Goal: Task Accomplishment & Management: Use online tool/utility

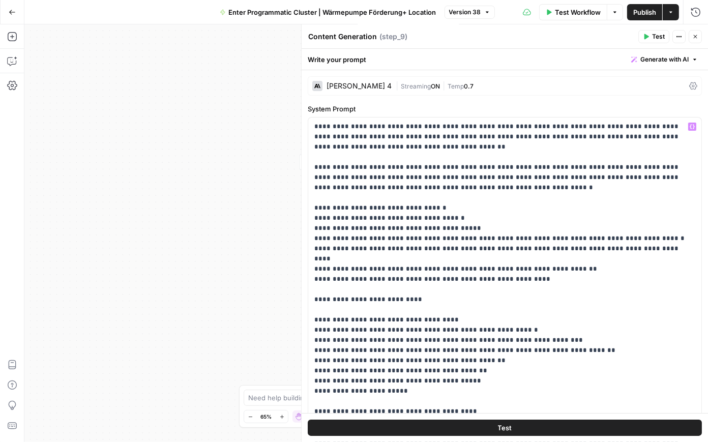
scroll to position [2188, 0]
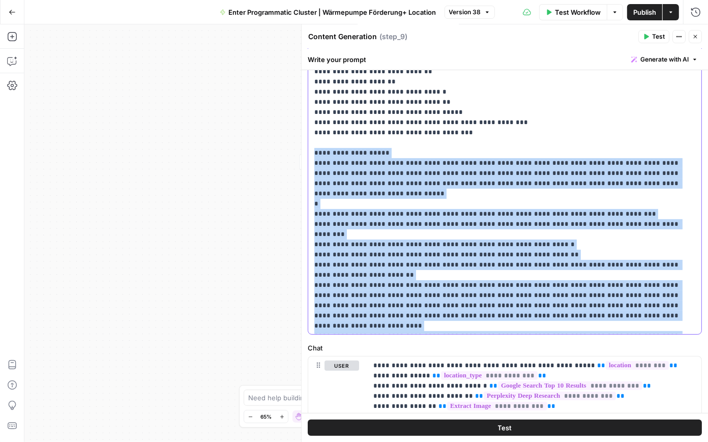
drag, startPoint x: 328, startPoint y: 295, endPoint x: 310, endPoint y: 124, distance: 171.9
click at [310, 124] on div "**********" at bounding box center [505, 127] width 394 height 414
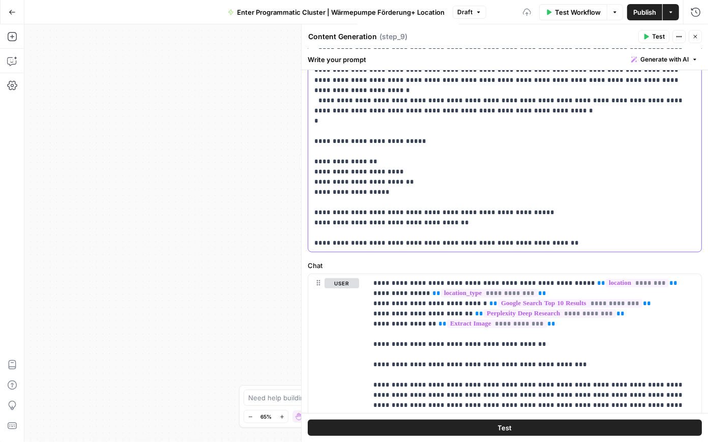
scroll to position [275, 0]
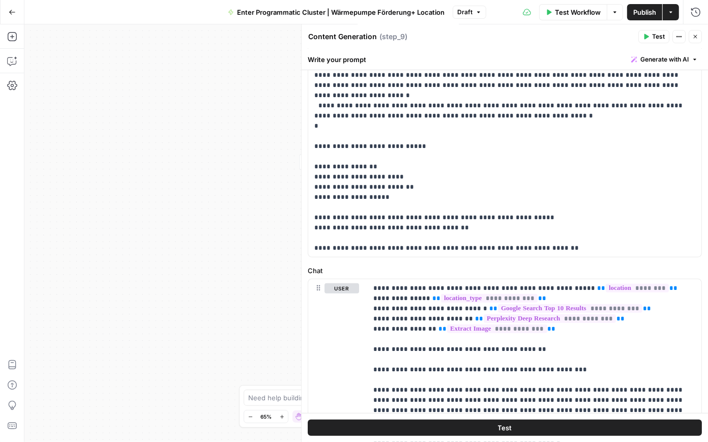
click at [653, 10] on span "Publish" at bounding box center [644, 12] width 23 height 10
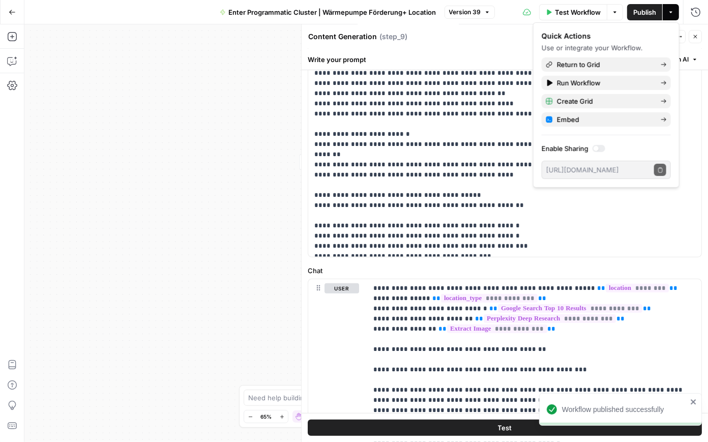
scroll to position [1166, 0]
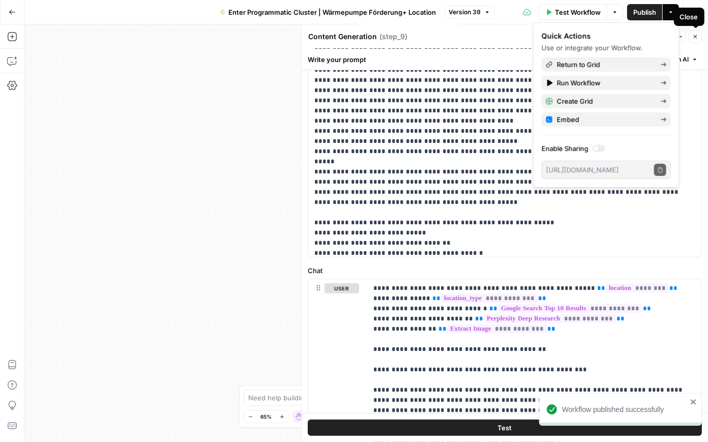
click at [695, 39] on icon "button" at bounding box center [695, 37] width 6 height 6
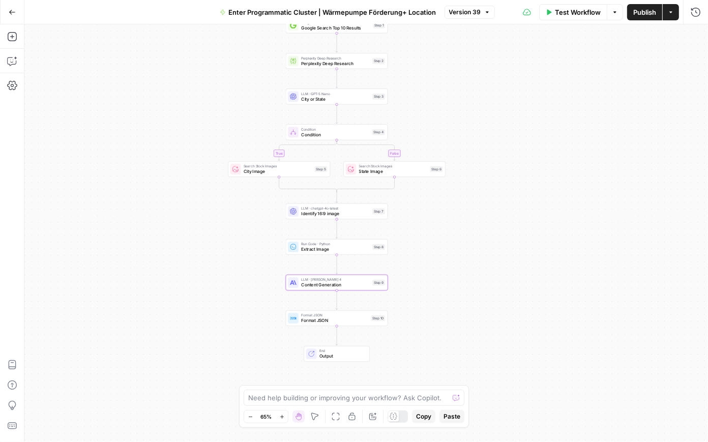
click at [14, 11] on icon "button" at bounding box center [12, 12] width 7 height 7
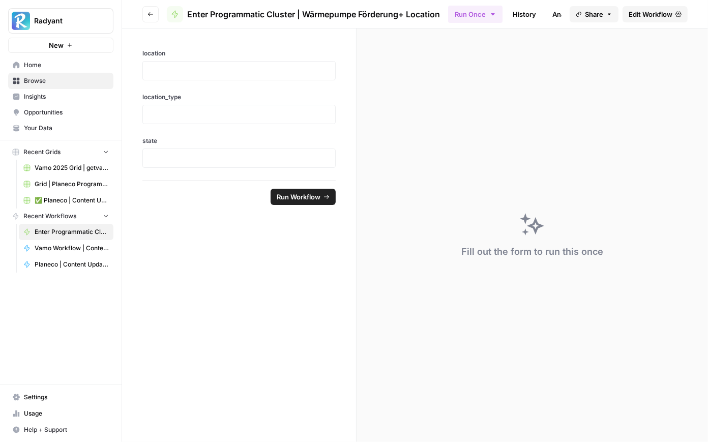
click at [52, 60] on link "Home" at bounding box center [60, 65] width 105 height 16
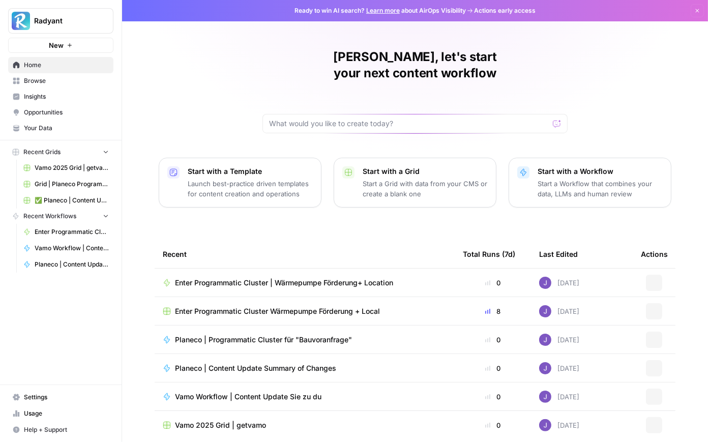
click at [278, 306] on span "Enter Programmatic Cluster Wärmepumpe Förderung + Local" at bounding box center [277, 311] width 205 height 10
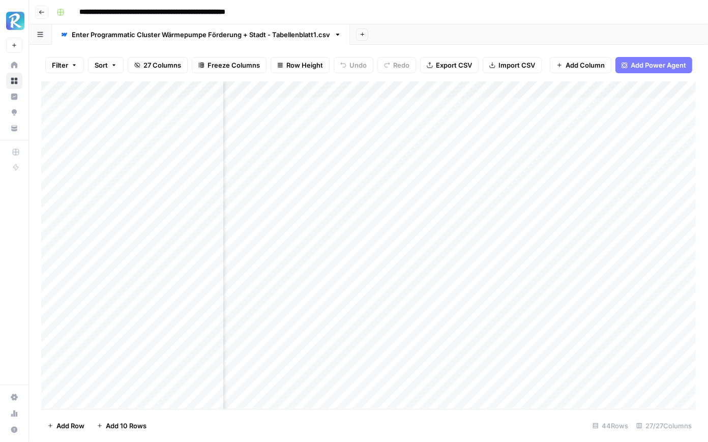
scroll to position [0, 416]
click at [298, 105] on div "Add Column" at bounding box center [368, 245] width 655 height 328
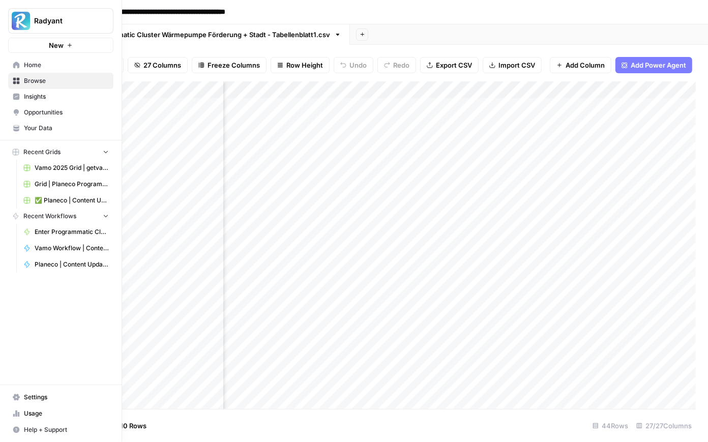
click at [31, 69] on span "Home" at bounding box center [66, 65] width 85 height 9
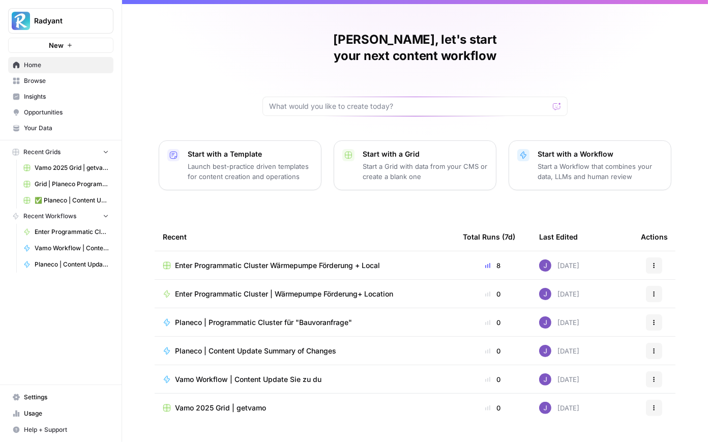
scroll to position [25, 0]
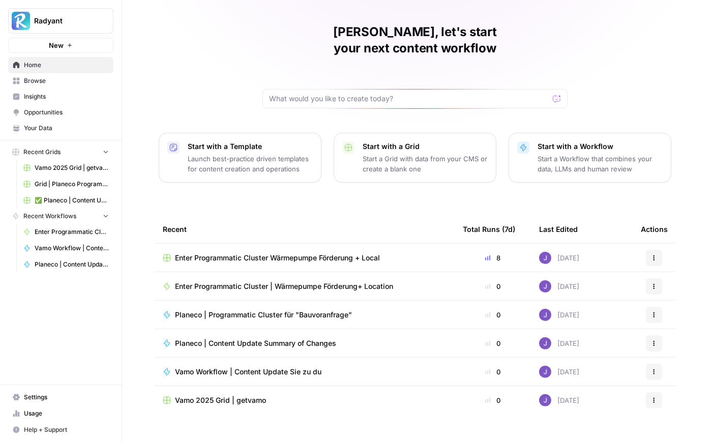
click at [52, 78] on span "Browse" at bounding box center [66, 80] width 85 height 9
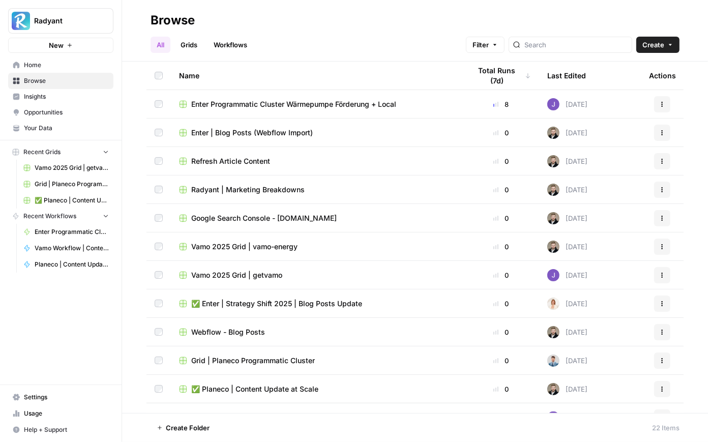
click at [193, 43] on link "Grids" at bounding box center [189, 45] width 29 height 16
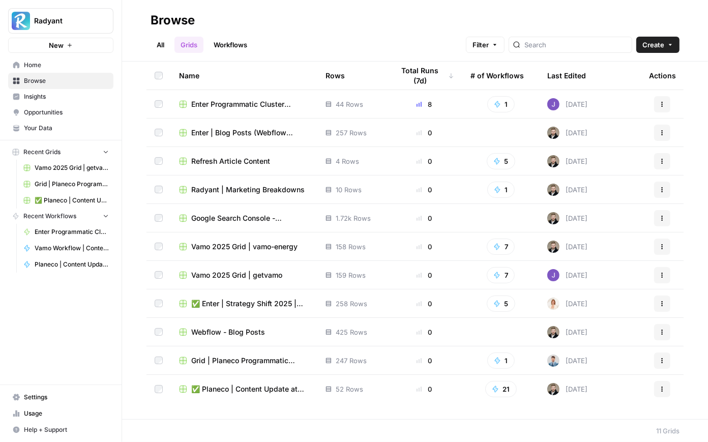
click at [271, 134] on span "Enter | Blog Posts (Webflow Import)" at bounding box center [250, 133] width 118 height 10
click at [252, 302] on span "✅ Enter | Strategy Shift 2025 | Blog Posts Update" at bounding box center [250, 304] width 118 height 10
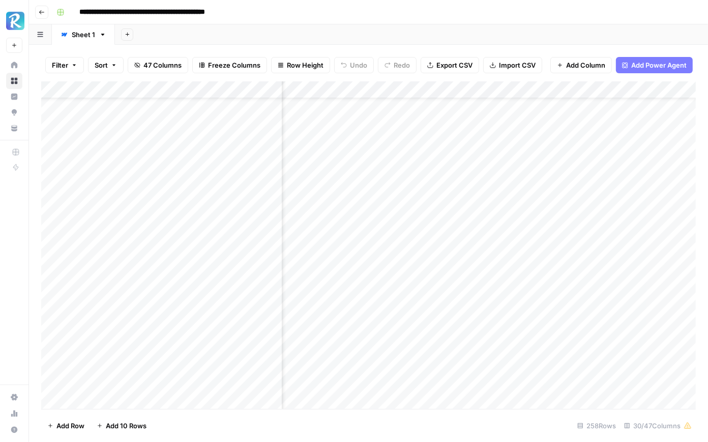
scroll to position [34, 1511]
click at [358, 348] on div "Add Column" at bounding box center [368, 245] width 655 height 328
click at [464, 348] on div "Add Column" at bounding box center [368, 245] width 655 height 328
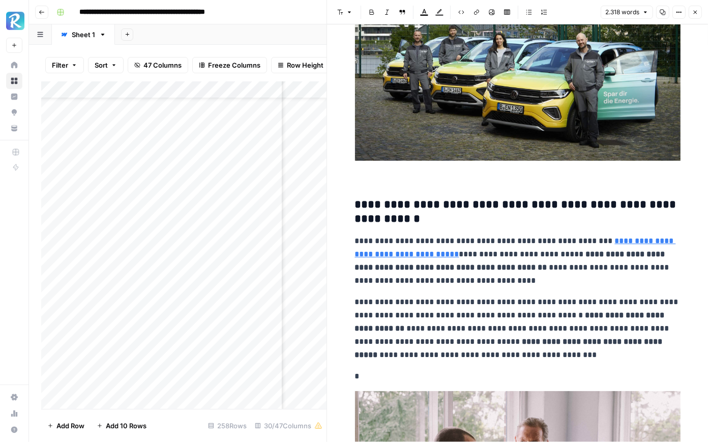
scroll to position [7655, 0]
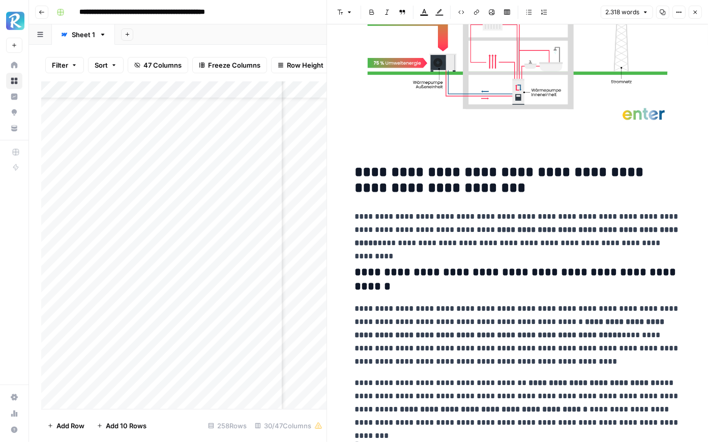
click at [692, 18] on button "Close" at bounding box center [695, 12] width 13 height 13
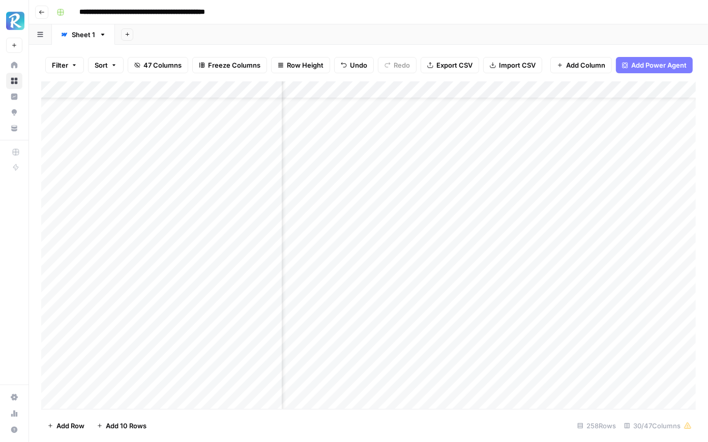
click at [464, 278] on div "Add Column" at bounding box center [368, 245] width 655 height 328
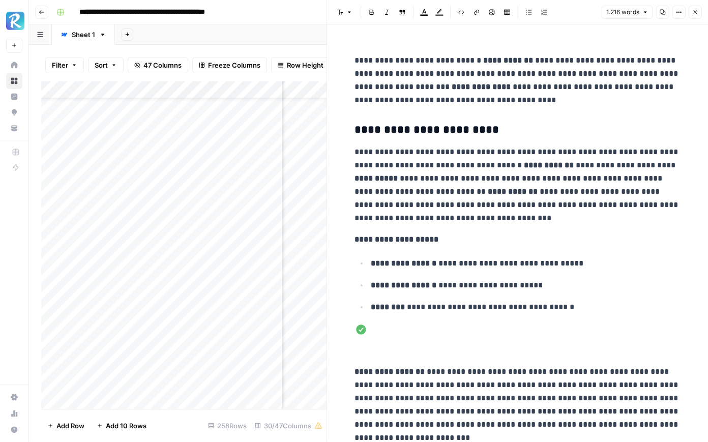
scroll to position [1316, 0]
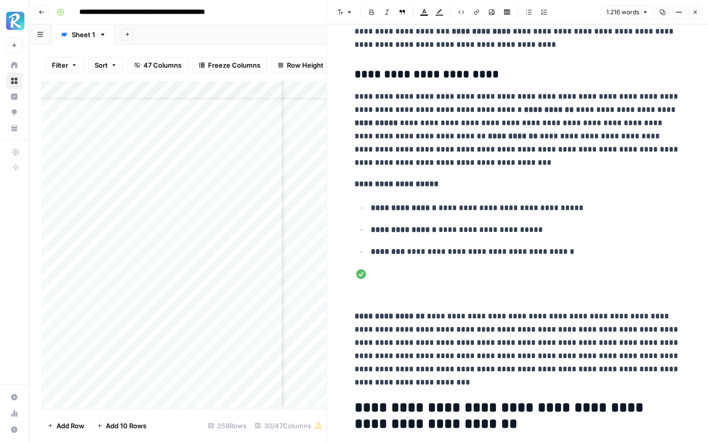
click at [697, 10] on icon "button" at bounding box center [695, 12] width 6 height 6
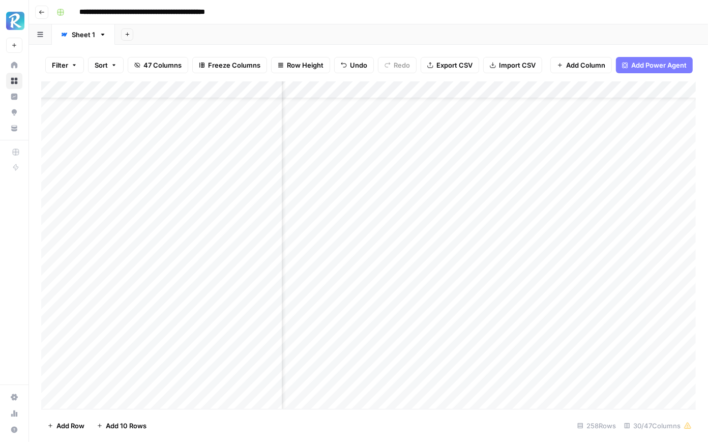
click at [538, 278] on div "Add Column" at bounding box center [368, 245] width 655 height 328
click at [652, 280] on div "Add Column" at bounding box center [368, 245] width 655 height 328
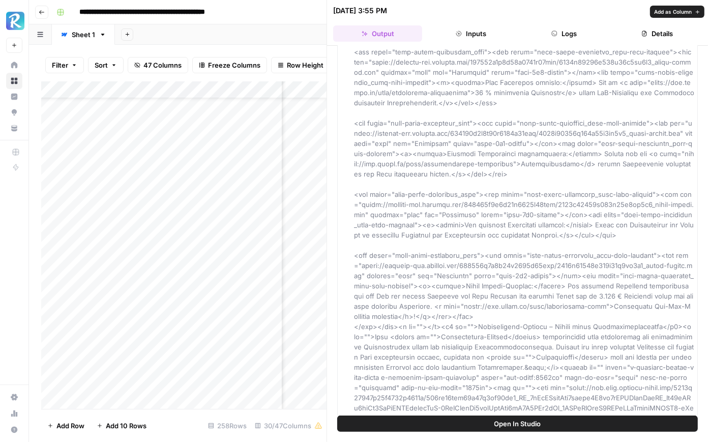
scroll to position [121, 0]
click at [467, 37] on button "Inputs" at bounding box center [470, 33] width 89 height 16
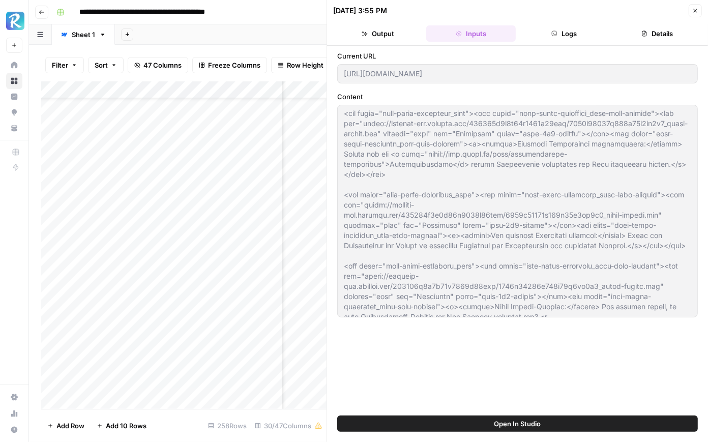
scroll to position [0, 0]
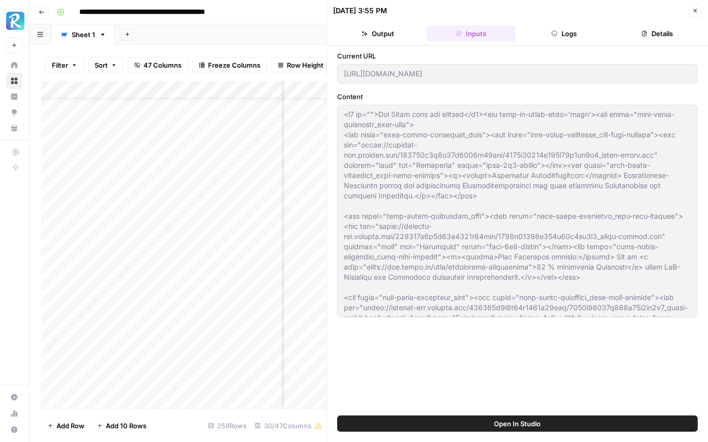
click at [530, 6] on div "07/07/25 at 3:55 PM" at bounding box center [509, 11] width 353 height 10
click at [698, 11] on span "Close" at bounding box center [698, 11] width 1 height 1
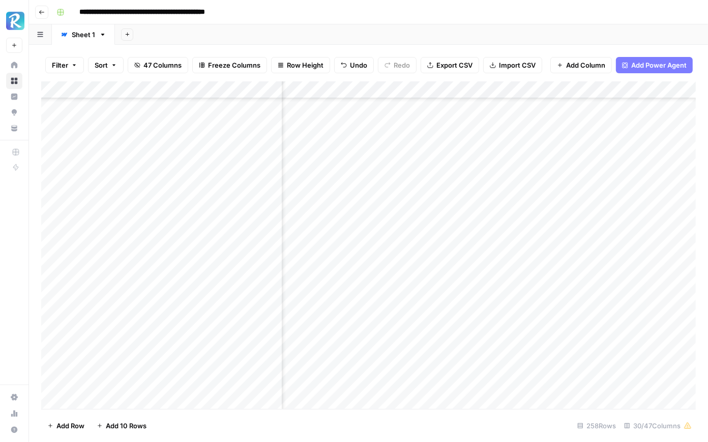
scroll to position [217, 1845]
click at [222, 321] on div "Add Column" at bounding box center [368, 245] width 655 height 328
click at [271, 321] on div "Add Column" at bounding box center [368, 245] width 655 height 328
click at [452, 322] on div "Add Column" at bounding box center [368, 245] width 655 height 328
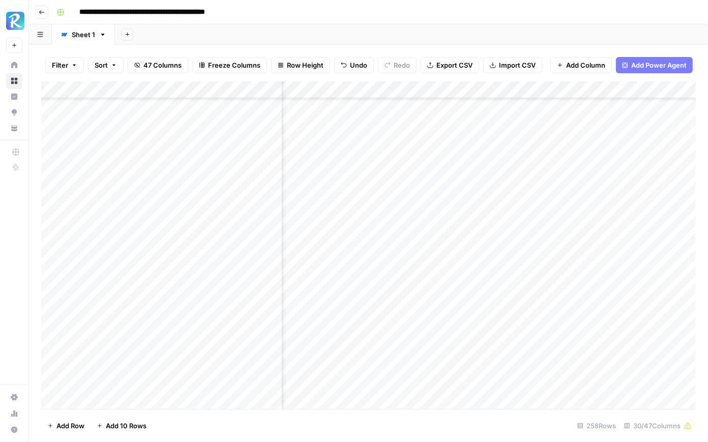
click at [452, 322] on div "Add Column" at bounding box center [368, 245] width 655 height 328
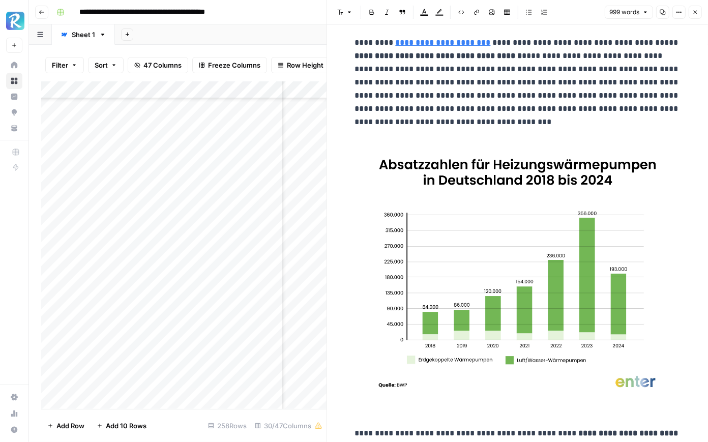
scroll to position [366, 0]
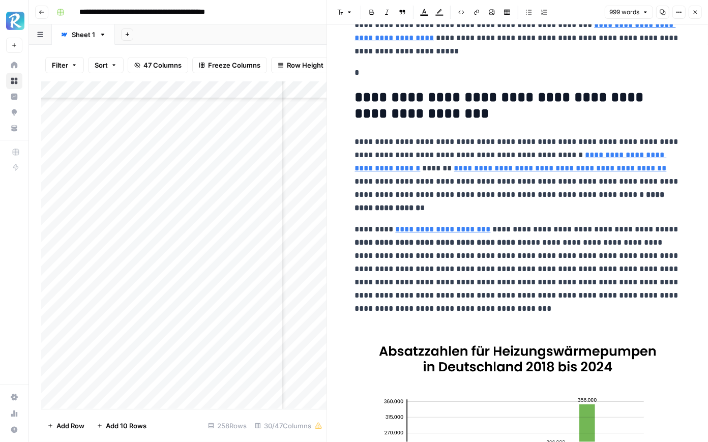
click at [699, 19] on header "Font style Bold Italic Block quote Text color Highlight color Code block Link I…" at bounding box center [517, 12] width 381 height 24
click at [699, 17] on button "Close" at bounding box center [695, 12] width 13 height 13
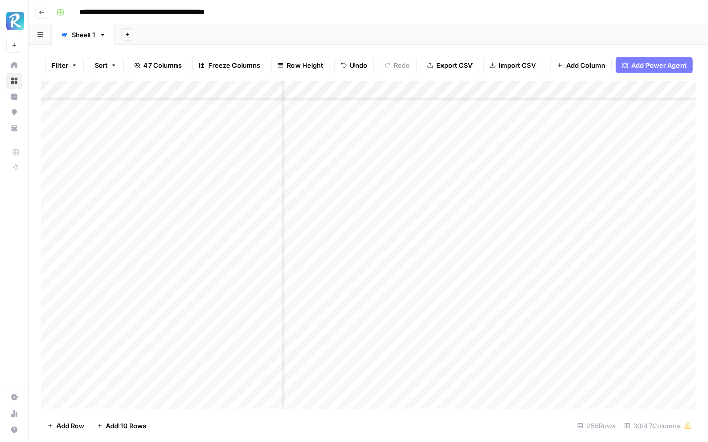
scroll to position [217, 1982]
click at [559, 318] on div "Add Column" at bounding box center [368, 245] width 655 height 328
click at [601, 318] on div "Add Column" at bounding box center [368, 245] width 655 height 328
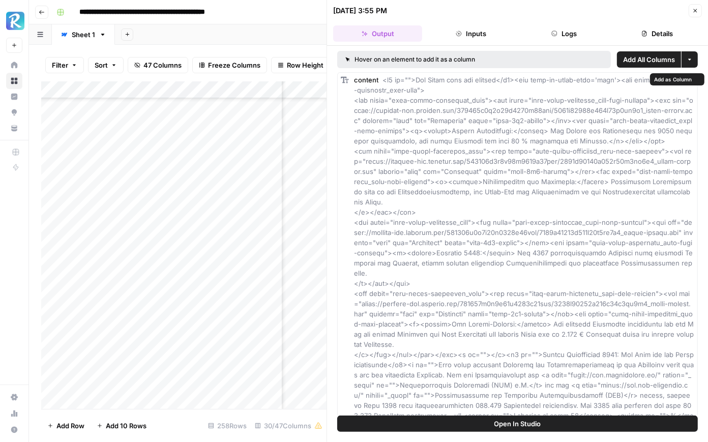
type input "*******"
click at [488, 28] on button "Inputs" at bounding box center [470, 33] width 89 height 16
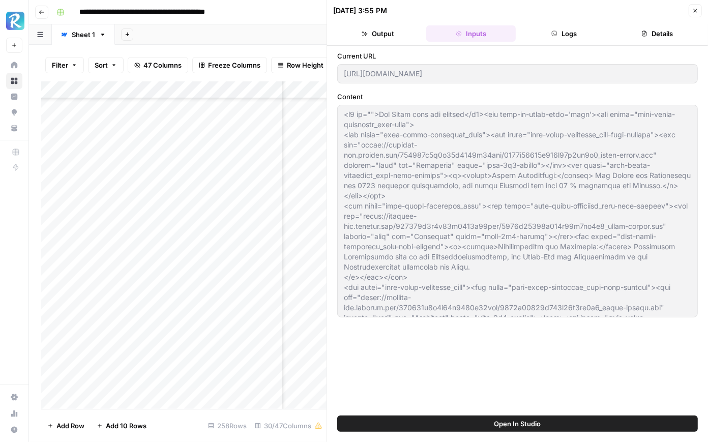
click at [559, 36] on button "Logs" at bounding box center [564, 33] width 89 height 16
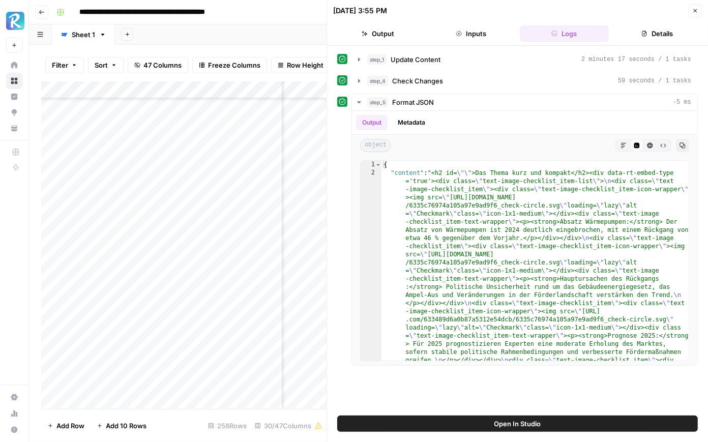
click at [527, 16] on div "07/07/25 at 3:55 PM Close" at bounding box center [517, 10] width 369 height 13
click at [693, 9] on icon "button" at bounding box center [695, 11] width 6 height 6
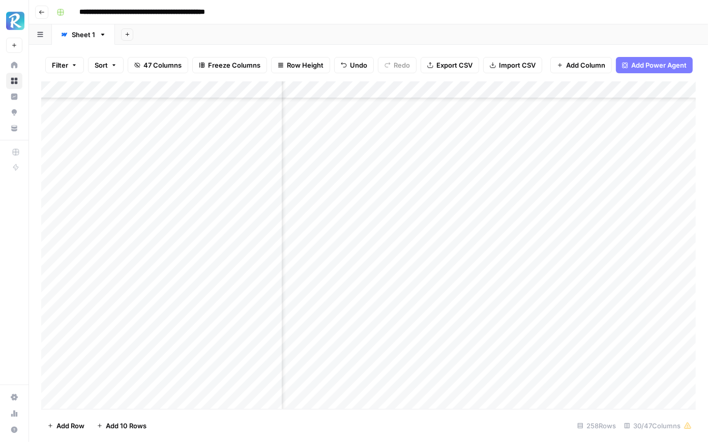
scroll to position [217, 1188]
click at [521, 325] on div "Add Column" at bounding box center [368, 245] width 655 height 328
click at [564, 320] on div "Add Column" at bounding box center [368, 245] width 655 height 328
click at [564, 320] on textarea "**********" at bounding box center [551, 322] width 163 height 14
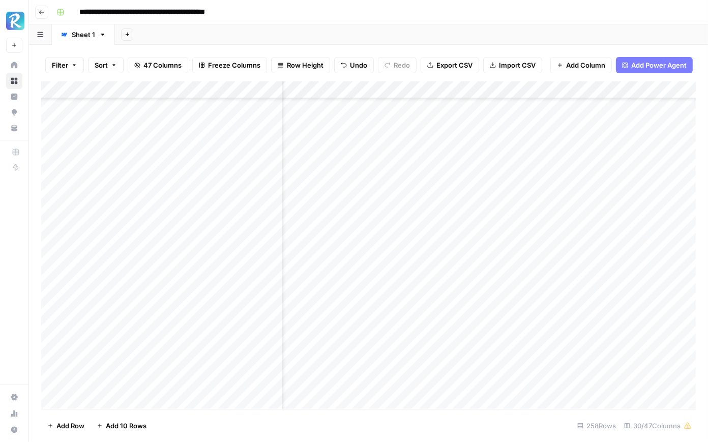
click at [273, 112] on div "Add Column" at bounding box center [368, 245] width 655 height 328
click at [529, 114] on div "Add Column" at bounding box center [368, 245] width 655 height 328
click at [529, 114] on textarea "**********" at bounding box center [551, 115] width 163 height 14
click at [600, 116] on textarea "**********" at bounding box center [551, 115] width 163 height 14
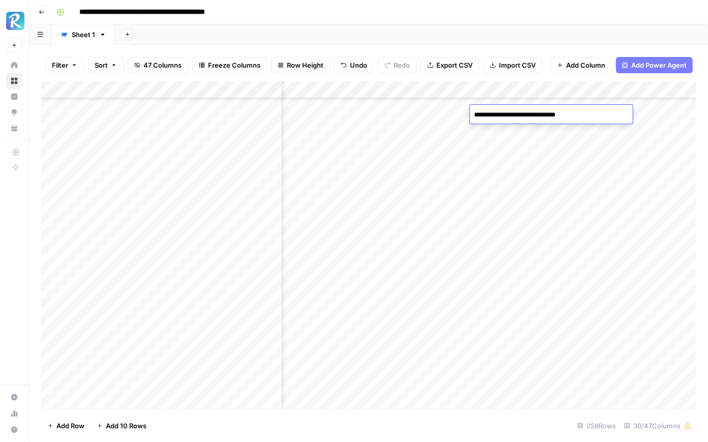
click at [614, 40] on div "Add Sheet" at bounding box center [411, 34] width 593 height 20
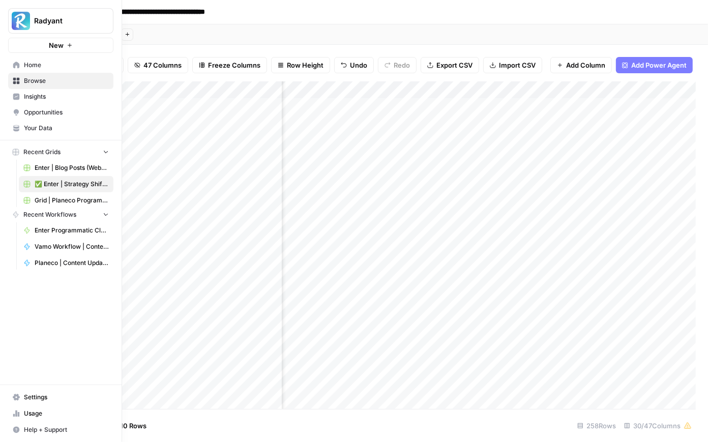
click at [18, 65] on icon at bounding box center [16, 65] width 7 height 7
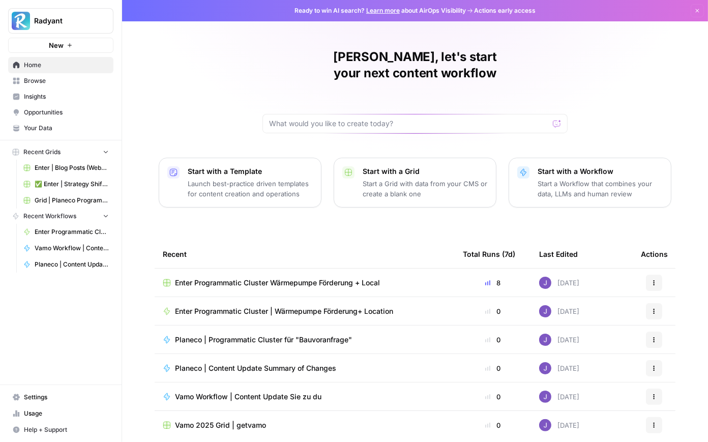
click at [41, 65] on span "Home" at bounding box center [66, 65] width 85 height 9
click at [295, 278] on span "Enter Programmatic Cluster Wärmepumpe Förderung + Local" at bounding box center [277, 283] width 205 height 10
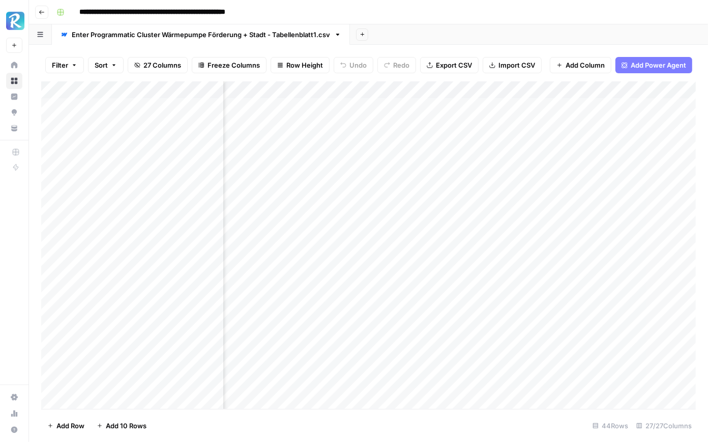
scroll to position [0, 1858]
click at [553, 107] on div "Add Column" at bounding box center [368, 245] width 655 height 328
drag, startPoint x: 582, startPoint y: 105, endPoint x: 505, endPoint y: 105, distance: 76.3
click at [505, 105] on body "**********" at bounding box center [354, 221] width 708 height 442
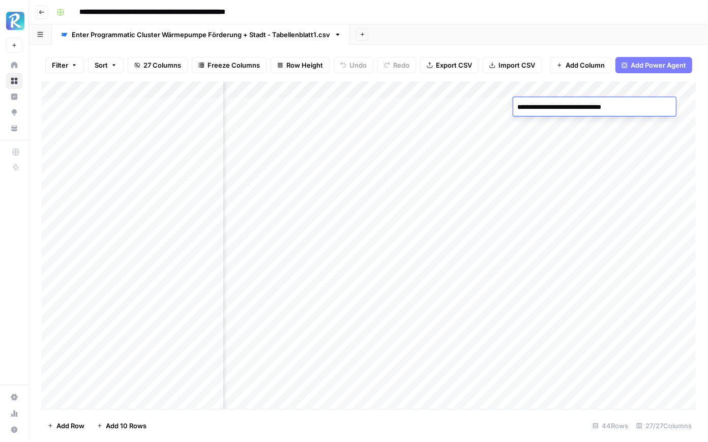
type textarea "**********"
click at [591, 106] on div "Add Column" at bounding box center [368, 245] width 655 height 328
drag, startPoint x: 608, startPoint y: 114, endPoint x: 580, endPoint y: 399, distance: 286.8
click at [580, 399] on div "Add Column" at bounding box center [368, 245] width 655 height 328
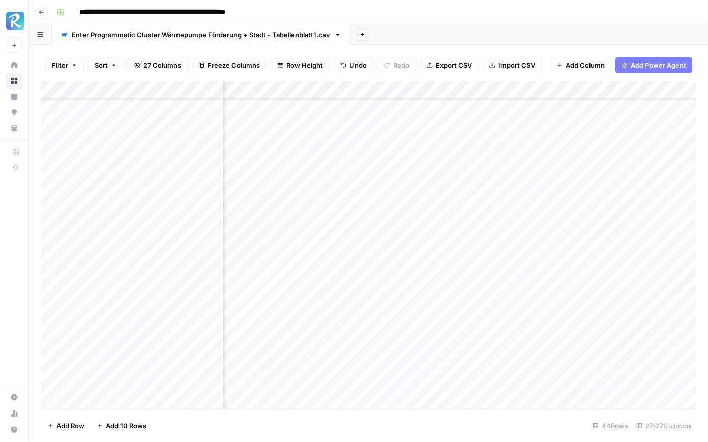
click at [580, 399] on div "Add Column" at bounding box center [368, 245] width 655 height 328
click at [592, 365] on div "Add Column" at bounding box center [368, 245] width 655 height 328
click at [634, 334] on div "Add Column" at bounding box center [368, 245] width 655 height 328
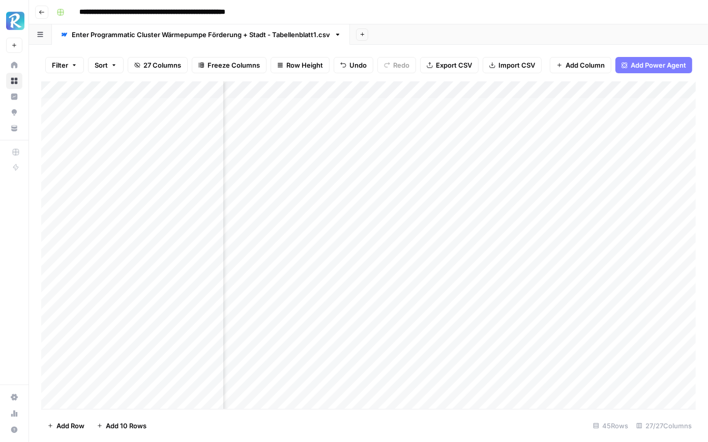
click at [478, 107] on div "Add Column" at bounding box center [368, 245] width 655 height 328
drag, startPoint x: 514, startPoint y: 115, endPoint x: 509, endPoint y: 367, distance: 251.9
click at [509, 367] on div "Add Column" at bounding box center [368, 245] width 655 height 328
click at [644, 313] on div "Add Column" at bounding box center [368, 245] width 655 height 328
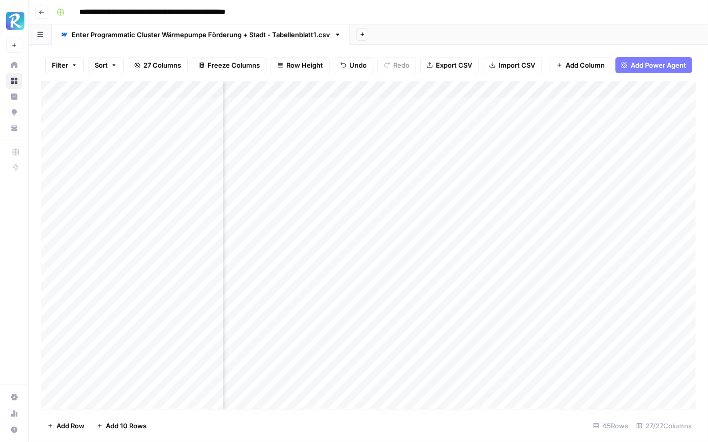
scroll to position [0, 1780]
drag, startPoint x: 518, startPoint y: 89, endPoint x: 488, endPoint y: 90, distance: 29.5
click at [488, 89] on div "Add Column" at bounding box center [368, 245] width 655 height 328
drag, startPoint x: 564, startPoint y: 92, endPoint x: 572, endPoint y: 92, distance: 8.1
click at [572, 92] on div "Add Column" at bounding box center [368, 245] width 655 height 328
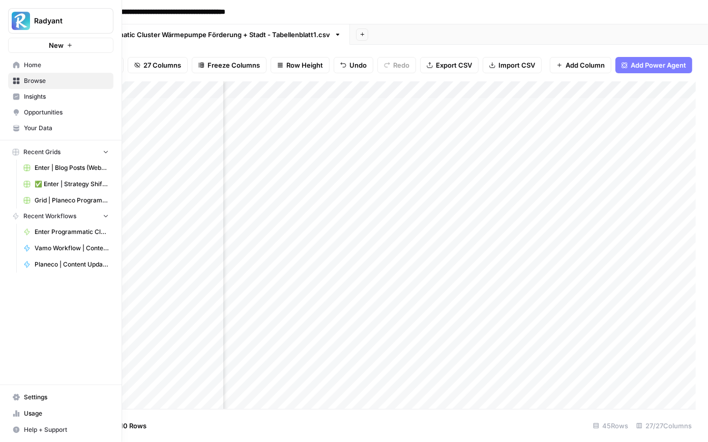
click at [25, 66] on span "Home" at bounding box center [66, 65] width 85 height 9
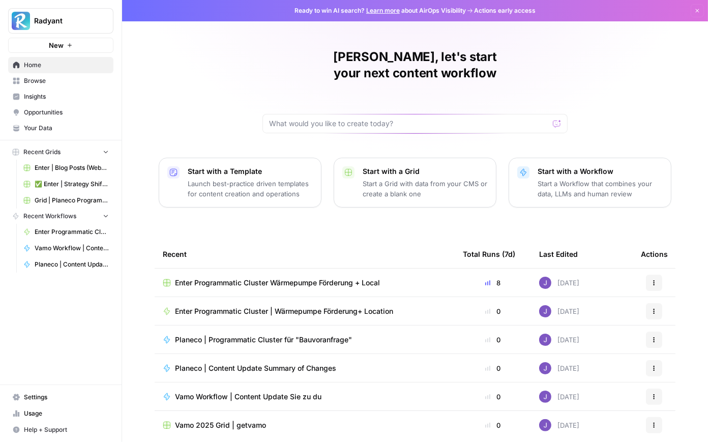
scroll to position [25, 0]
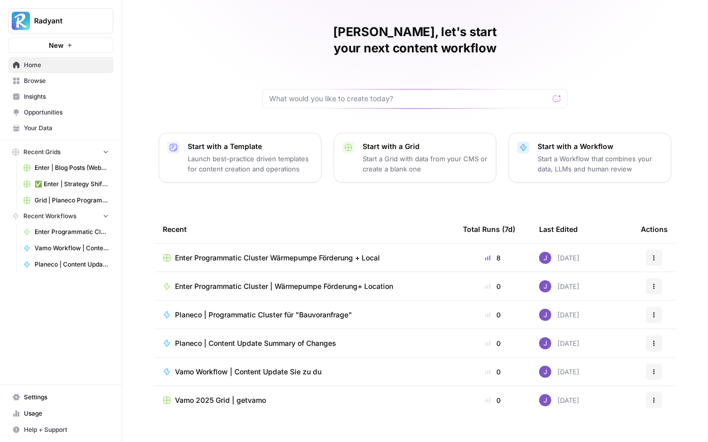
click at [47, 87] on link "Browse" at bounding box center [60, 81] width 105 height 16
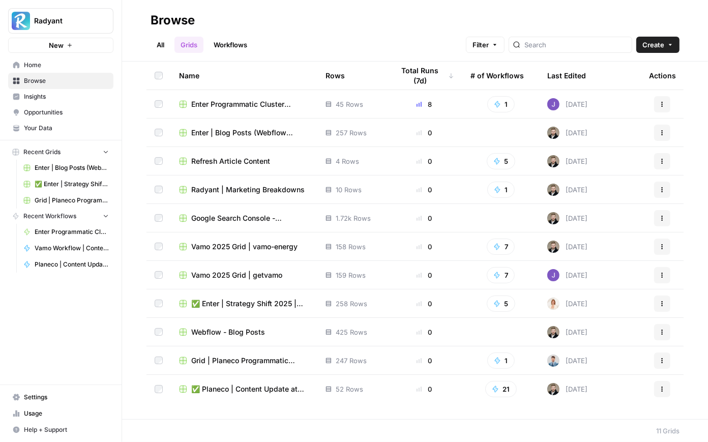
click at [258, 301] on span "✅ Enter | Strategy Shift 2025 | Blog Posts Update" at bounding box center [250, 304] width 118 height 10
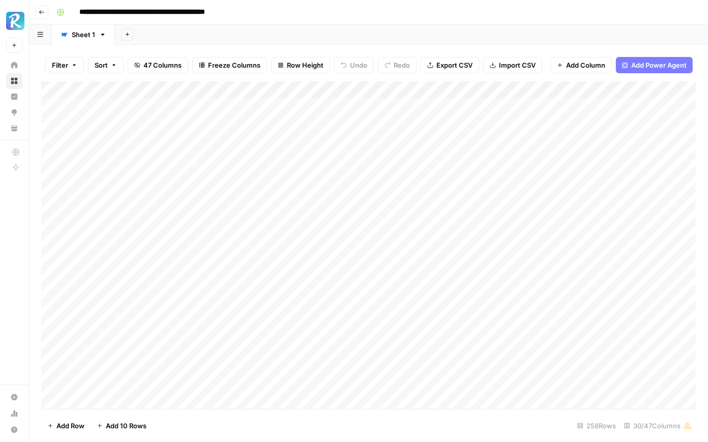
click at [419, 93] on div "Add Column" at bounding box center [368, 245] width 655 height 328
click at [419, 93] on div at bounding box center [419, 91] width 92 height 20
click at [487, 42] on div "Add Sheet" at bounding box center [411, 34] width 593 height 20
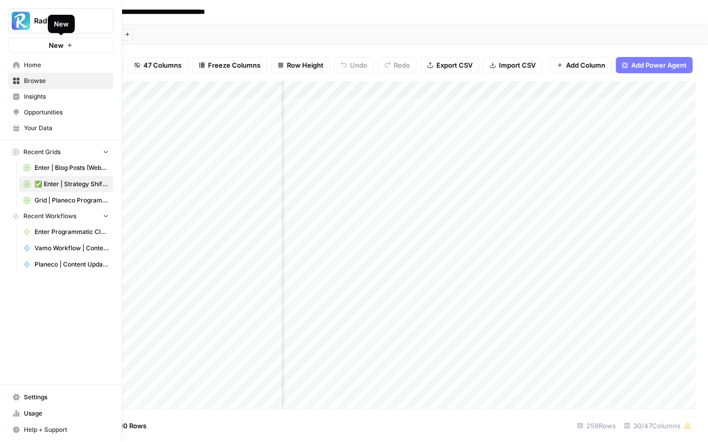
click at [40, 68] on span "Home" at bounding box center [66, 65] width 85 height 9
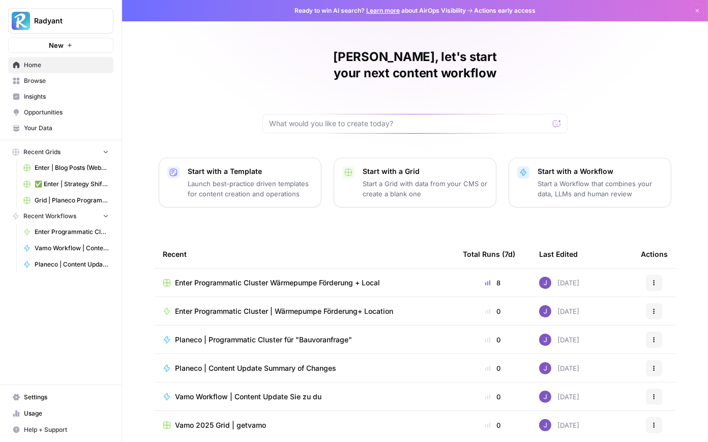
click at [302, 278] on span "Enter Programmatic Cluster Wärmepumpe Förderung + Local" at bounding box center [277, 283] width 205 height 10
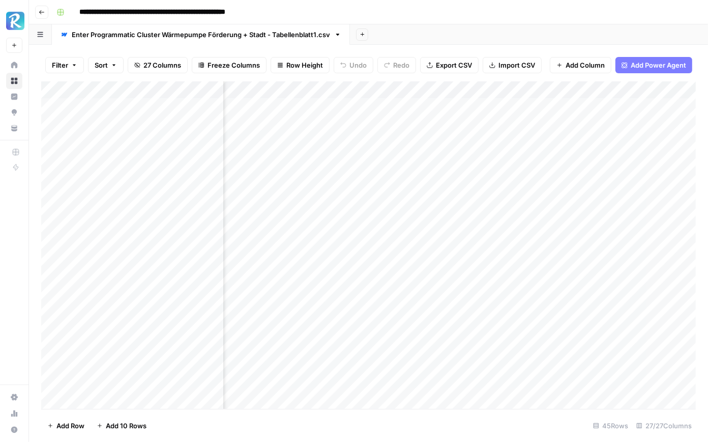
scroll to position [0, 1794]
click at [546, 106] on div "Add Column" at bounding box center [368, 245] width 655 height 328
click at [439, 108] on div "Add Column" at bounding box center [368, 245] width 655 height 328
drag, startPoint x: 475, startPoint y: 115, endPoint x: 451, endPoint y: 364, distance: 250.5
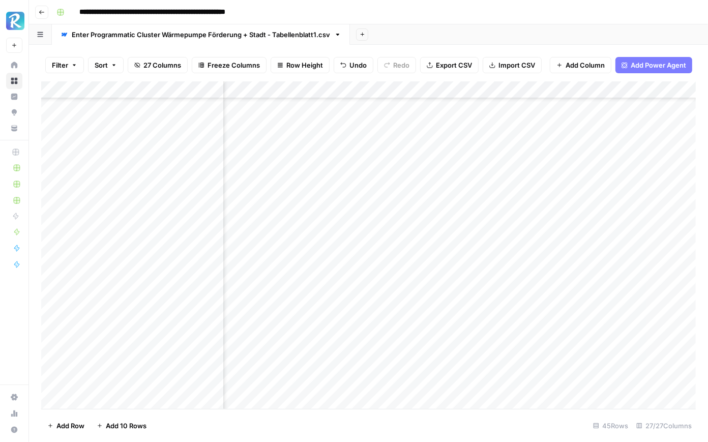
click at [451, 364] on div "Add Column" at bounding box center [368, 245] width 655 height 328
drag, startPoint x: 474, startPoint y: 89, endPoint x: 457, endPoint y: 91, distance: 16.9
click at [457, 91] on div "Add Column" at bounding box center [368, 245] width 655 height 328
drag, startPoint x: 541, startPoint y: 94, endPoint x: 548, endPoint y: 94, distance: 6.6
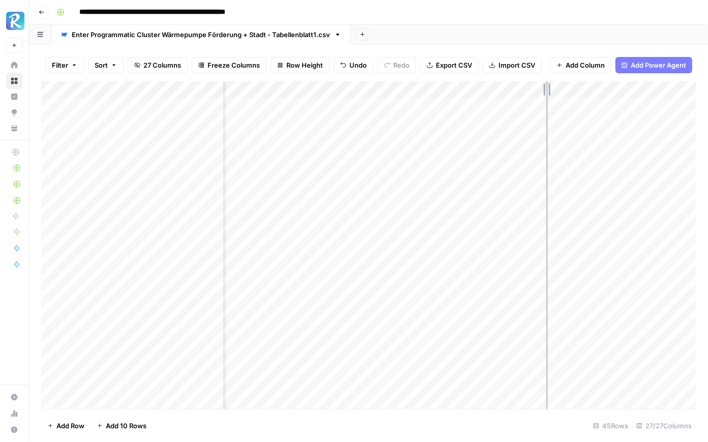
click at [548, 94] on div "Add Column" at bounding box center [368, 245] width 655 height 328
click at [646, 88] on div "Add Column" at bounding box center [368, 245] width 655 height 328
drag, startPoint x: 547, startPoint y: 92, endPoint x: 556, endPoint y: 92, distance: 8.6
click at [556, 92] on div "Add Column" at bounding box center [368, 245] width 655 height 328
click at [659, 91] on div "Add Column" at bounding box center [368, 245] width 655 height 328
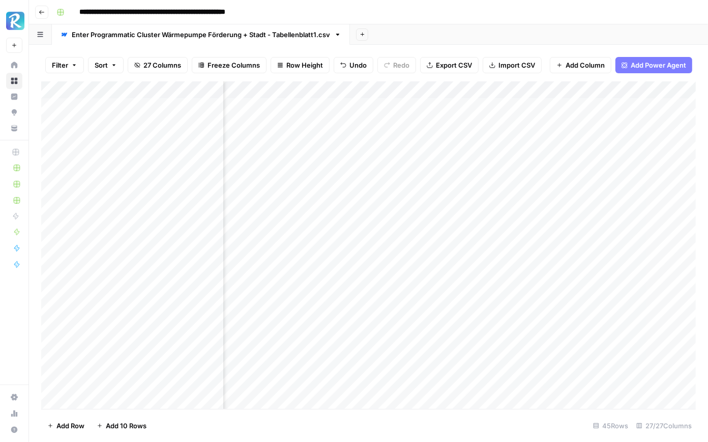
scroll to position [0, 1894]
click at [526, 22] on header "**********" at bounding box center [368, 12] width 679 height 24
click at [523, 15] on div "**********" at bounding box center [375, 12] width 646 height 16
click at [322, 137] on div "Add Column" at bounding box center [368, 245] width 655 height 328
click at [323, 113] on div "Add Column" at bounding box center [368, 245] width 655 height 328
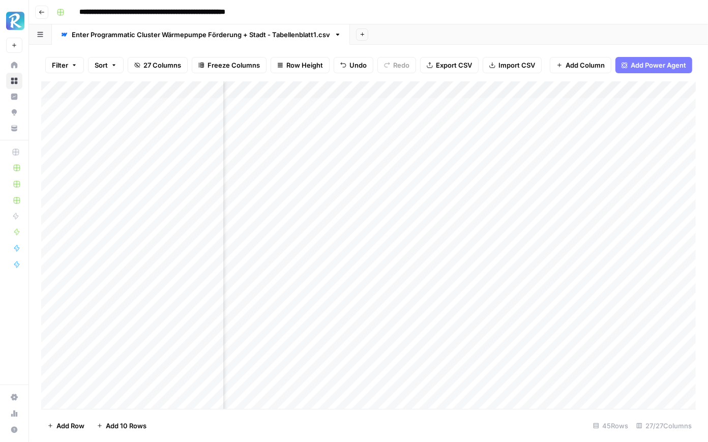
click at [624, 28] on div "Add Sheet" at bounding box center [529, 34] width 358 height 20
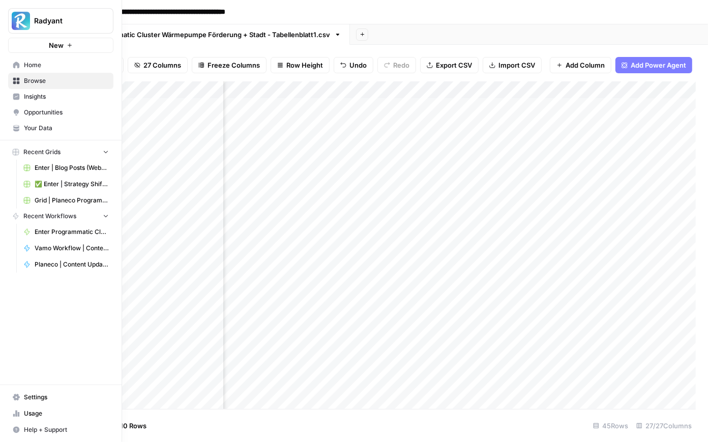
click at [73, 224] on link "Enter Programmatic Cluster | Wärmepumpe Förderung+ Location" at bounding box center [66, 232] width 95 height 16
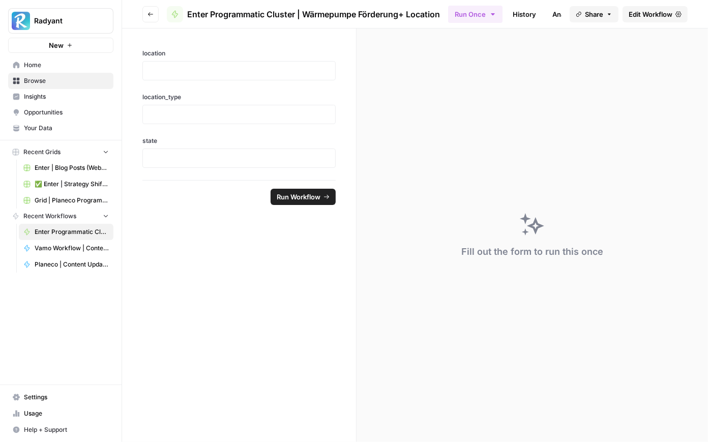
click at [653, 7] on link "Edit Workflow" at bounding box center [655, 14] width 65 height 16
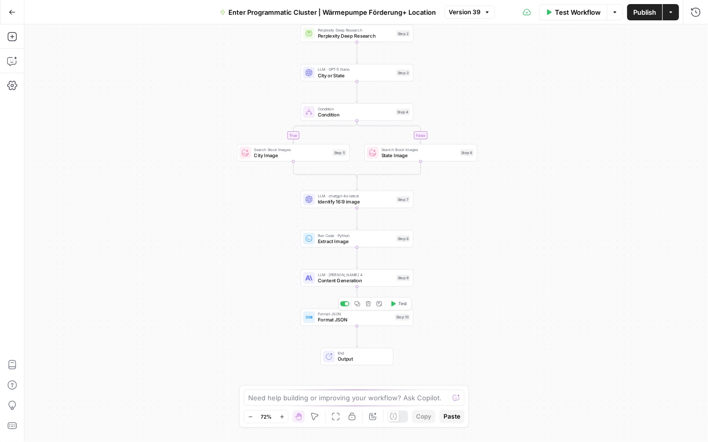
click at [396, 306] on button "Test" at bounding box center [398, 304] width 22 height 10
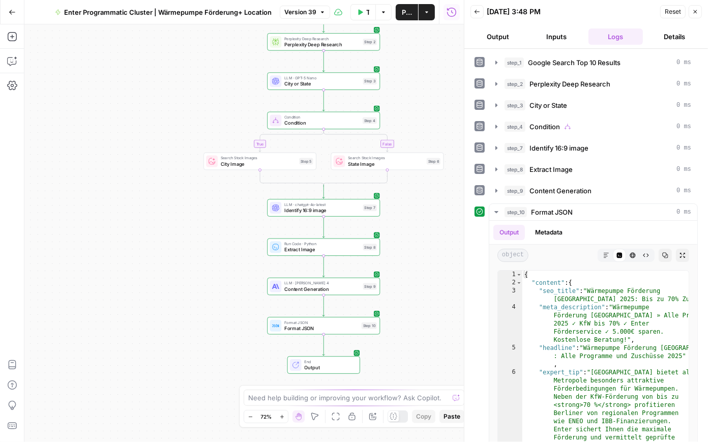
click at [401, 417] on div at bounding box center [398, 417] width 20 height 12
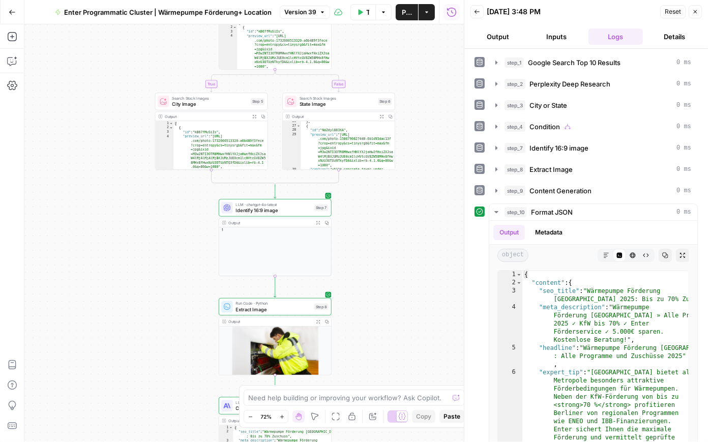
scroll to position [405, 0]
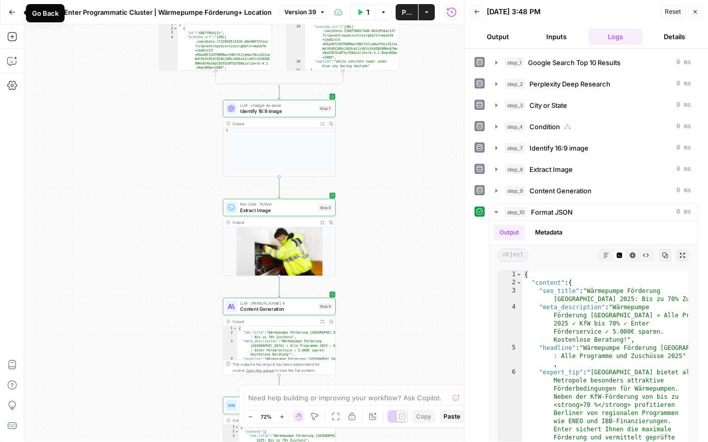
click at [17, 19] on button "Go Back" at bounding box center [12, 12] width 18 height 18
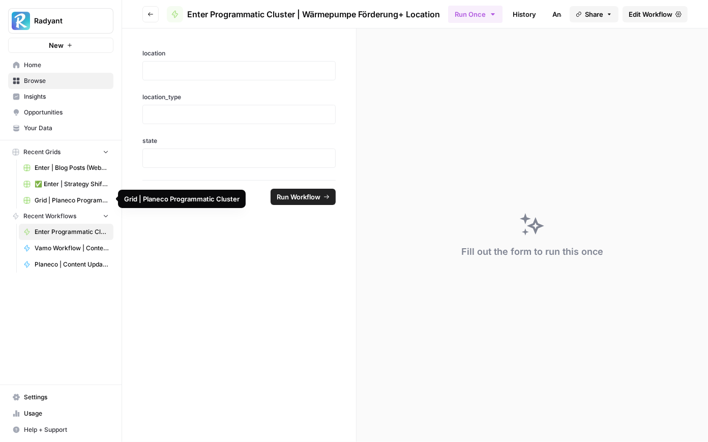
click at [43, 70] on link "Home" at bounding box center [60, 65] width 105 height 16
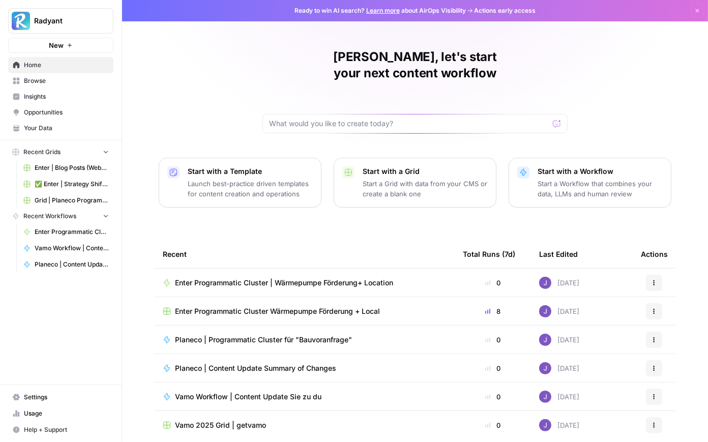
click at [287, 306] on span "Enter Programmatic Cluster Wärmepumpe Förderung + Local" at bounding box center [277, 311] width 205 height 10
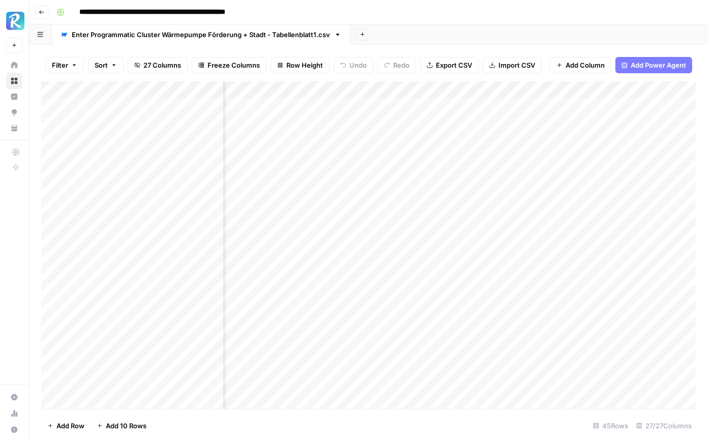
scroll to position [0, 1838]
click at [570, 109] on div "Add Column" at bounding box center [368, 245] width 655 height 328
click at [470, 109] on div "Add Column" at bounding box center [368, 245] width 655 height 328
drag, startPoint x: 512, startPoint y: 114, endPoint x: 497, endPoint y: 364, distance: 249.8
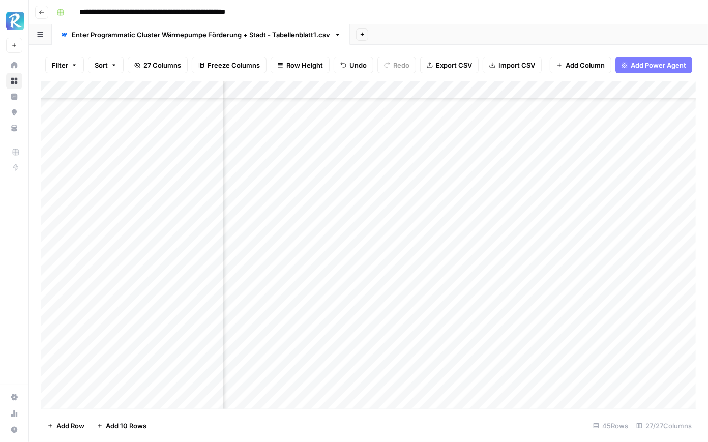
click at [497, 364] on div "Add Column" at bounding box center [368, 245] width 655 height 328
click at [641, 355] on div "Add Column" at bounding box center [368, 245] width 655 height 328
click at [534, 261] on div "Add Column" at bounding box center [368, 245] width 655 height 328
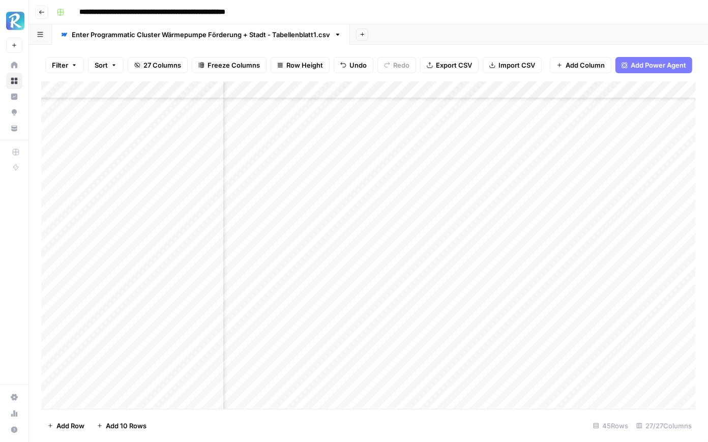
drag, startPoint x: 555, startPoint y: 137, endPoint x: 532, endPoint y: 373, distance: 237.2
click at [532, 373] on div "Add Column" at bounding box center [368, 245] width 655 height 328
click at [465, 251] on div "Add Column" at bounding box center [368, 245] width 655 height 328
click at [472, 262] on div "Add Column" at bounding box center [368, 245] width 655 height 328
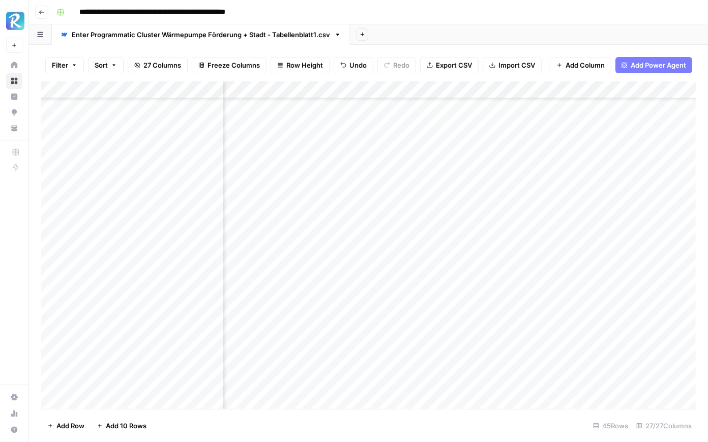
scroll to position [484, 1036]
drag, startPoint x: 496, startPoint y: 270, endPoint x: 475, endPoint y: 367, distance: 99.0
click at [475, 367] on div "Add Column" at bounding box center [368, 245] width 655 height 328
click at [511, 392] on div "Add Column" at bounding box center [368, 245] width 655 height 328
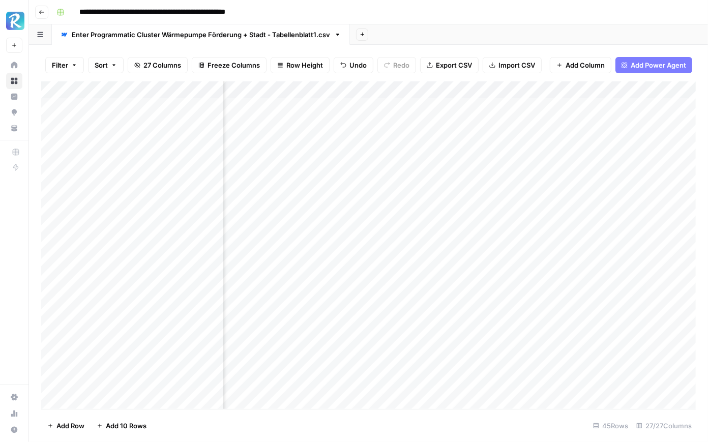
click at [272, 212] on div "Add Column" at bounding box center [368, 245] width 655 height 328
click at [574, 125] on div "Add Column" at bounding box center [368, 245] width 655 height 328
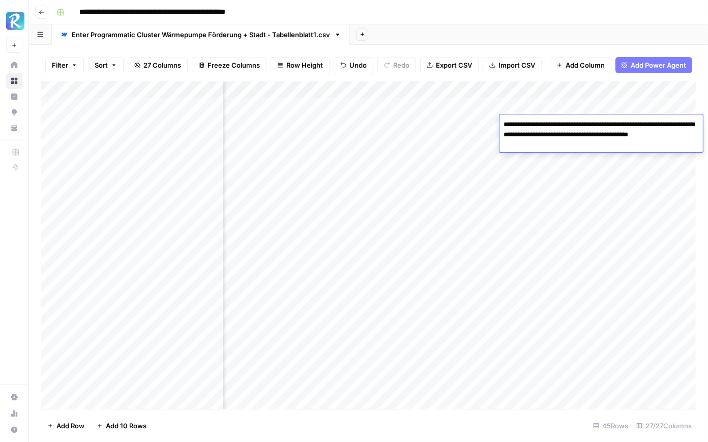
click at [569, 172] on div "Add Column" at bounding box center [368, 245] width 655 height 328
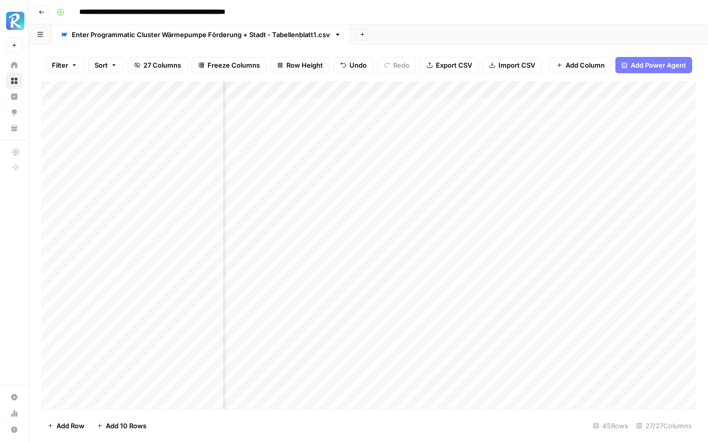
click at [569, 172] on div "Add Column" at bounding box center [368, 245] width 655 height 328
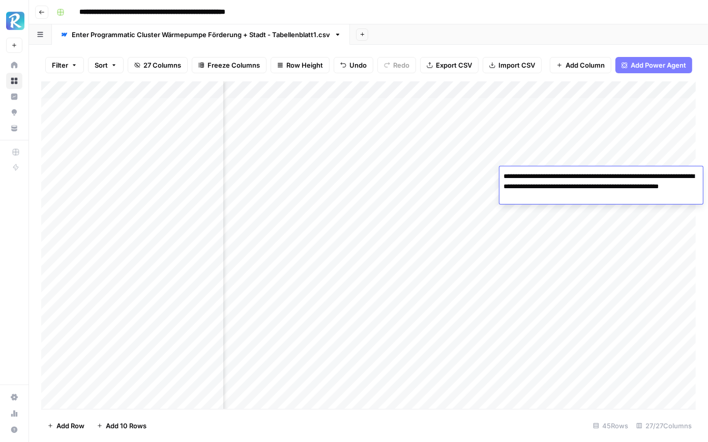
click at [565, 122] on div "Add Column" at bounding box center [368, 245] width 655 height 328
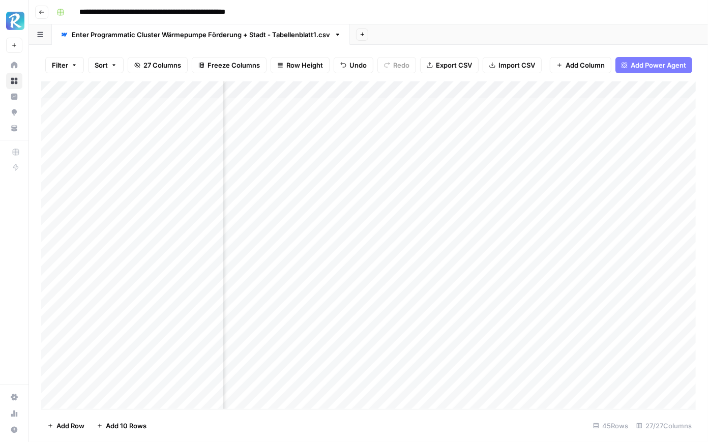
click at [565, 122] on div "Add Column" at bounding box center [368, 245] width 655 height 328
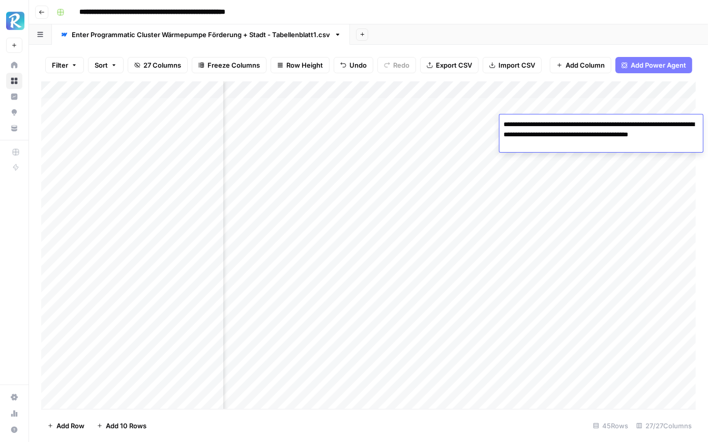
click at [469, 129] on div "Add Column" at bounding box center [368, 245] width 655 height 328
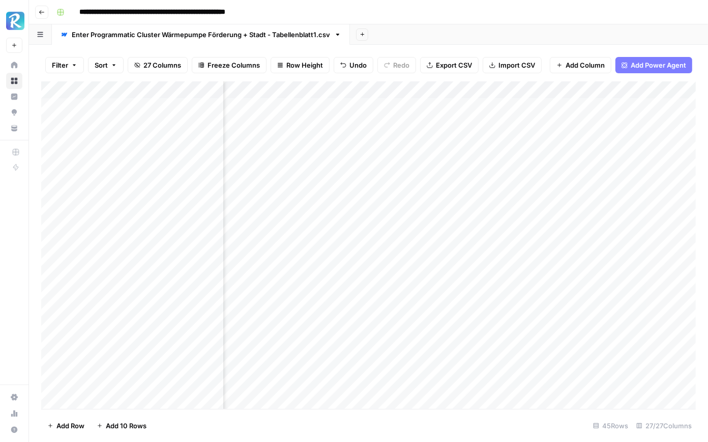
click at [469, 129] on div "Add Column" at bounding box center [368, 245] width 655 height 328
click at [474, 142] on div "Add Column" at bounding box center [368, 245] width 655 height 328
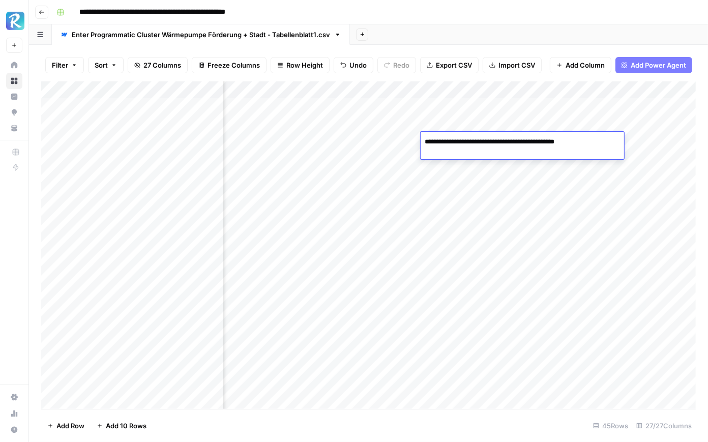
click at [479, 179] on div "Add Column" at bounding box center [368, 245] width 655 height 328
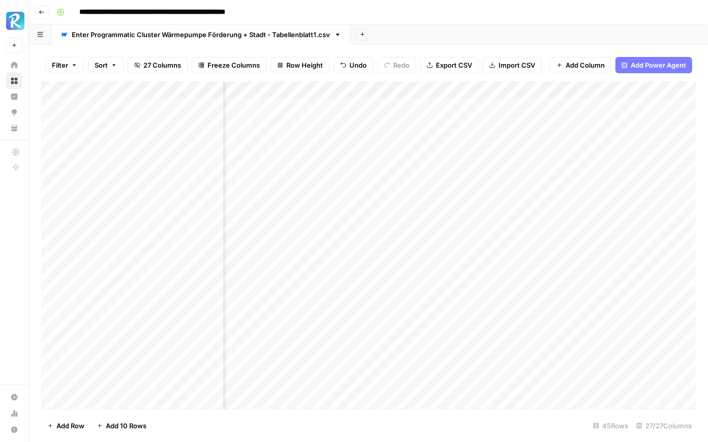
click at [479, 179] on div "Add Column" at bounding box center [368, 245] width 655 height 328
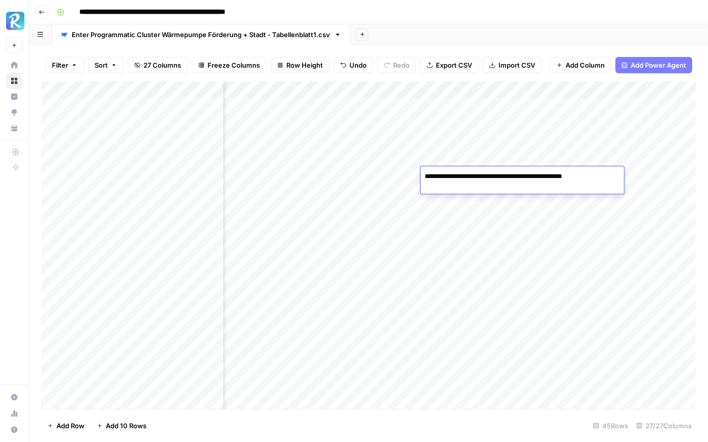
click at [397, 172] on div "Add Column" at bounding box center [368, 245] width 655 height 328
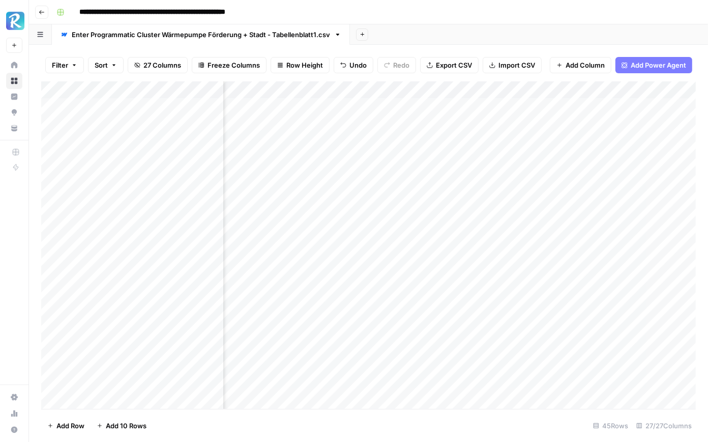
click at [397, 172] on div "Add Column" at bounding box center [368, 245] width 655 height 328
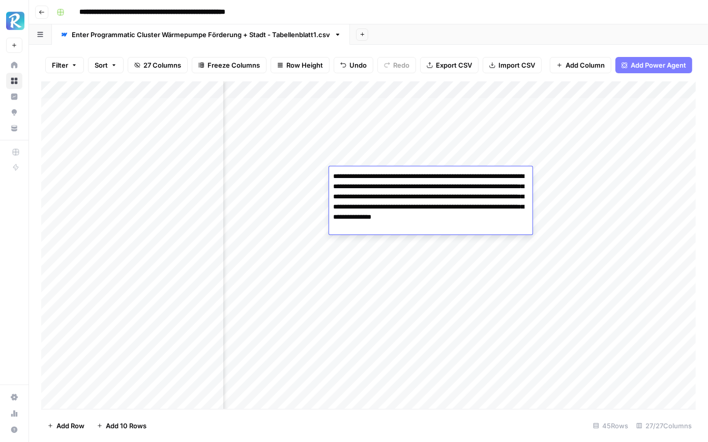
click at [472, 120] on div "Add Column" at bounding box center [368, 245] width 655 height 328
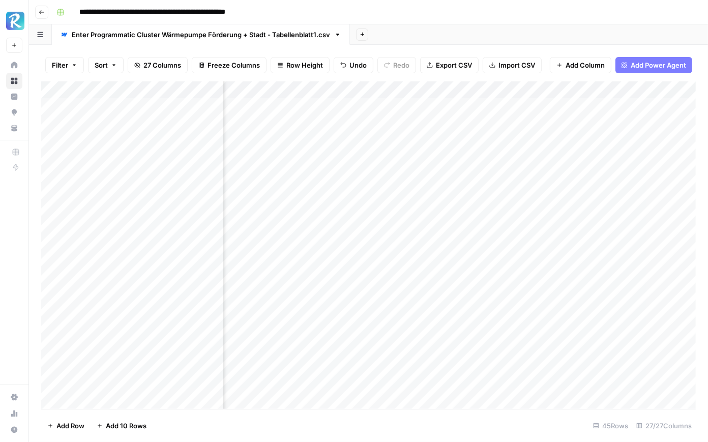
click at [472, 120] on div "Add Column" at bounding box center [368, 245] width 655 height 328
click at [471, 139] on div "Add Column" at bounding box center [368, 245] width 655 height 328
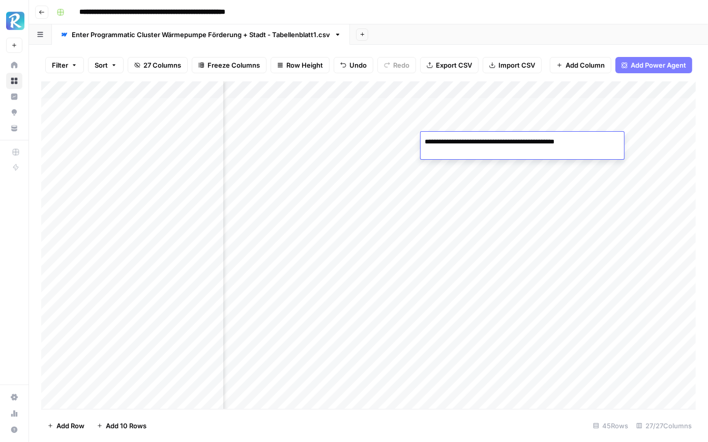
click at [476, 170] on div "Add Column" at bounding box center [368, 245] width 655 height 328
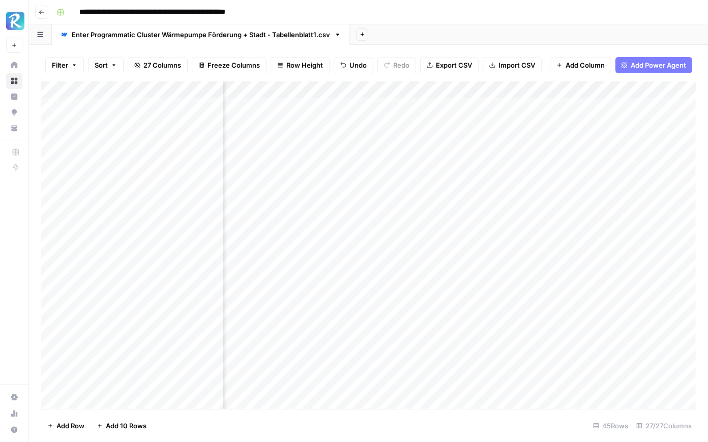
click at [547, 121] on div "Add Column" at bounding box center [368, 245] width 655 height 328
click at [577, 38] on div "Add Sheet" at bounding box center [529, 34] width 358 height 20
click at [500, 124] on div "Add Column" at bounding box center [368, 245] width 655 height 328
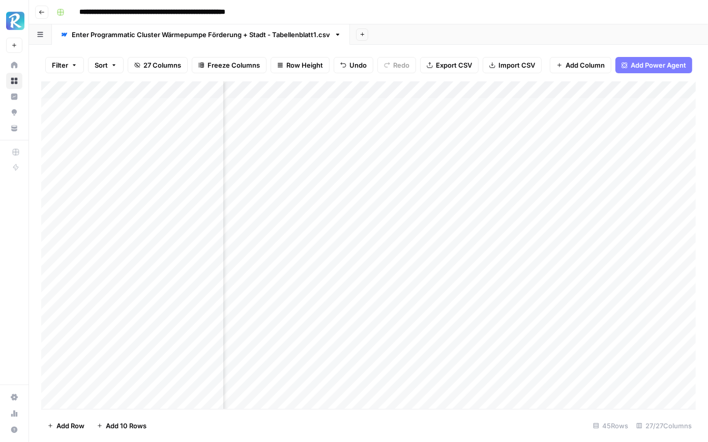
click at [500, 124] on div "Add Column" at bounding box center [368, 245] width 655 height 328
click at [392, 147] on div "Add Column" at bounding box center [368, 245] width 655 height 328
click at [512, 89] on div "Add Column" at bounding box center [368, 245] width 655 height 328
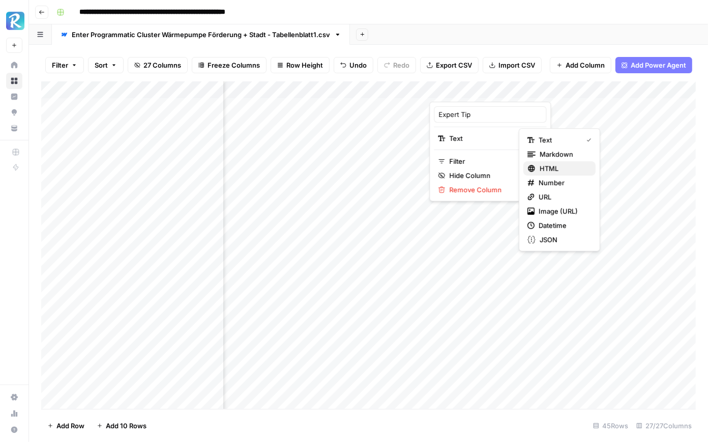
click at [556, 163] on span "HTML" at bounding box center [564, 168] width 48 height 10
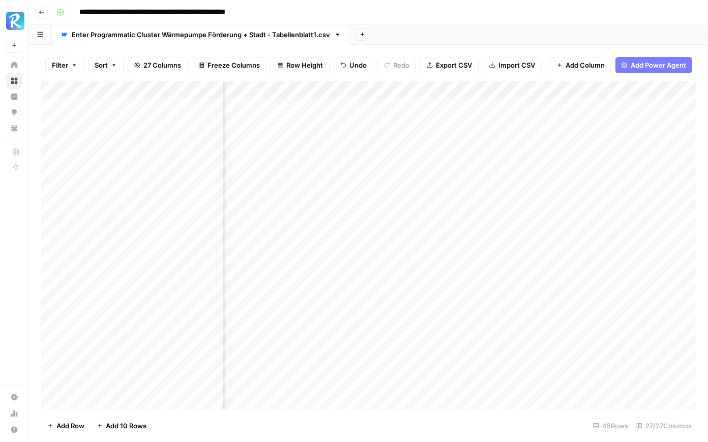
click at [488, 181] on div "Add Column" at bounding box center [368, 245] width 655 height 328
click at [512, 176] on div "Add Column" at bounding box center [368, 245] width 655 height 328
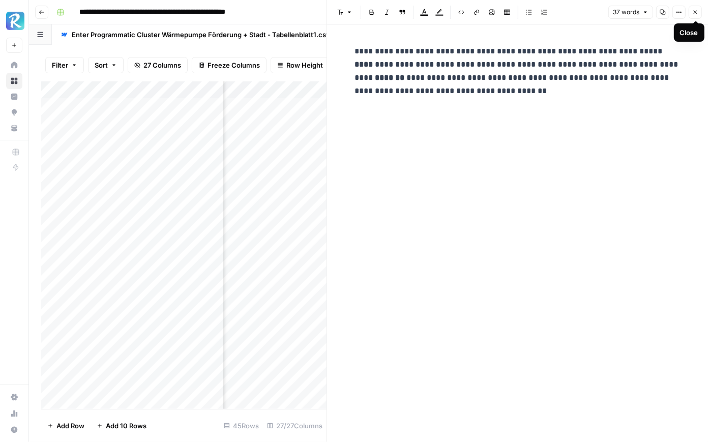
click at [695, 13] on icon "button" at bounding box center [696, 13] width 4 height 4
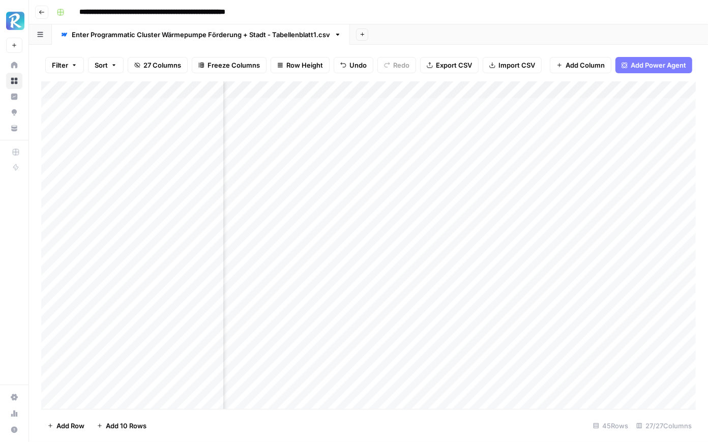
scroll to position [0, 700]
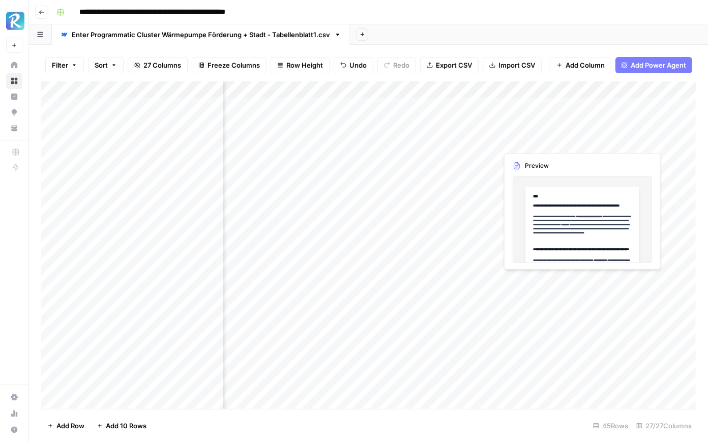
click at [609, 138] on div "Add Column" at bounding box center [368, 245] width 655 height 328
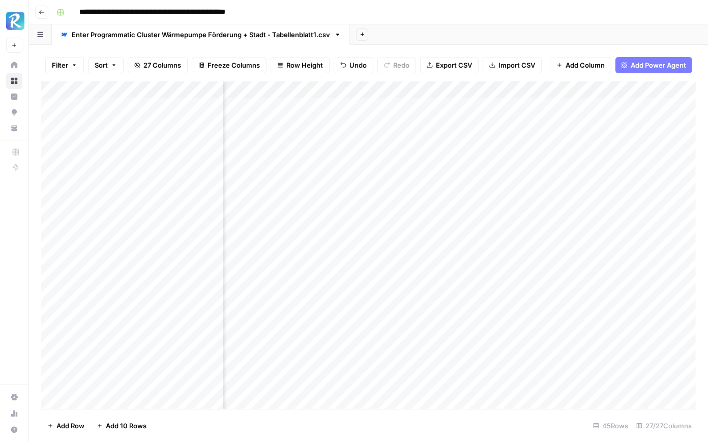
click at [654, 140] on div "Add Column" at bounding box center [368, 245] width 655 height 328
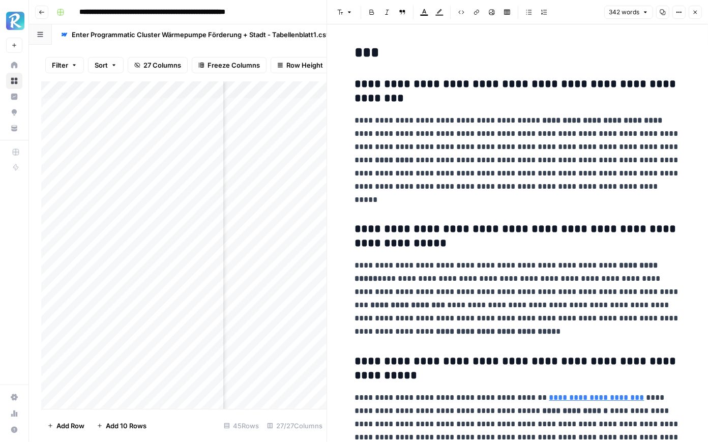
click at [692, 13] on icon "button" at bounding box center [695, 12] width 6 height 6
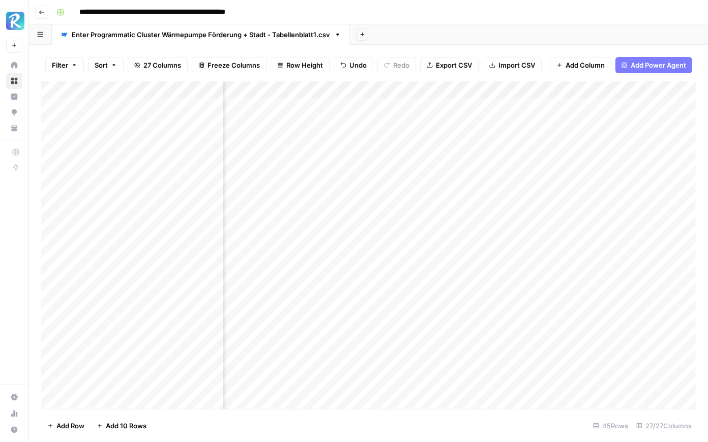
scroll to position [0, 385]
click at [493, 127] on div "Add Column" at bounding box center [368, 245] width 655 height 328
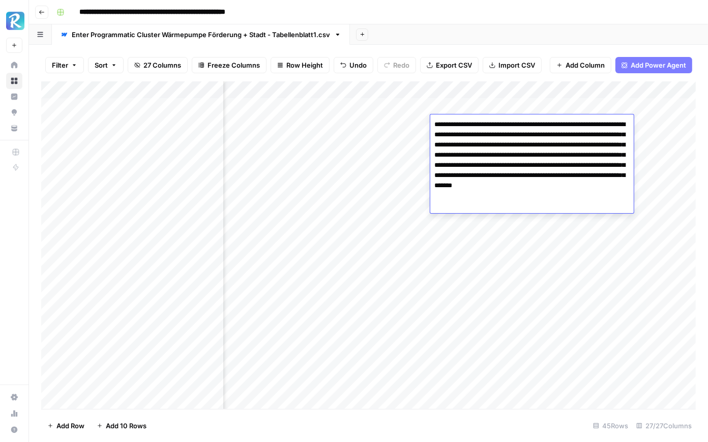
click at [514, 93] on div "Add Column" at bounding box center [368, 245] width 655 height 328
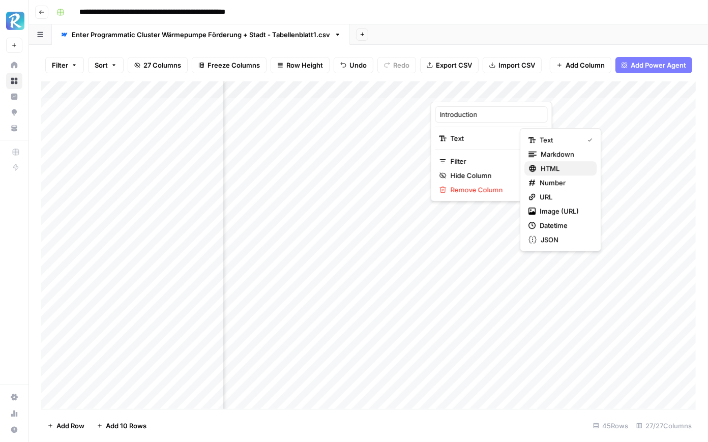
click at [553, 161] on button "HTML" at bounding box center [561, 168] width 72 height 14
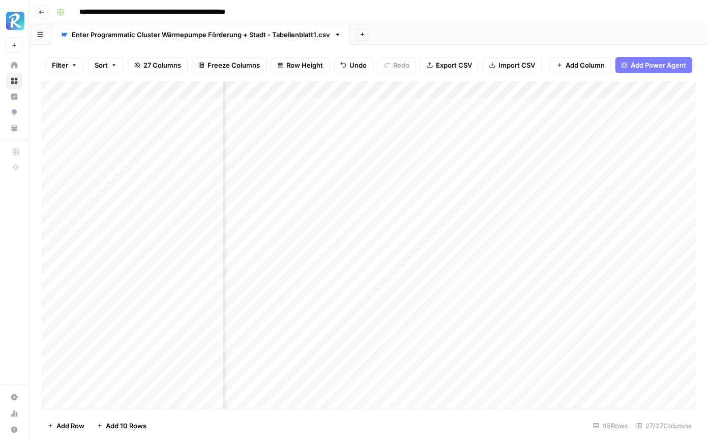
scroll to position [0, 501]
click at [397, 123] on div "Add Column" at bounding box center [368, 245] width 655 height 328
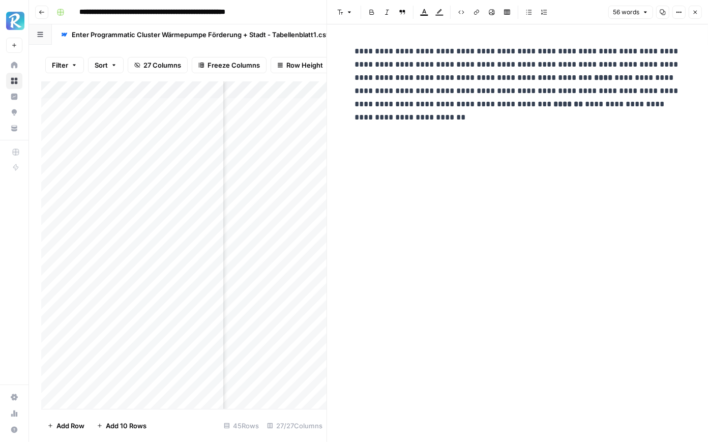
click at [695, 9] on icon "button" at bounding box center [695, 12] width 6 height 6
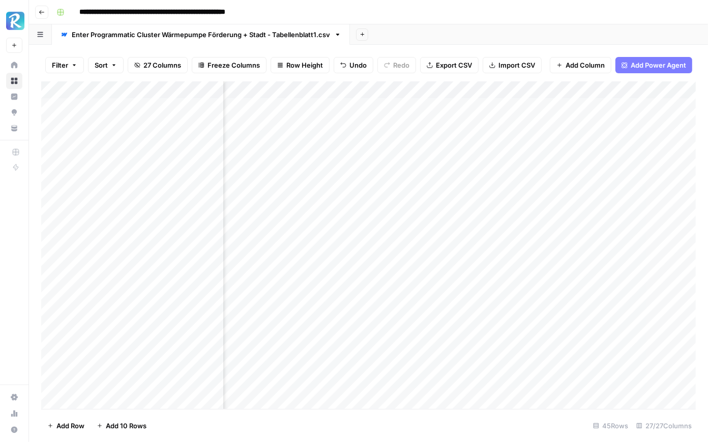
scroll to position [0, 428]
click at [356, 192] on div "Add Column" at bounding box center [368, 245] width 655 height 328
click at [375, 191] on div "Add Column" at bounding box center [368, 245] width 655 height 328
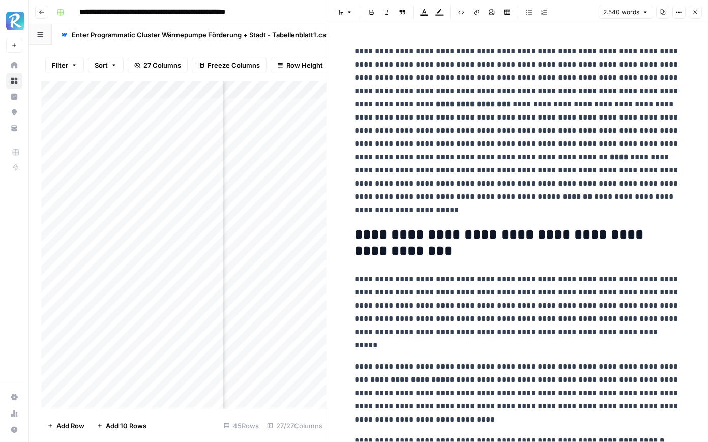
click at [692, 14] on icon "button" at bounding box center [695, 12] width 6 height 6
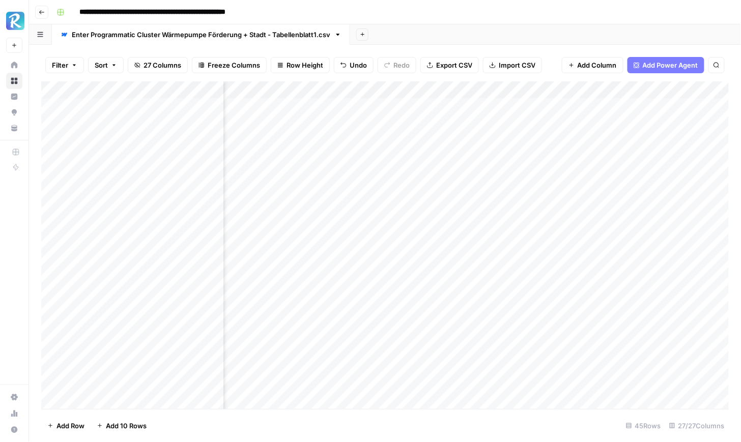
scroll to position [0, 457]
click at [349, 210] on div "Add Column" at bounding box center [385, 245] width 688 height 328
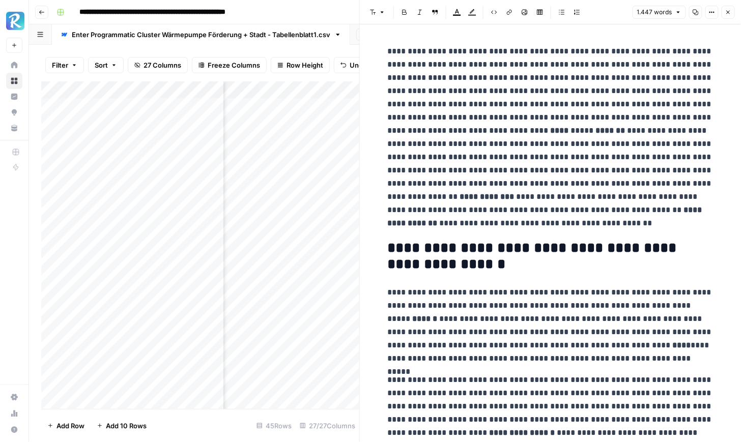
click at [708, 16] on button "Close" at bounding box center [727, 12] width 13 height 13
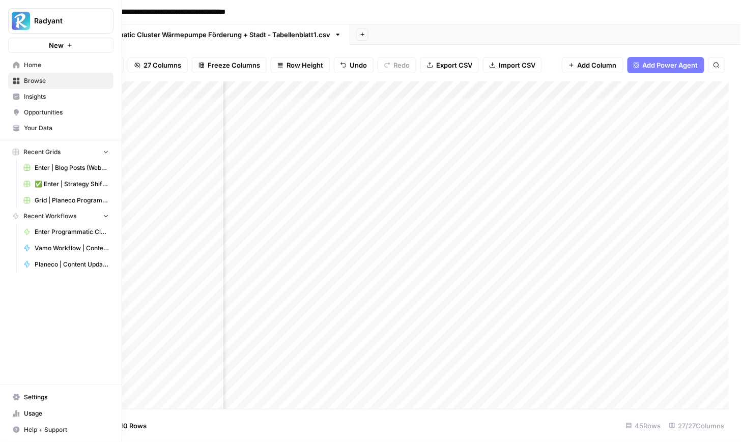
click at [54, 66] on span "Home" at bounding box center [66, 65] width 85 height 9
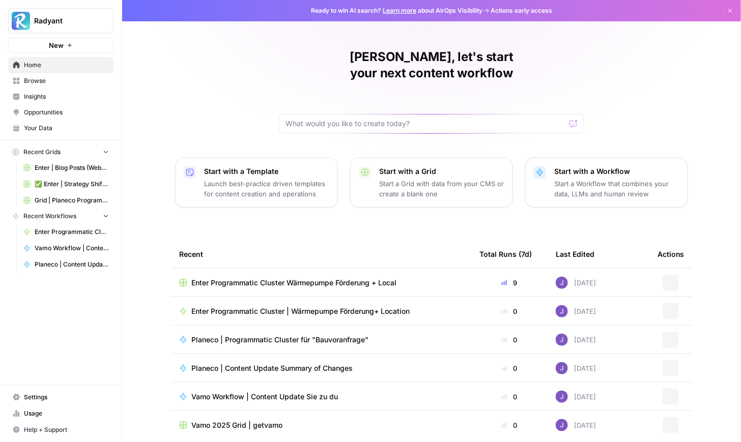
click at [307, 278] on span "Enter Programmatic Cluster Wärmepumpe Förderung + Local" at bounding box center [293, 283] width 205 height 10
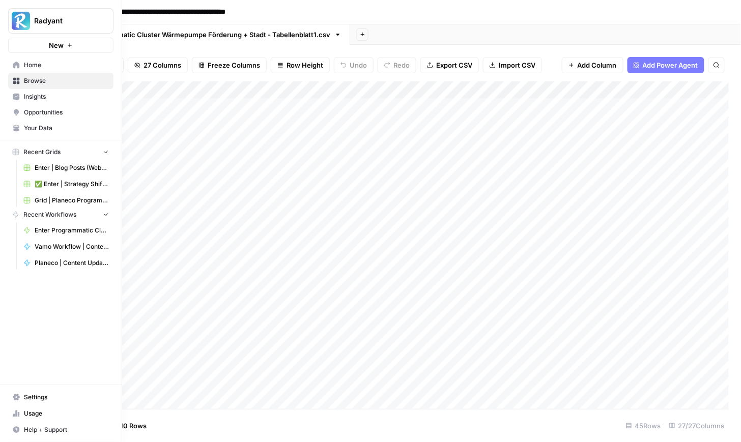
click at [15, 62] on icon at bounding box center [16, 65] width 7 height 7
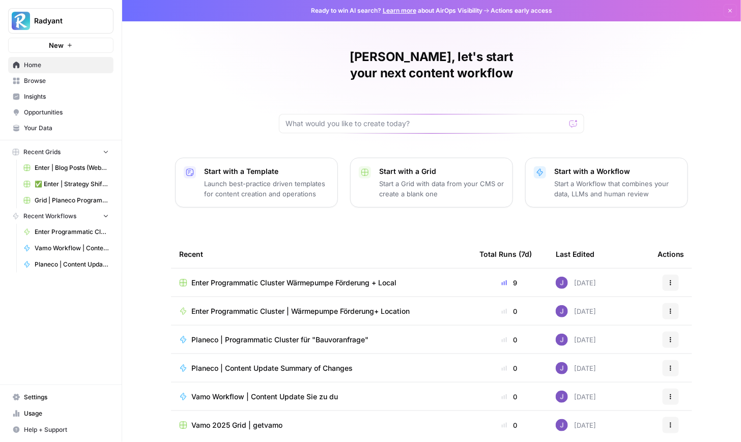
click at [276, 306] on span "Enter Programmatic Cluster | Wärmepumpe Förderung+ Location" at bounding box center [300, 311] width 218 height 10
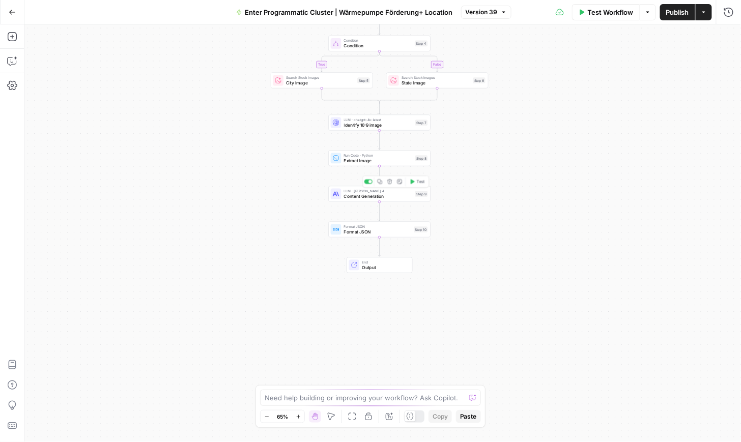
click at [365, 196] on span "Content Generation" at bounding box center [378, 196] width 69 height 7
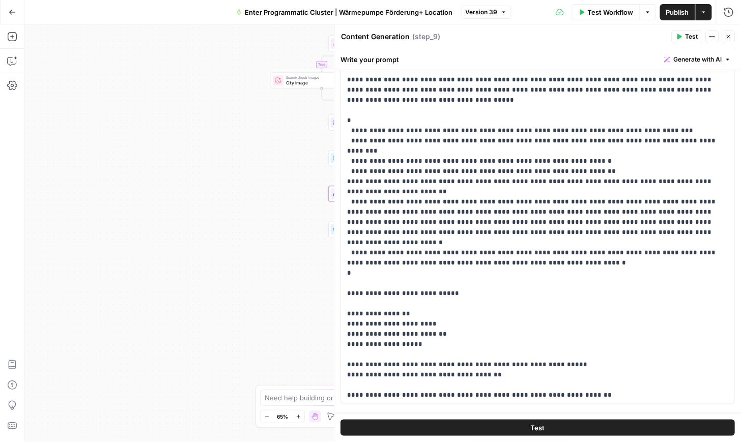
scroll to position [134, 0]
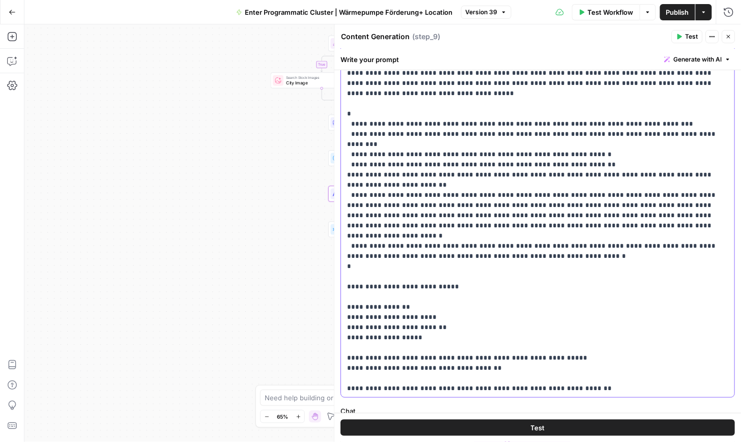
drag, startPoint x: 485, startPoint y: 316, endPoint x: 345, endPoint y: 254, distance: 153.1
click at [345, 254] on div "**********" at bounding box center [538, 190] width 394 height 414
drag, startPoint x: 491, startPoint y: 318, endPoint x: 346, endPoint y: 237, distance: 165.9
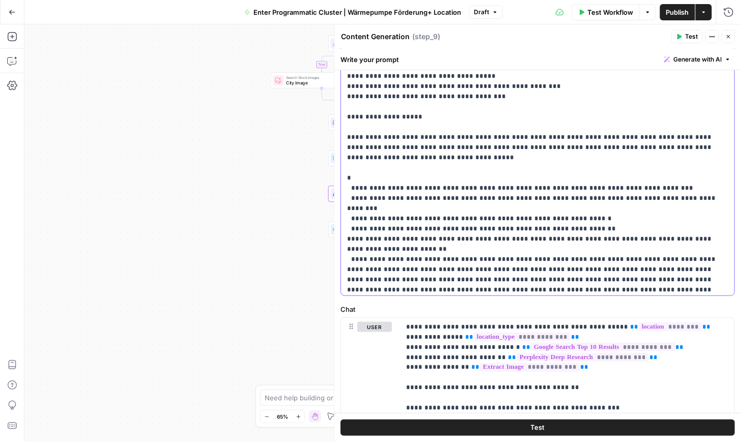
scroll to position [2219, 0]
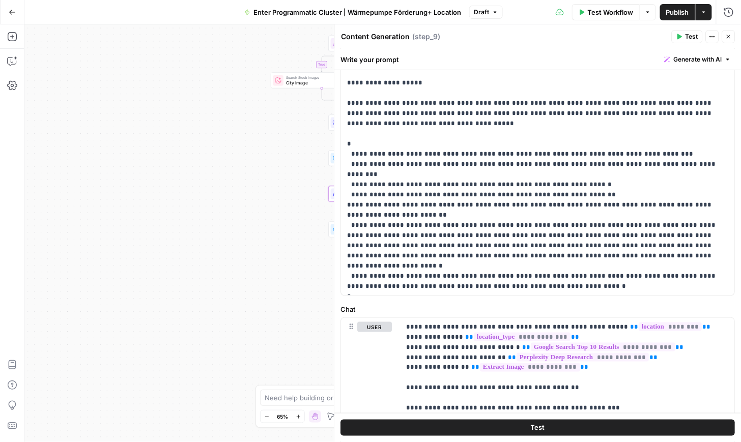
click at [674, 15] on span "Publish" at bounding box center [677, 12] width 23 height 10
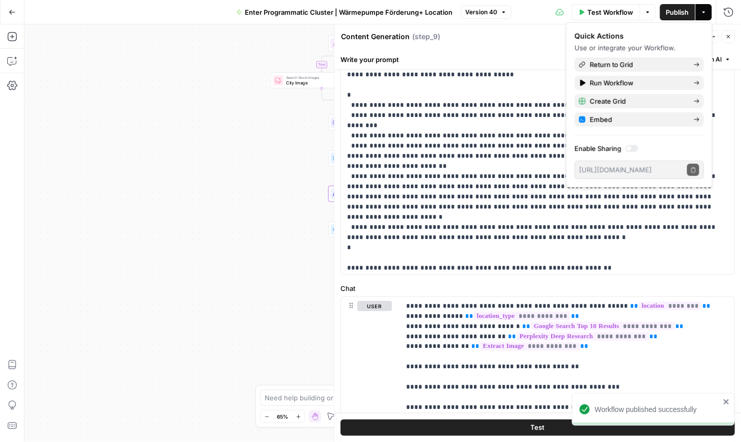
scroll to position [2246, 0]
click at [17, 18] on button "Go Back" at bounding box center [12, 12] width 18 height 18
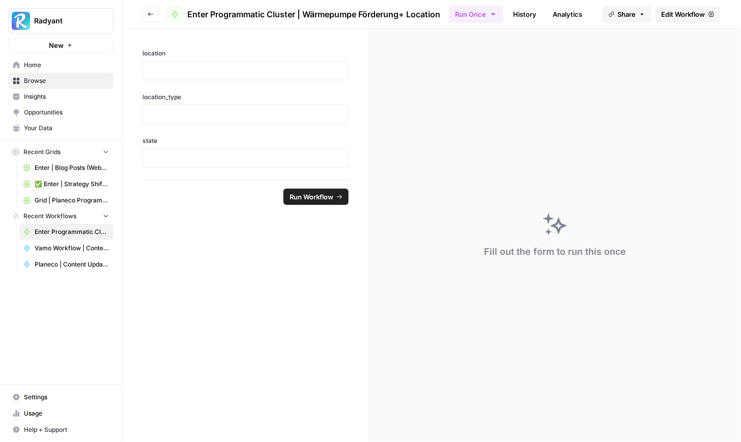
click at [43, 69] on span "Home" at bounding box center [66, 65] width 85 height 9
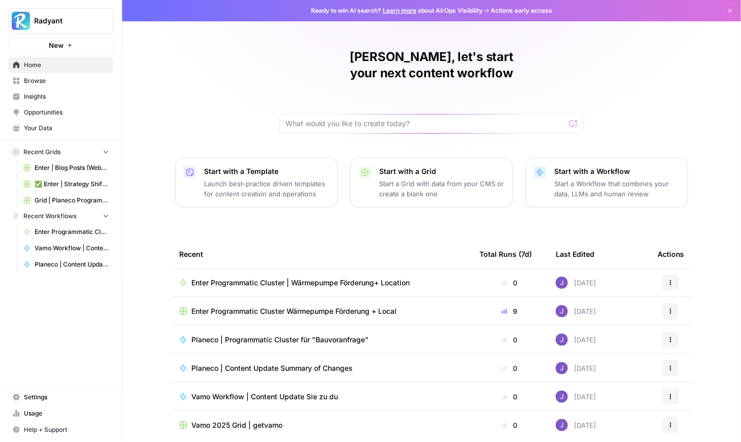
click at [322, 306] on span "Enter Programmatic Cluster Wärmepumpe Förderung + Local" at bounding box center [293, 311] width 205 height 10
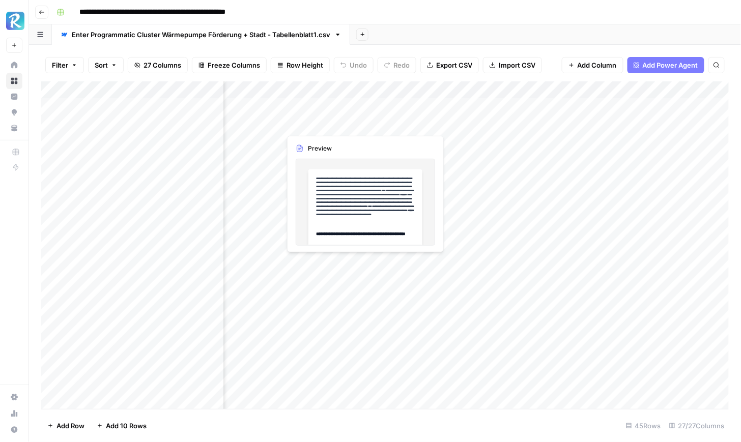
scroll to position [0, 350]
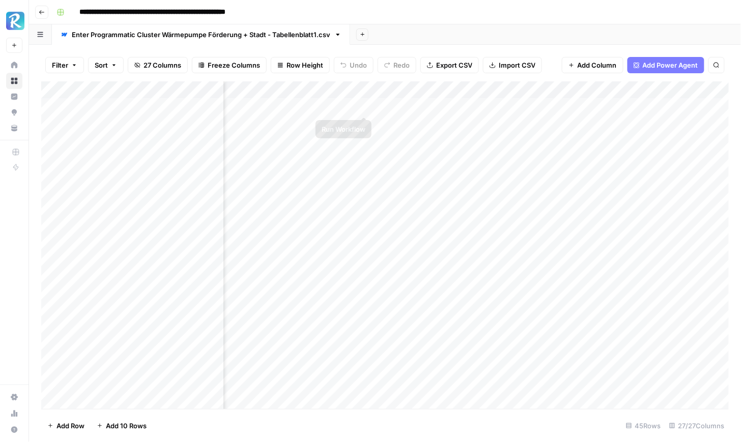
click at [365, 106] on div "Add Column" at bounding box center [385, 245] width 688 height 328
click at [361, 211] on div "Add Column" at bounding box center [385, 245] width 688 height 328
click at [452, 158] on div "Add Column" at bounding box center [385, 245] width 688 height 328
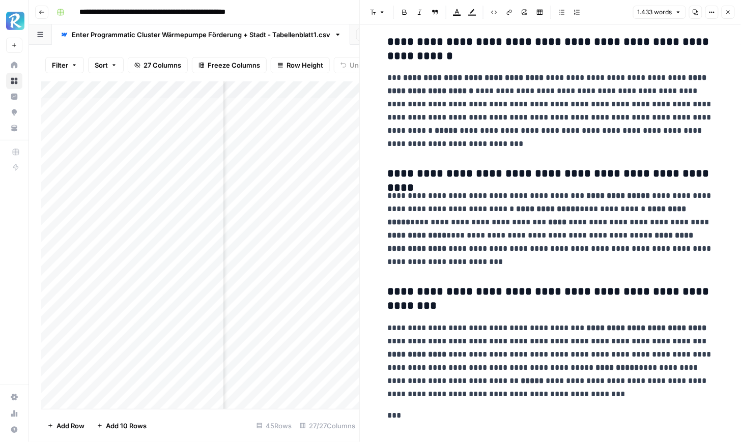
scroll to position [2995, 0]
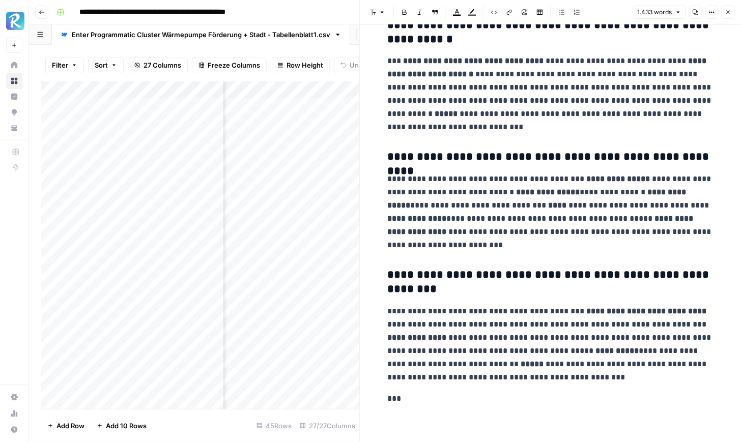
click at [732, 16] on button "Close" at bounding box center [727, 12] width 13 height 13
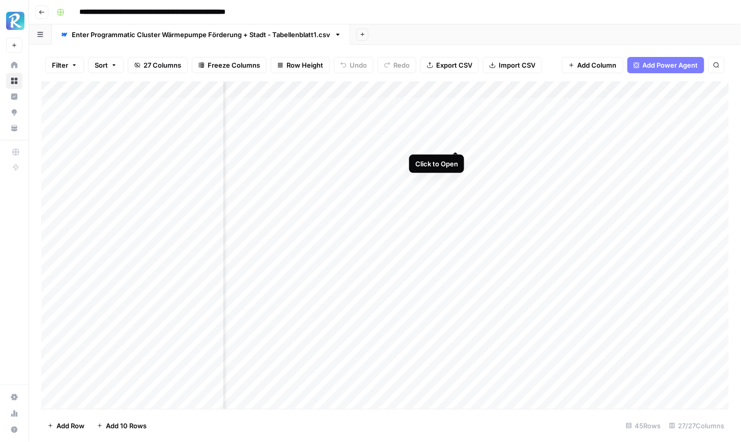
click at [455, 141] on div "Add Column" at bounding box center [385, 245] width 688 height 328
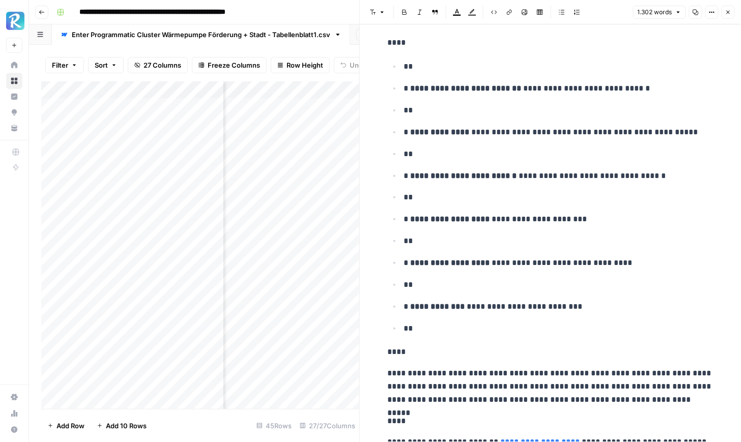
scroll to position [3069, 0]
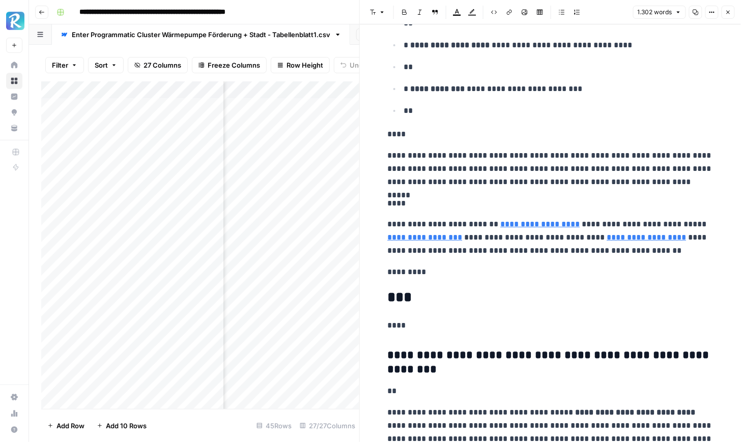
click at [729, 14] on icon "button" at bounding box center [729, 13] width 4 height 4
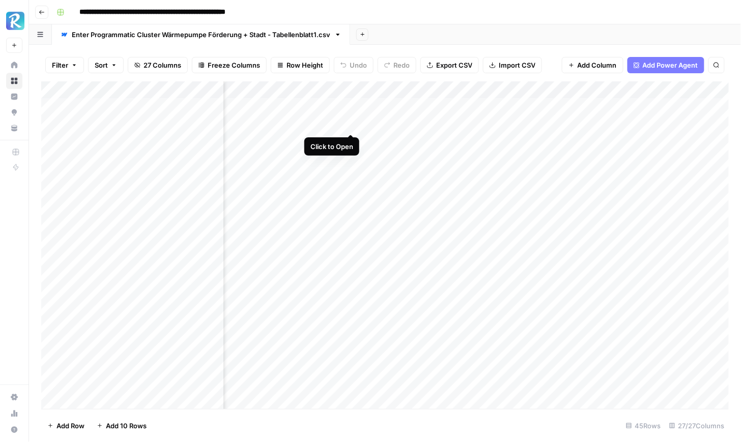
click at [352, 124] on div "Add Column" at bounding box center [385, 245] width 688 height 328
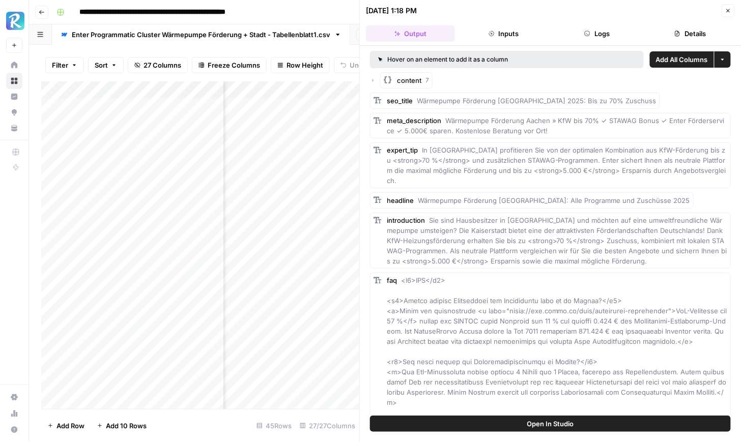
click at [496, 28] on button "Inputs" at bounding box center [503, 33] width 89 height 16
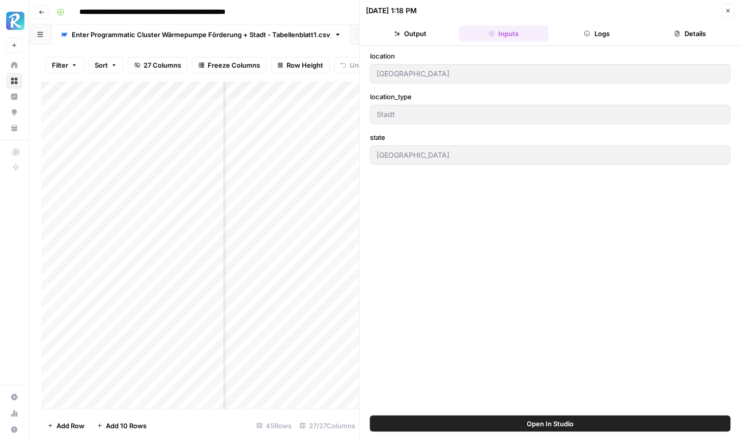
click at [589, 31] on icon "button" at bounding box center [587, 33] width 5 height 5
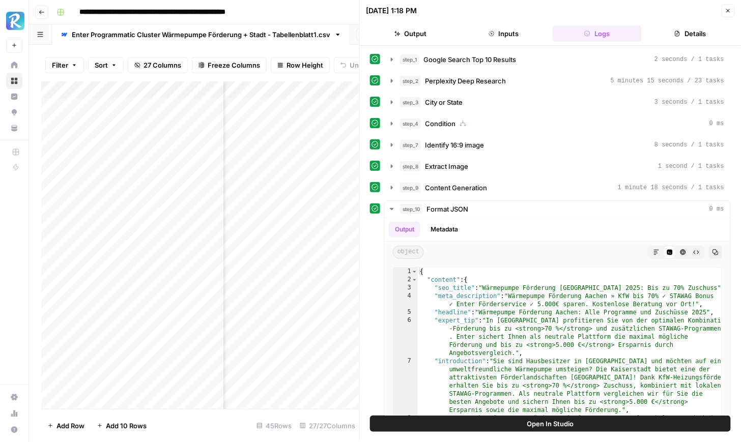
click at [693, 40] on button "Details" at bounding box center [690, 33] width 89 height 16
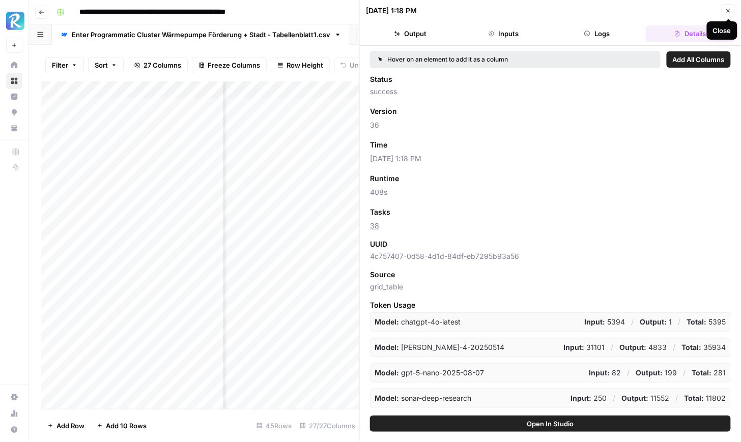
click at [730, 8] on icon "button" at bounding box center [728, 11] width 6 height 6
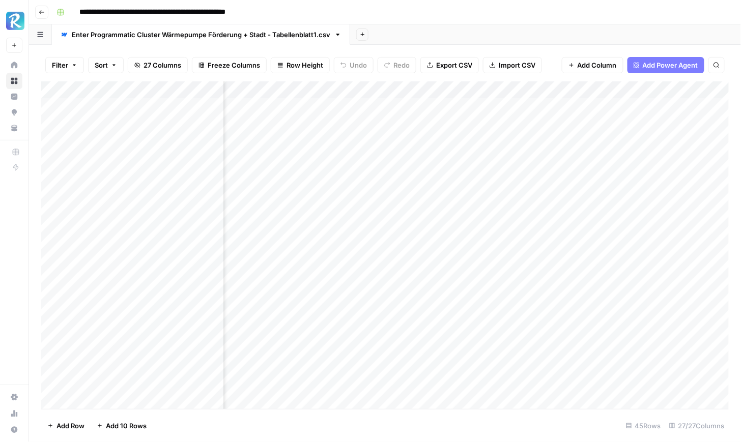
scroll to position [0, 354]
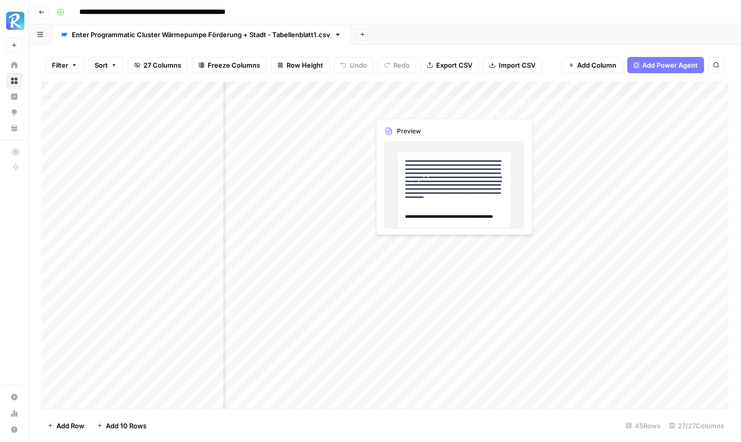
click at [439, 109] on div "Add Column" at bounding box center [385, 245] width 688 height 328
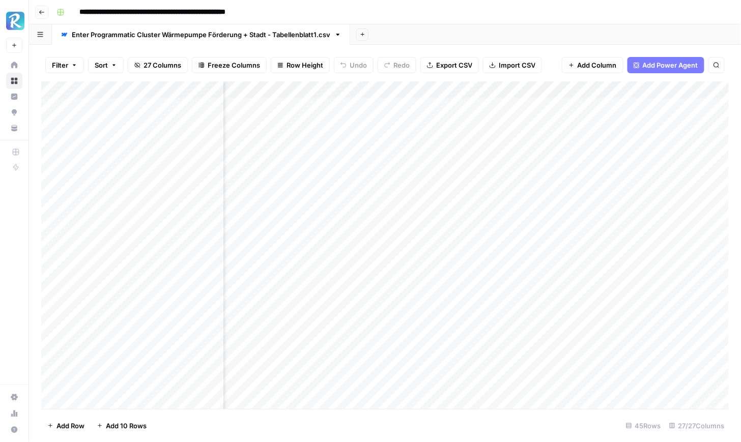
click at [452, 107] on div "Add Column" at bounding box center [385, 245] width 688 height 328
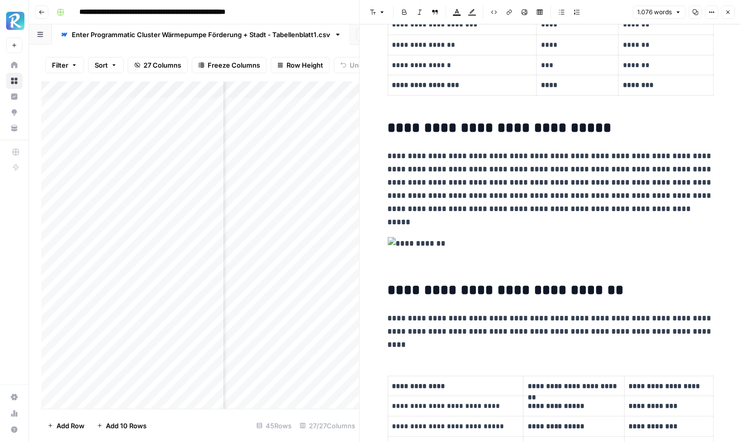
scroll to position [746, 0]
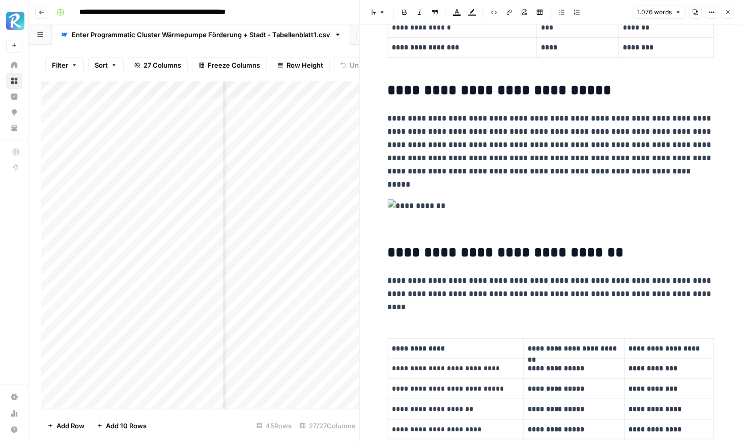
click at [425, 211] on img at bounding box center [551, 205] width 326 height 13
click at [391, 204] on img at bounding box center [551, 205] width 326 height 13
click at [492, 151] on p "**********" at bounding box center [551, 151] width 326 height 79
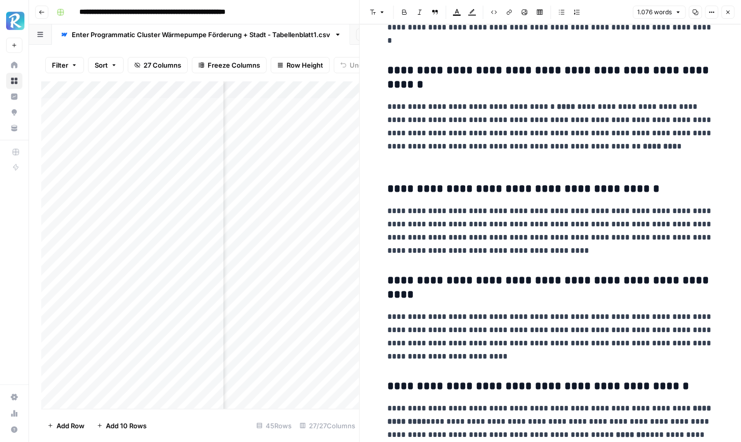
scroll to position [2231, 0]
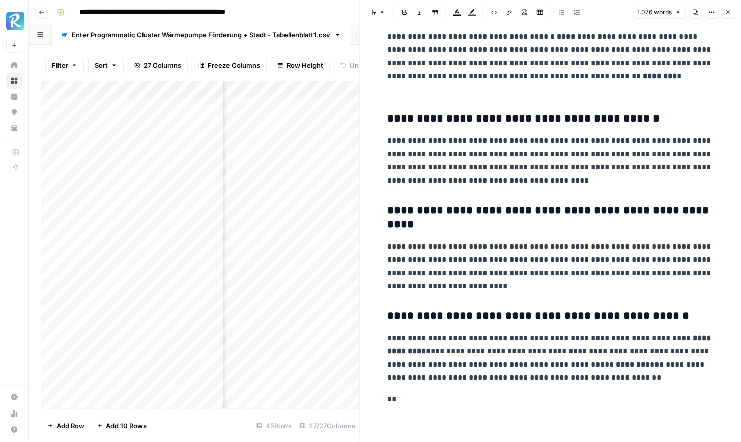
click at [731, 16] on button "Close" at bounding box center [727, 12] width 13 height 13
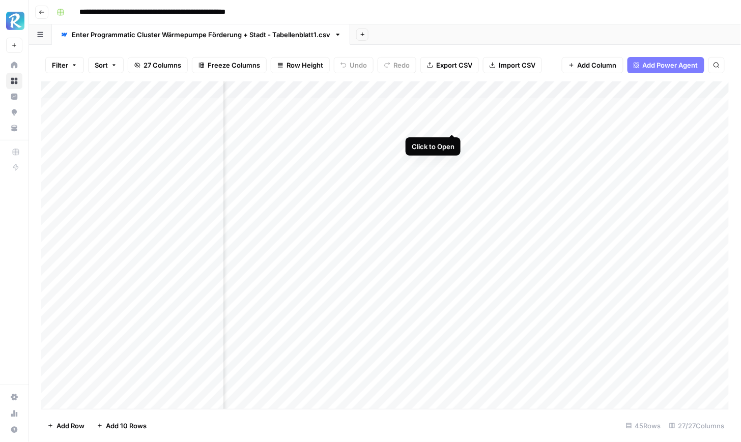
click at [451, 126] on div "Add Column" at bounding box center [385, 245] width 688 height 328
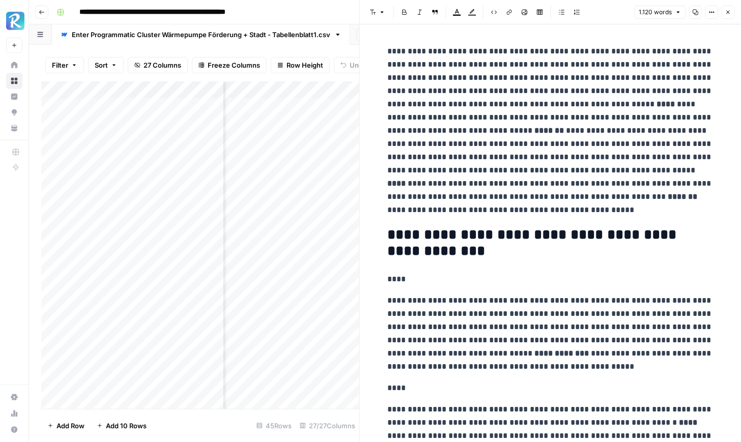
click at [729, 16] on button "Close" at bounding box center [727, 12] width 13 height 13
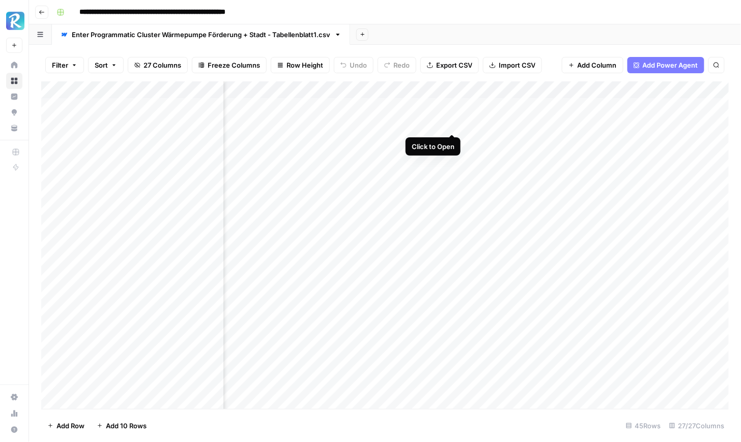
click at [455, 124] on div "Add Column" at bounding box center [385, 245] width 688 height 328
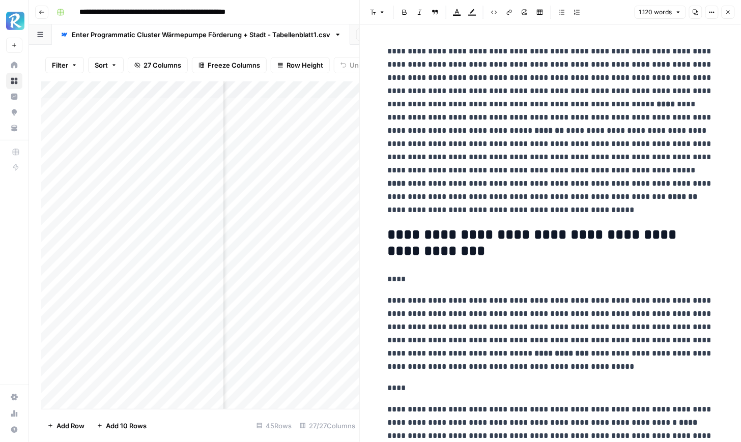
click at [726, 12] on icon "button" at bounding box center [728, 12] width 6 height 6
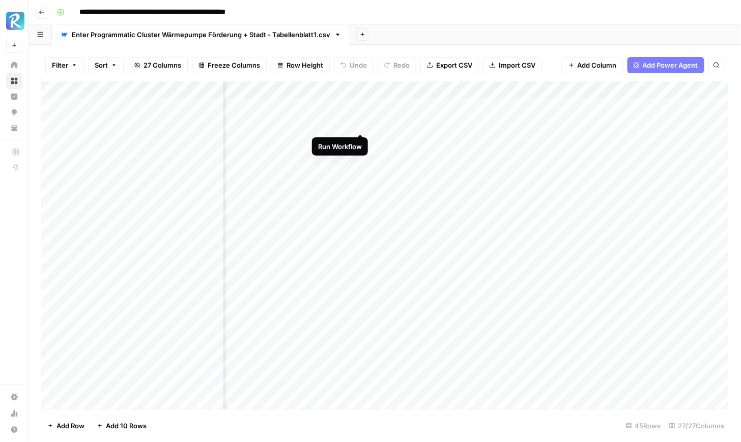
click at [360, 125] on div "Add Column" at bounding box center [385, 245] width 688 height 328
click at [362, 140] on div "Add Column" at bounding box center [385, 245] width 688 height 328
click at [362, 158] on div "Add Column" at bounding box center [385, 245] width 688 height 328
click at [363, 176] on div "Add Column" at bounding box center [385, 245] width 688 height 328
click at [361, 194] on div "Add Column" at bounding box center [385, 245] width 688 height 328
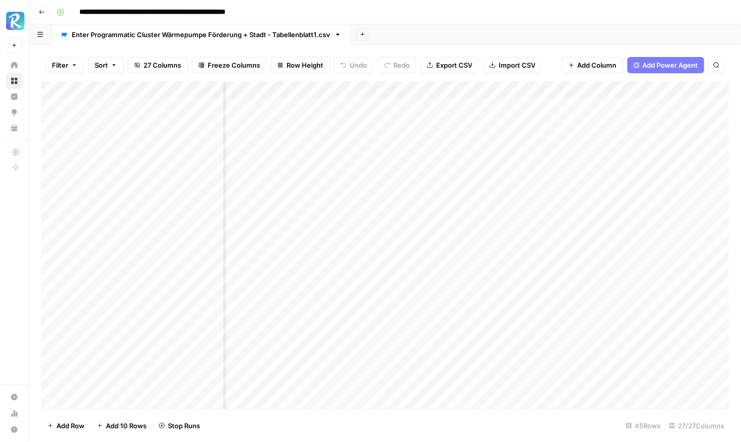
scroll to position [0, 873]
click at [483, 105] on div "Add Column" at bounding box center [385, 245] width 688 height 328
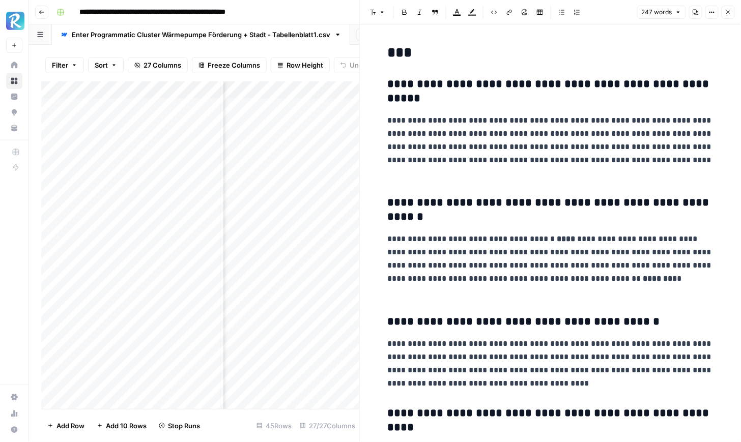
click at [731, 15] on icon "button" at bounding box center [728, 12] width 6 height 6
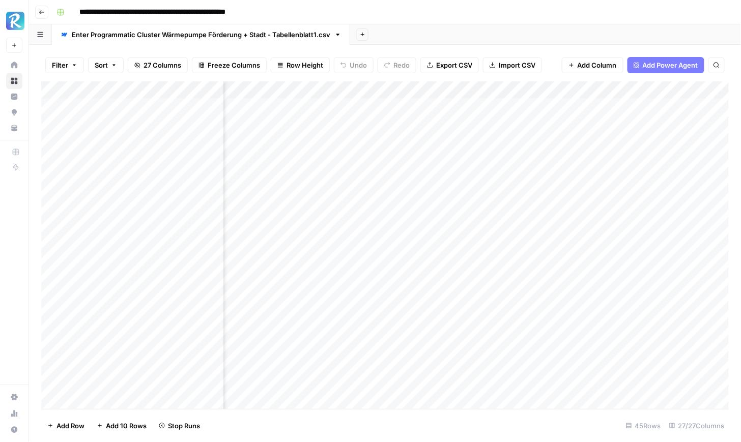
scroll to position [0, 245]
click at [522, 109] on div "Add Column" at bounding box center [385, 245] width 688 height 328
click at [561, 108] on div "Add Column" at bounding box center [385, 245] width 688 height 328
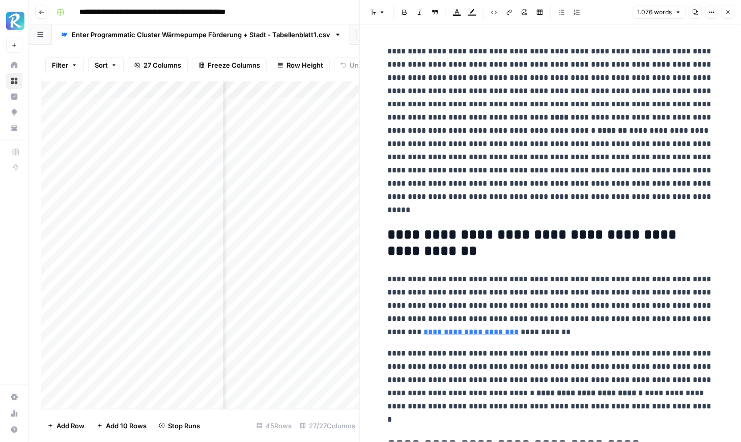
click at [727, 17] on button "Close" at bounding box center [727, 12] width 13 height 13
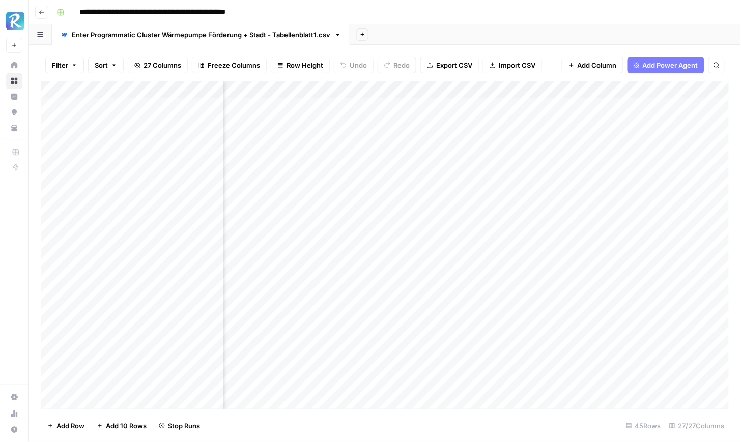
scroll to position [0, 805]
click at [420, 213] on div "Add Column" at bounding box center [385, 245] width 688 height 328
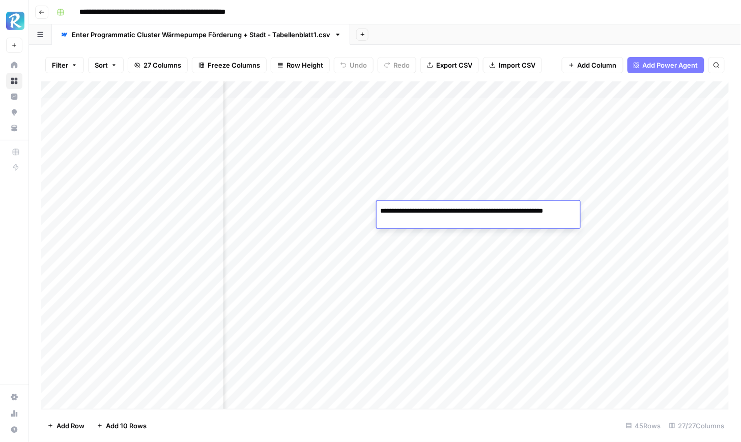
click at [334, 213] on div "Add Column" at bounding box center [385, 245] width 688 height 328
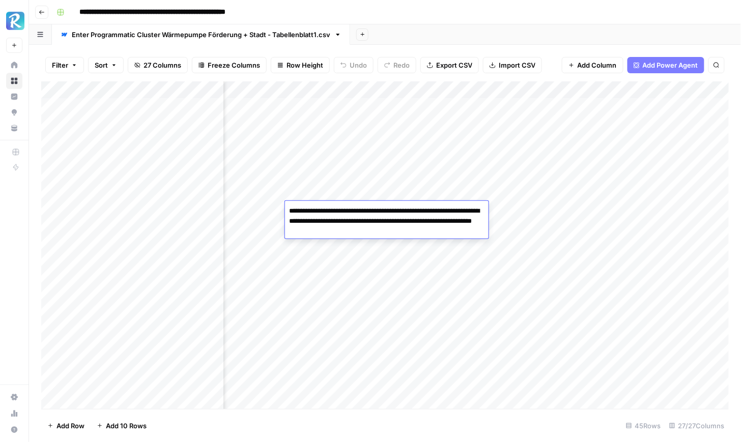
click at [261, 210] on div "Add Column" at bounding box center [385, 245] width 688 height 328
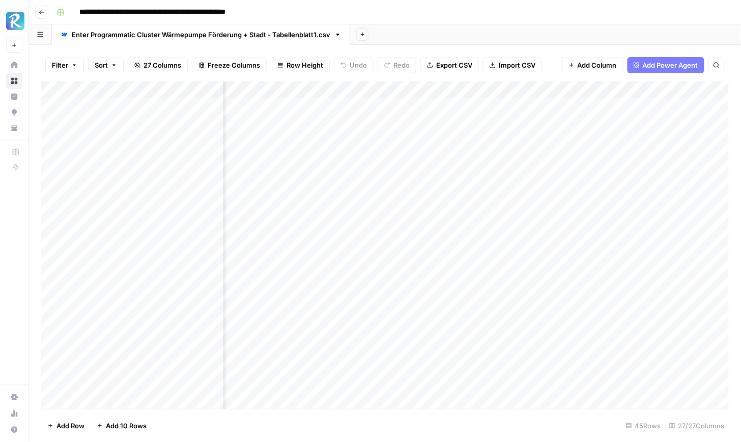
click at [261, 210] on div "Add Column" at bounding box center [385, 245] width 688 height 328
click at [433, 212] on div "Add Column" at bounding box center [385, 245] width 688 height 328
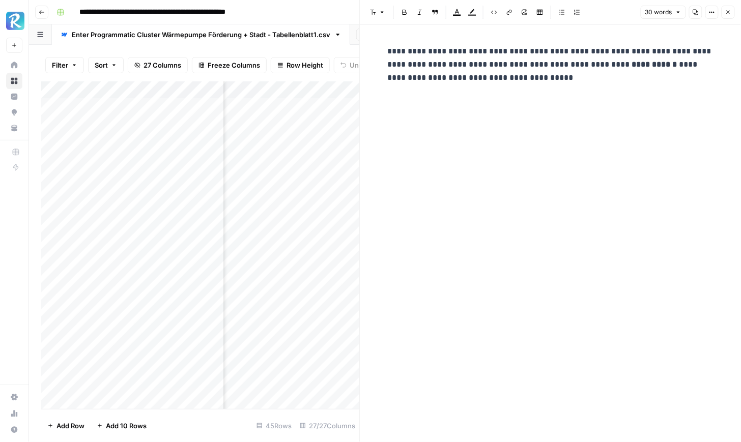
click at [730, 14] on icon "button" at bounding box center [728, 12] width 6 height 6
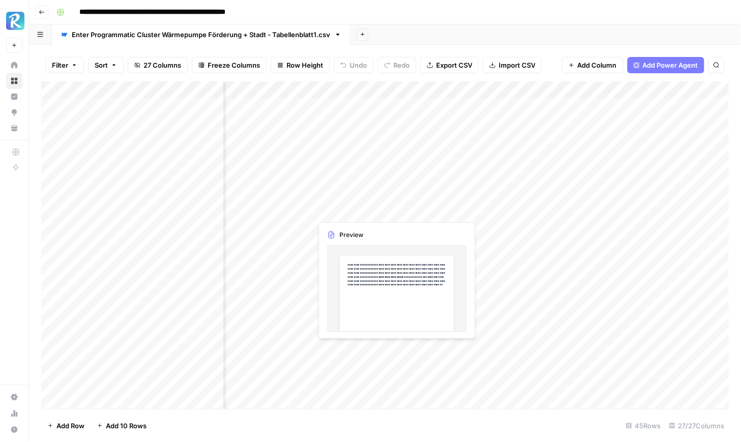
click at [373, 205] on div "Add Column" at bounding box center [385, 245] width 688 height 328
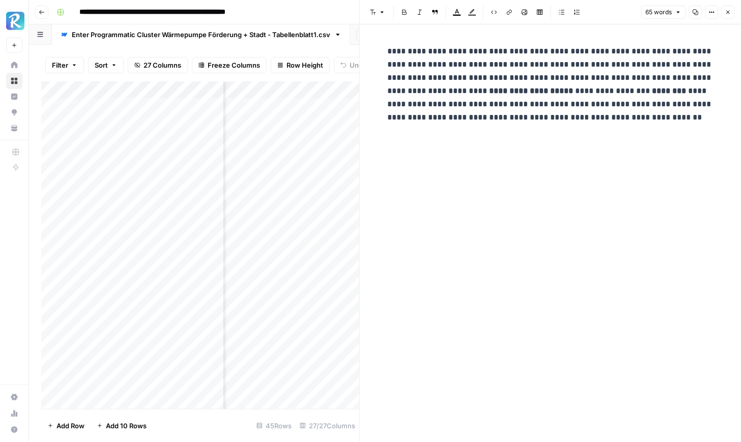
click at [730, 9] on icon "button" at bounding box center [728, 12] width 6 height 6
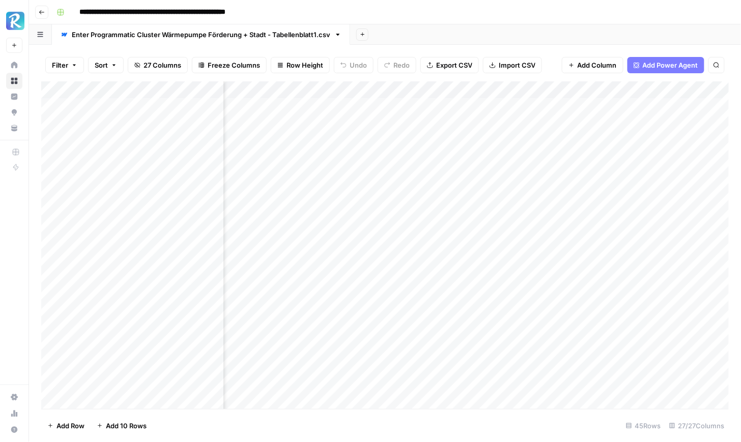
scroll to position [0, 215]
click at [547, 210] on div "Add Column" at bounding box center [385, 245] width 688 height 328
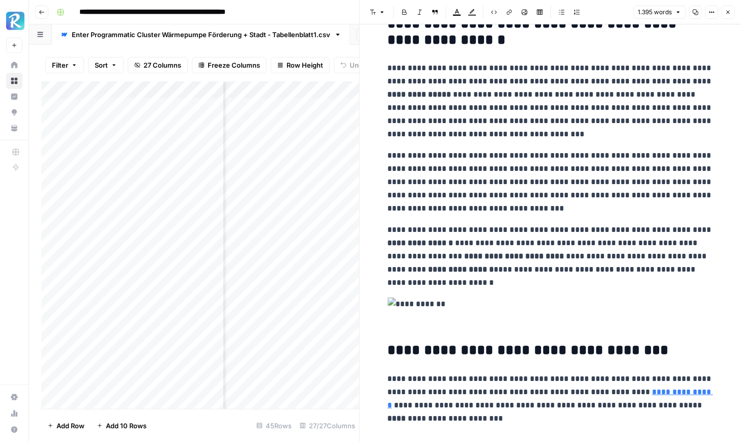
scroll to position [272, 0]
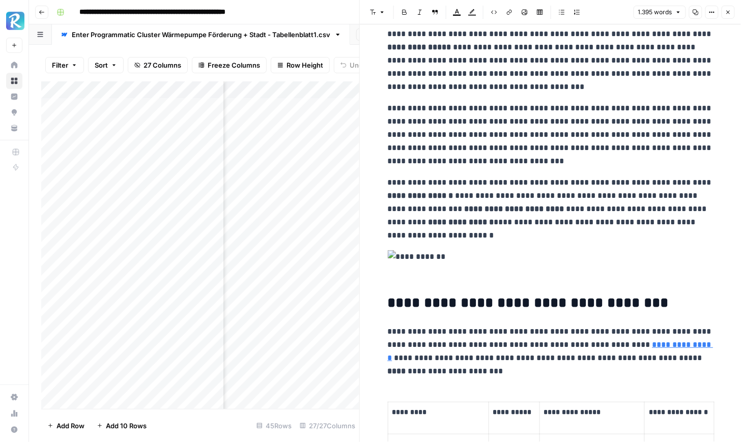
click at [393, 257] on img at bounding box center [551, 256] width 326 height 13
click at [503, 261] on img at bounding box center [551, 256] width 326 height 13
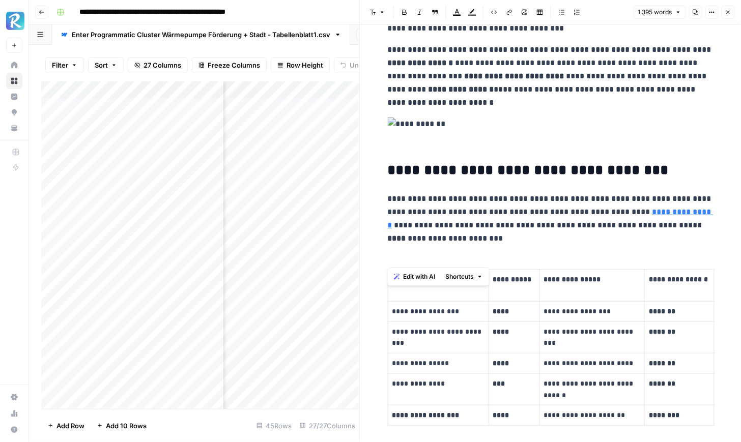
scroll to position [449, 0]
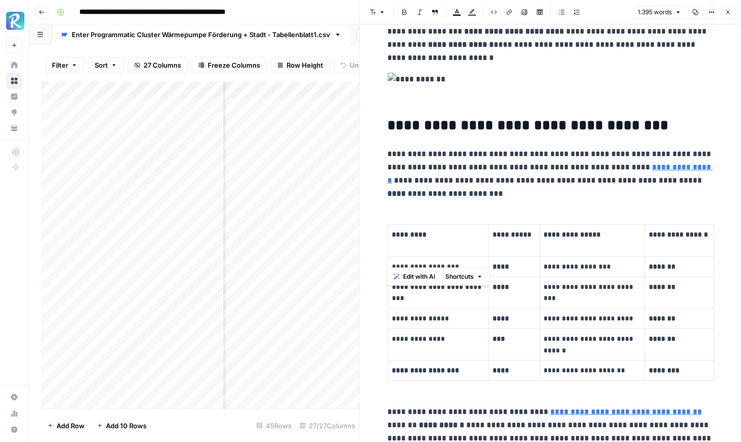
click at [481, 102] on p at bounding box center [551, 90] width 326 height 35
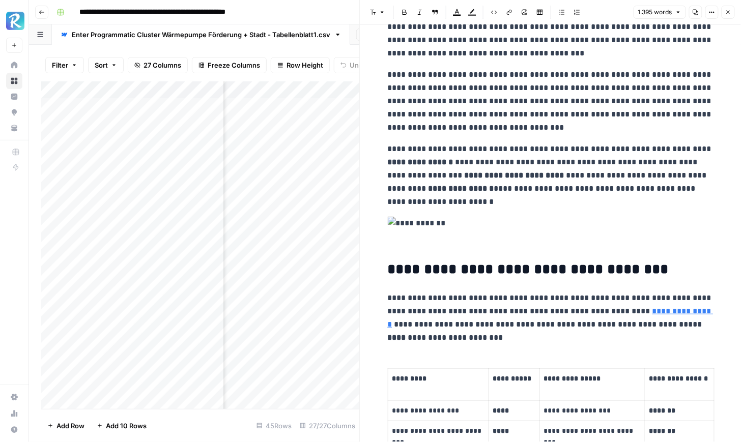
scroll to position [385, 0]
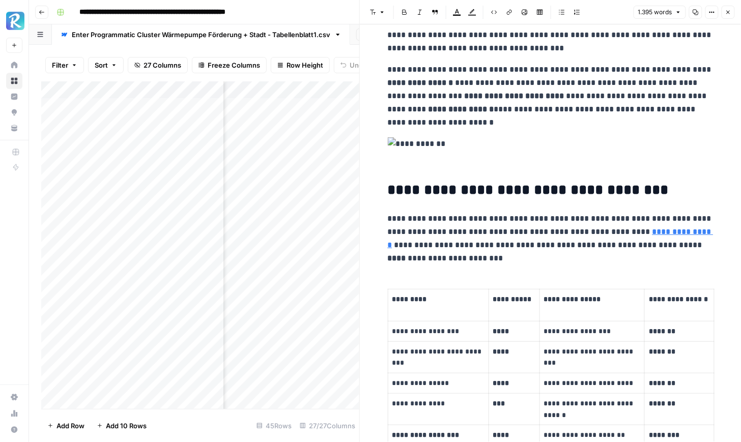
click at [730, 11] on icon "button" at bounding box center [728, 12] width 6 height 6
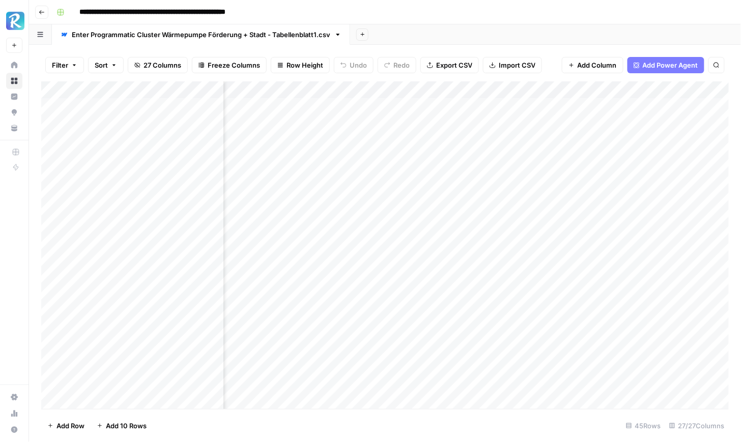
scroll to position [0, 215]
click at [503, 107] on div "Add Column" at bounding box center [385, 245] width 688 height 328
click at [489, 107] on div "Add Column" at bounding box center [385, 245] width 688 height 328
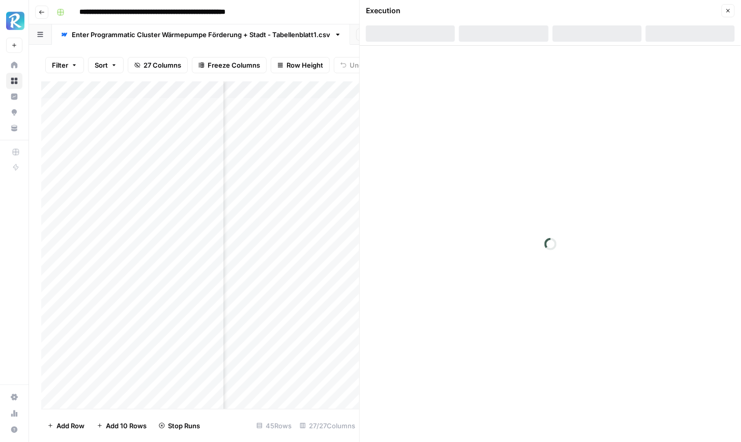
click at [499, 107] on div at bounding box center [550, 244] width 381 height 396
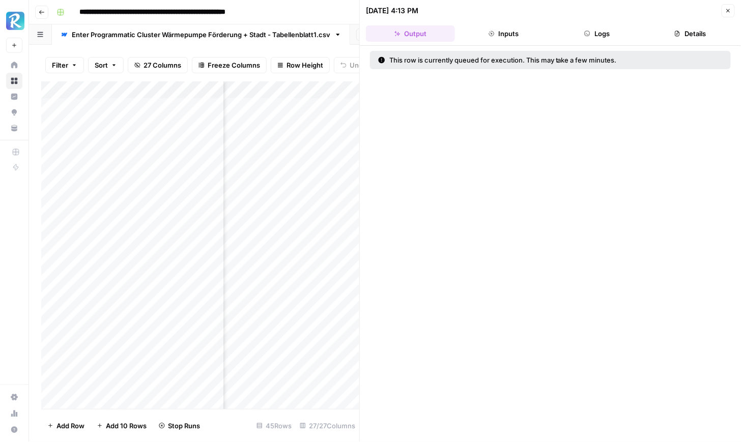
click at [726, 13] on icon "button" at bounding box center [728, 11] width 6 height 6
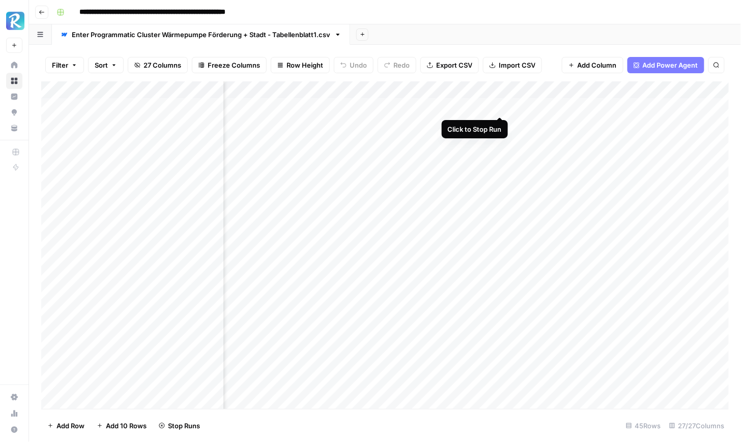
click at [500, 107] on div "Add Column" at bounding box center [385, 245] width 688 height 328
click at [502, 105] on div "Add Column" at bounding box center [385, 245] width 688 height 328
click at [486, 210] on div "Add Column" at bounding box center [385, 245] width 688 height 328
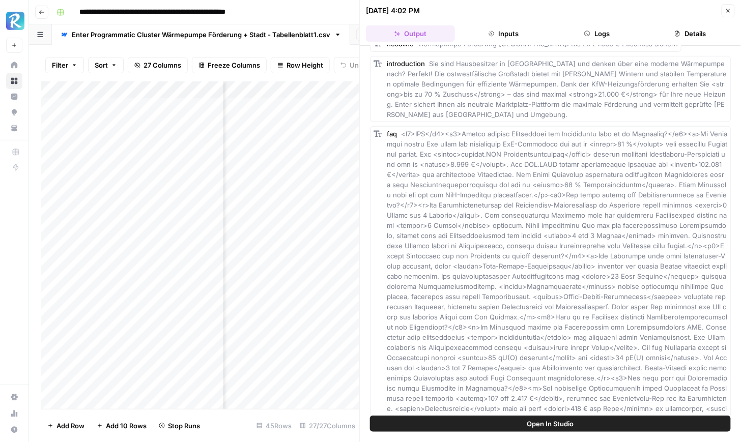
scroll to position [229, 0]
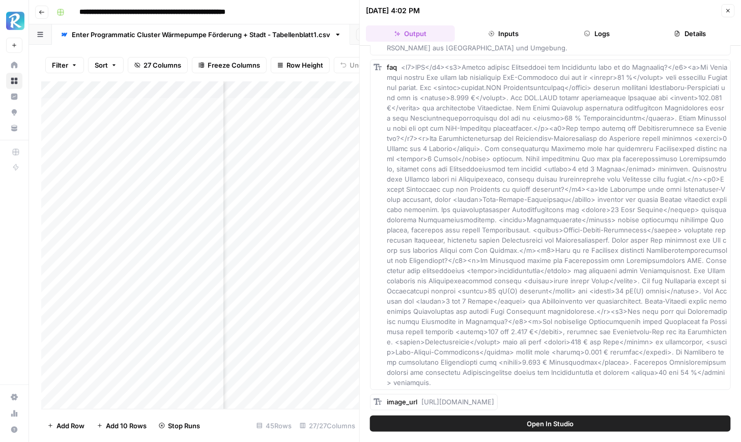
click at [726, 12] on icon "button" at bounding box center [728, 11] width 6 height 6
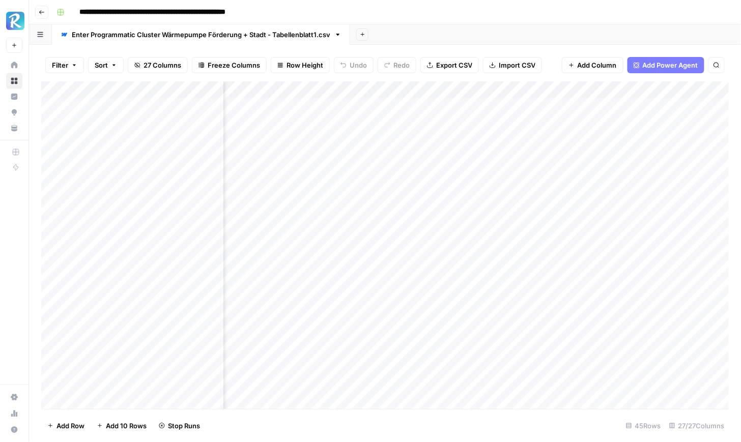
scroll to position [0, 339]
click at [467, 92] on div "Add Column" at bounding box center [385, 245] width 688 height 328
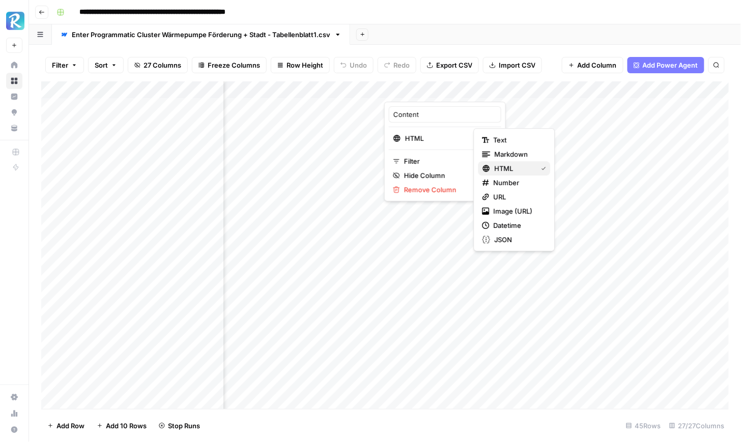
click at [514, 168] on span "HTML" at bounding box center [514, 168] width 39 height 10
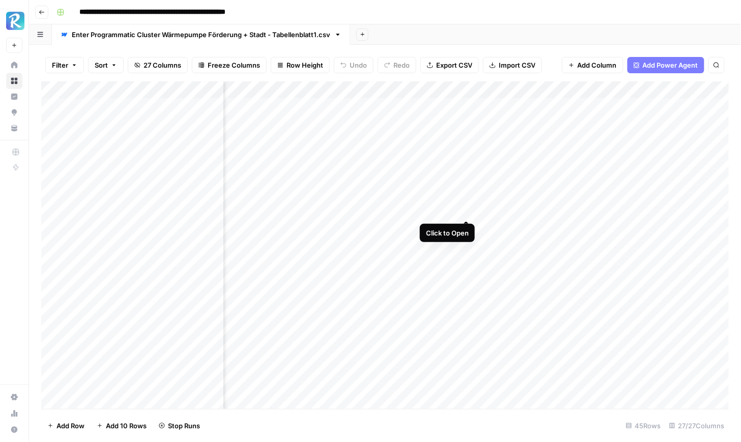
click at [466, 209] on div "Add Column" at bounding box center [385, 245] width 688 height 328
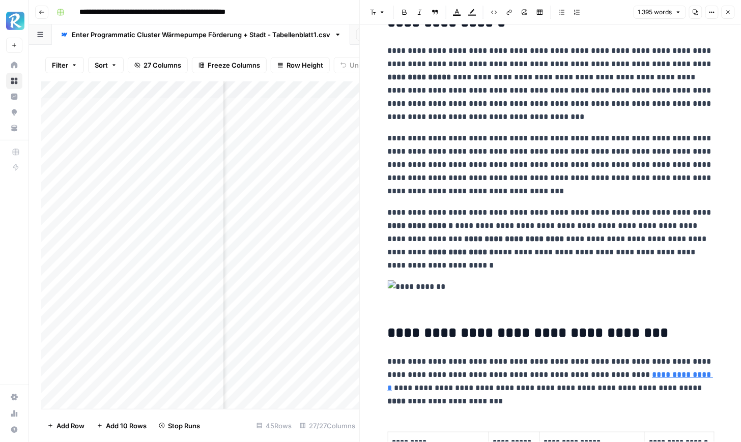
scroll to position [191, 0]
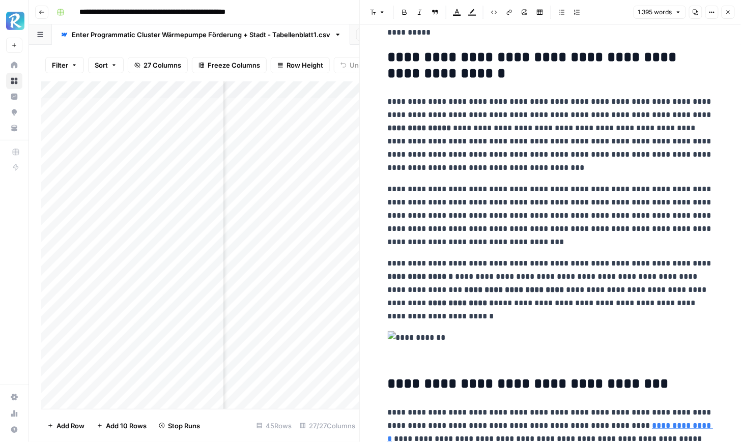
click at [437, 334] on img at bounding box center [551, 337] width 326 height 13
click at [436, 334] on img at bounding box center [551, 337] width 326 height 13
click at [452, 338] on img at bounding box center [551, 337] width 326 height 13
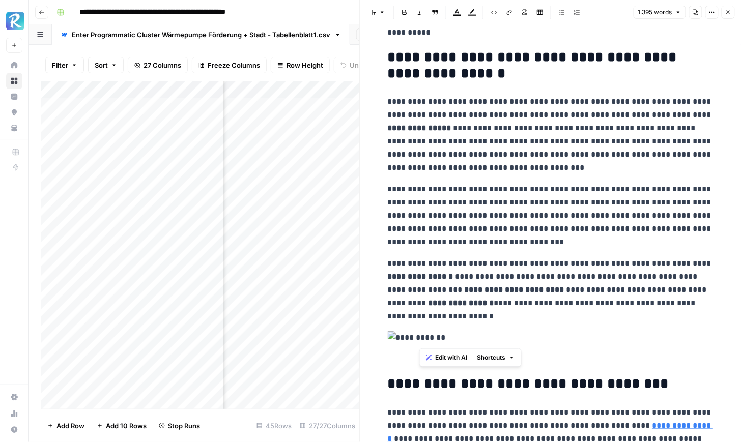
drag, startPoint x: 425, startPoint y: 319, endPoint x: 460, endPoint y: 344, distance: 43.7
drag, startPoint x: 385, startPoint y: 334, endPoint x: 469, endPoint y: 335, distance: 84.0
click at [477, 353] on button "Shortcuts" at bounding box center [464, 357] width 46 height 13
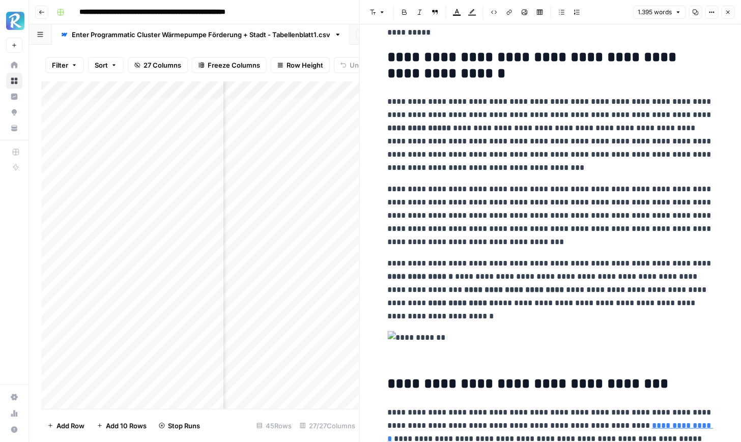
click at [730, 15] on icon "button" at bounding box center [728, 12] width 6 height 6
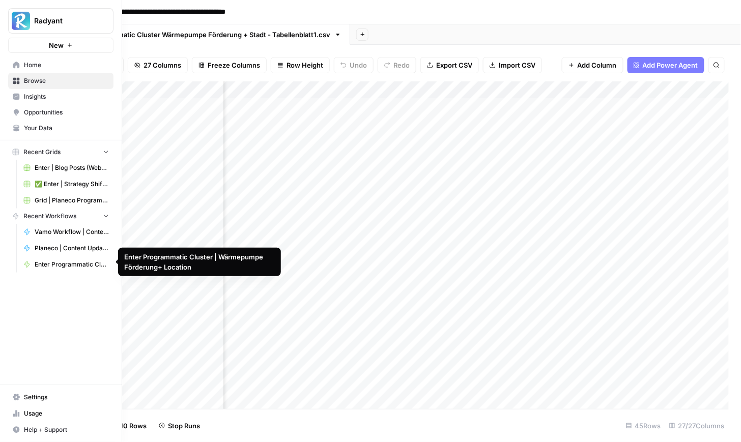
click at [75, 260] on span "Enter Programmatic Cluster | Wärmepumpe Förderung+ Location" at bounding box center [72, 264] width 74 height 9
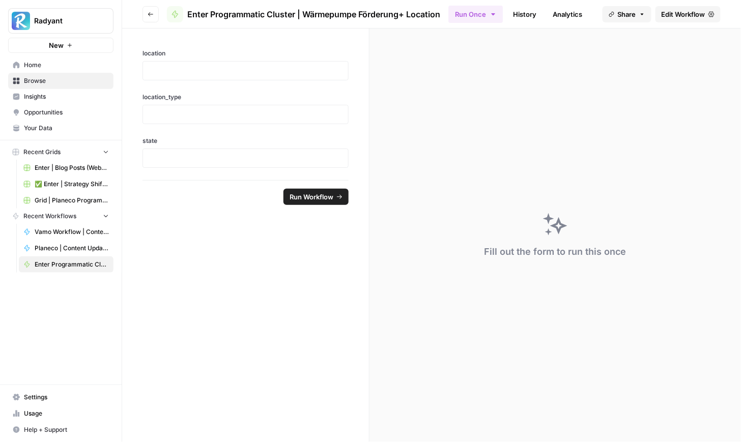
click at [688, 19] on span "Edit Workflow" at bounding box center [683, 14] width 44 height 10
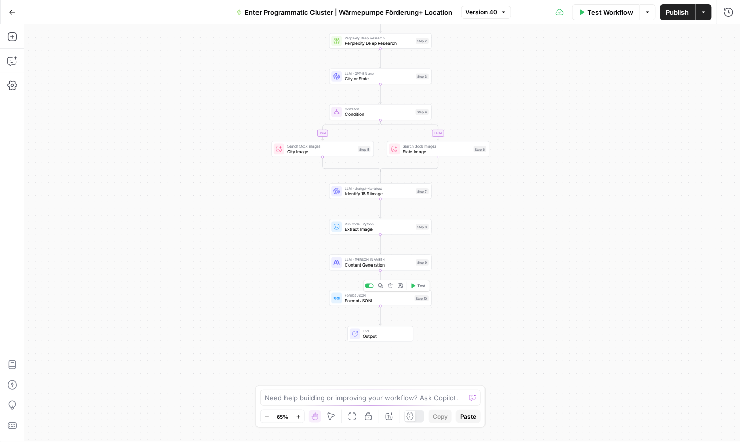
click at [383, 264] on span "Content Generation" at bounding box center [378, 265] width 69 height 7
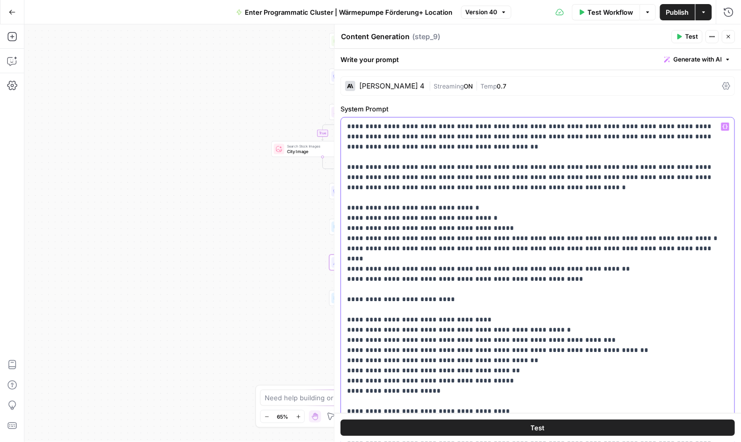
click at [734, 36] on button "Close" at bounding box center [728, 36] width 13 height 13
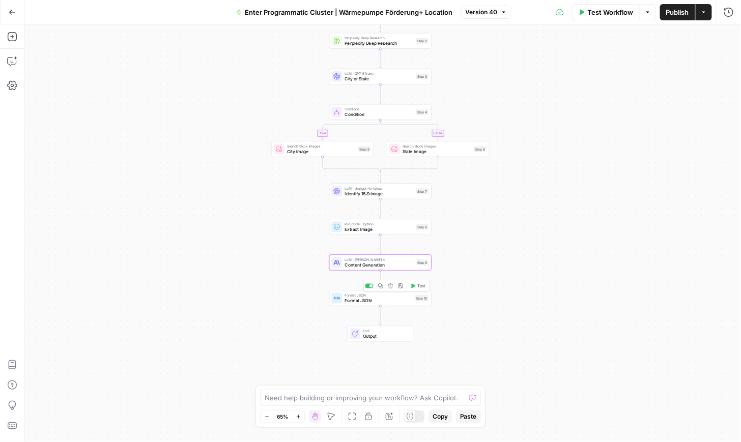
click at [365, 298] on span "Format JSON" at bounding box center [377, 300] width 67 height 7
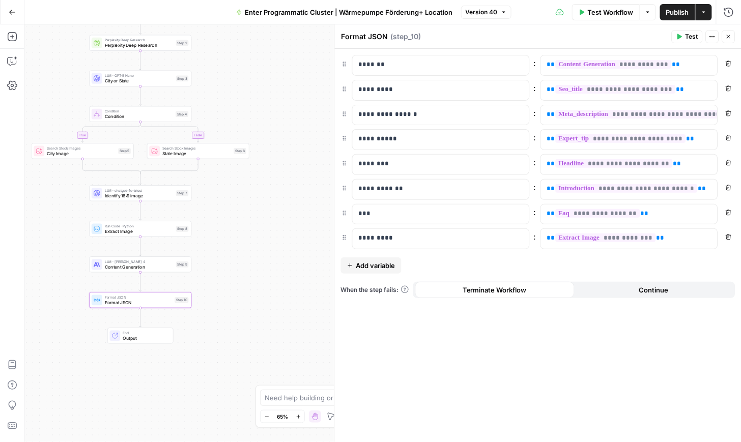
click at [140, 268] on span "Content Generation" at bounding box center [139, 267] width 69 height 7
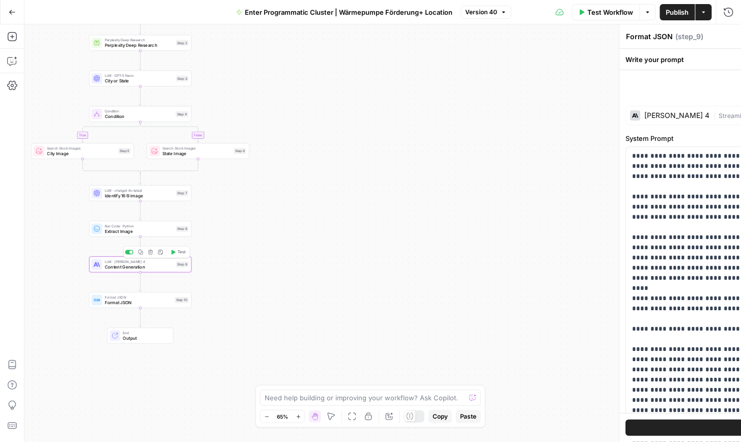
type textarea "Content Generation"
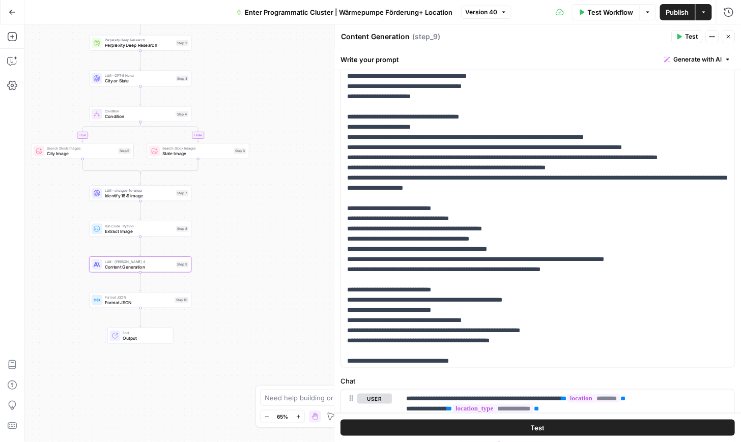
scroll to position [98, 0]
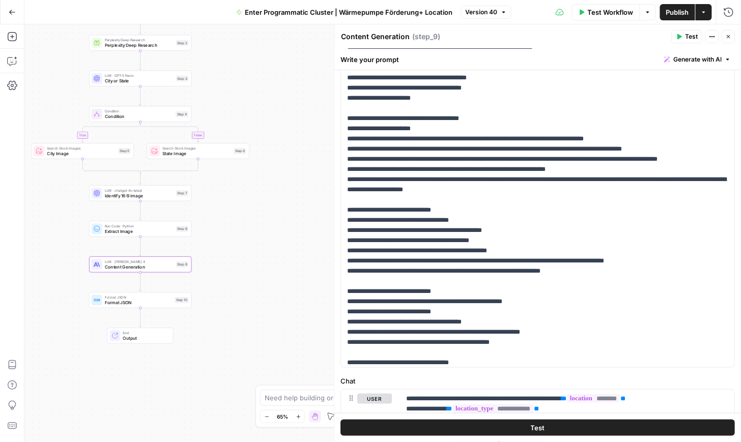
click at [409, 380] on label "Chat" at bounding box center [538, 381] width 394 height 10
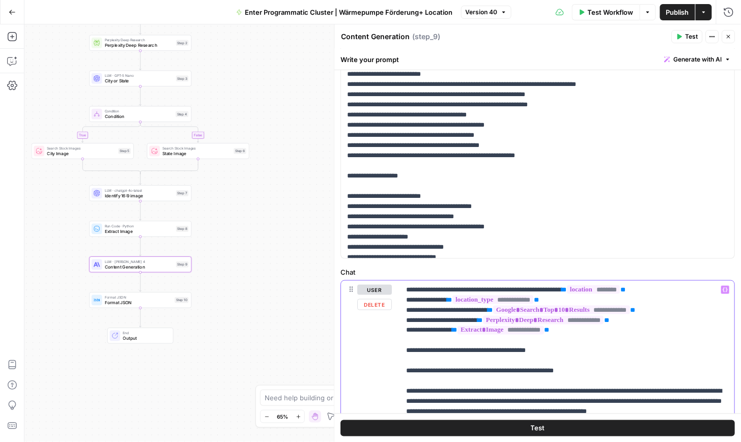
scroll to position [146, 0]
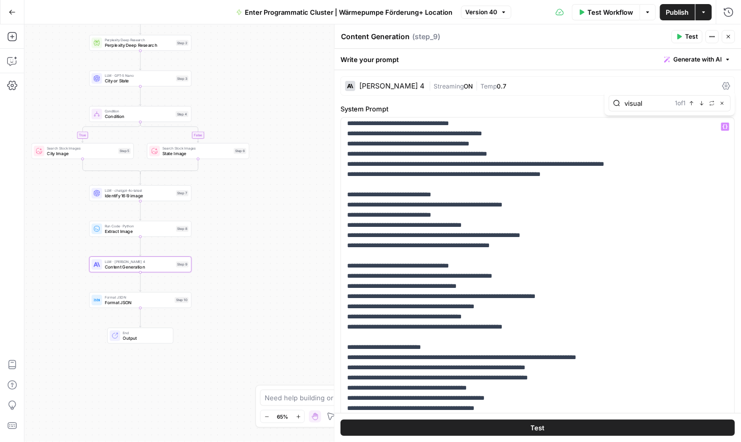
type input "visual"
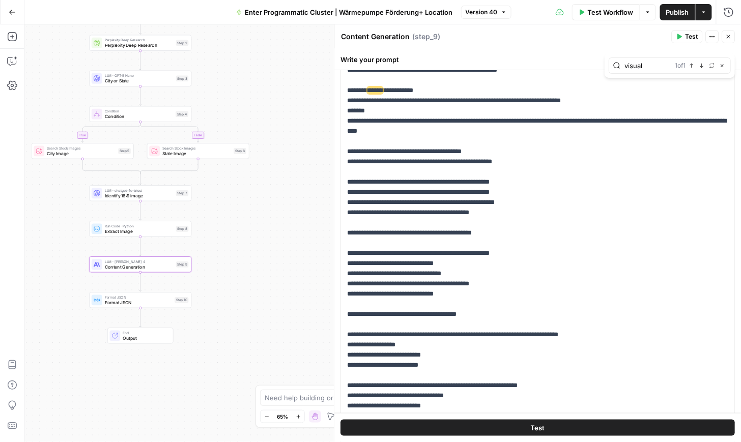
scroll to position [1535, 0]
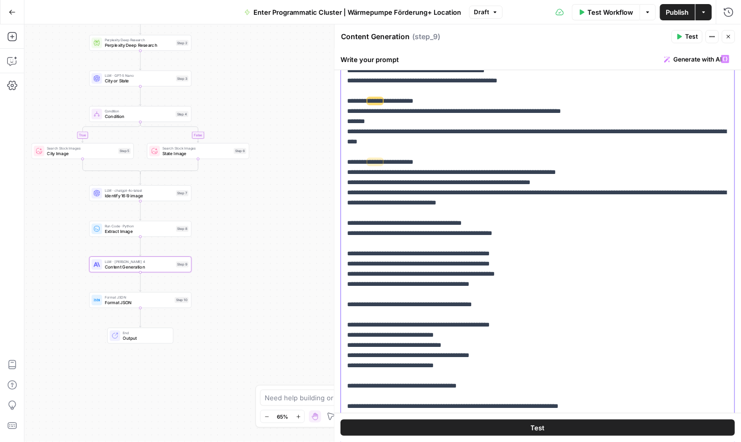
drag, startPoint x: 415, startPoint y: 191, endPoint x: 354, endPoint y: 193, distance: 60.6
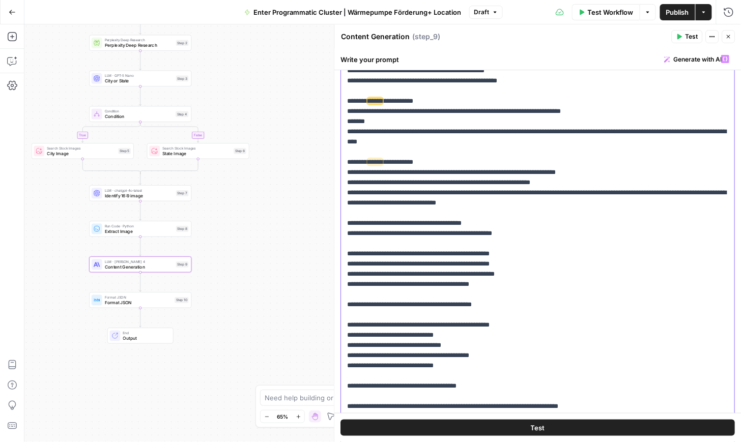
drag, startPoint x: 594, startPoint y: 284, endPoint x: 346, endPoint y: 243, distance: 251.2
click at [346, 243] on div "**********" at bounding box center [538, 257] width 394 height 414
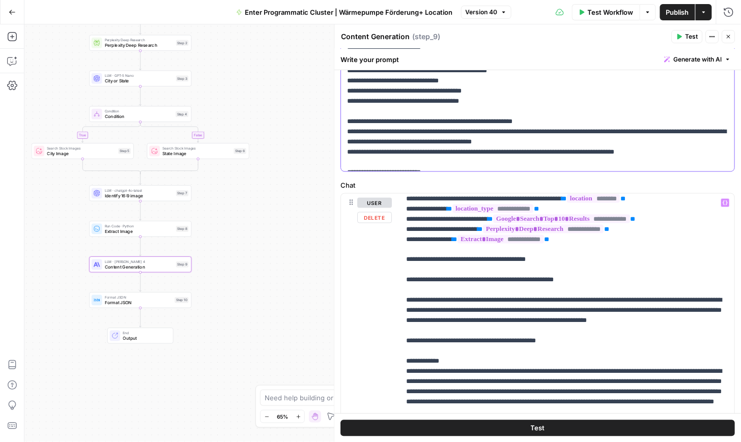
scroll to position [0, 0]
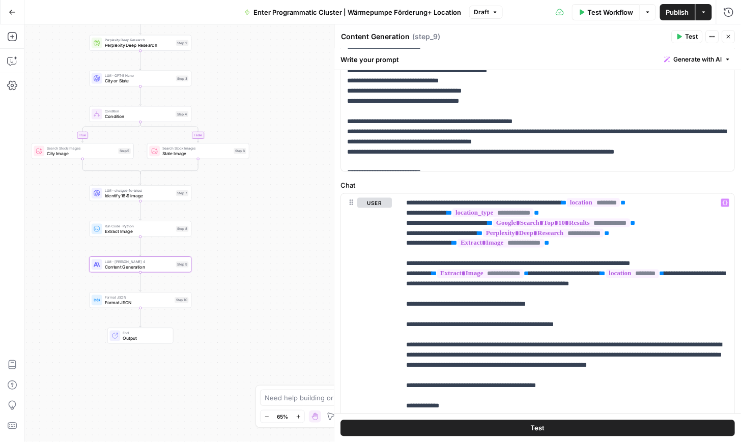
click at [679, 14] on span "Publish" at bounding box center [677, 12] width 23 height 10
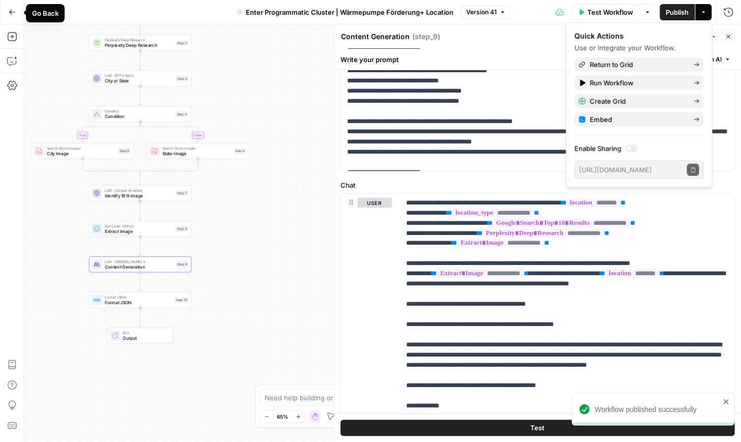
click at [18, 16] on button "Go Back" at bounding box center [12, 12] width 18 height 18
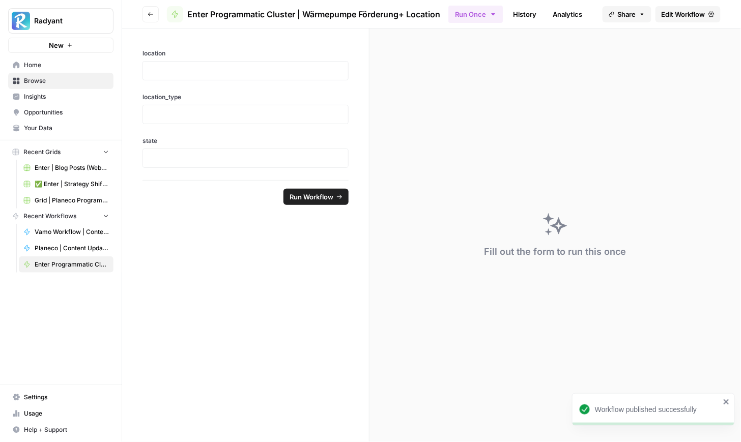
click at [56, 61] on span "Home" at bounding box center [66, 65] width 85 height 9
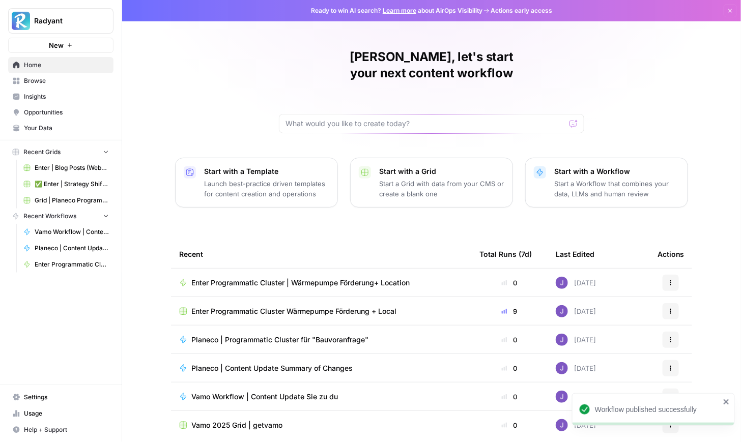
click at [301, 306] on span "Enter Programmatic Cluster Wärmepumpe Förderung + Local" at bounding box center [293, 311] width 205 height 10
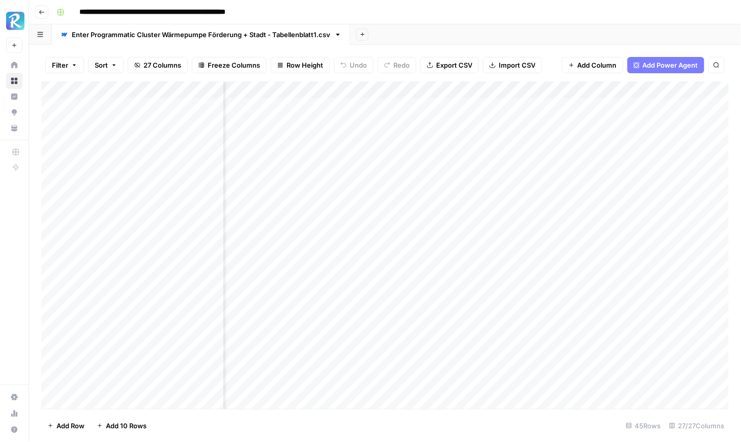
scroll to position [0, 464]
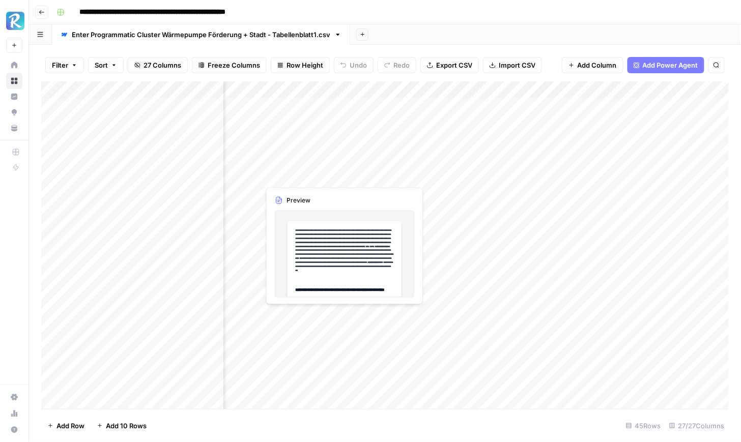
click at [343, 177] on div "Add Column" at bounding box center [385, 245] width 688 height 328
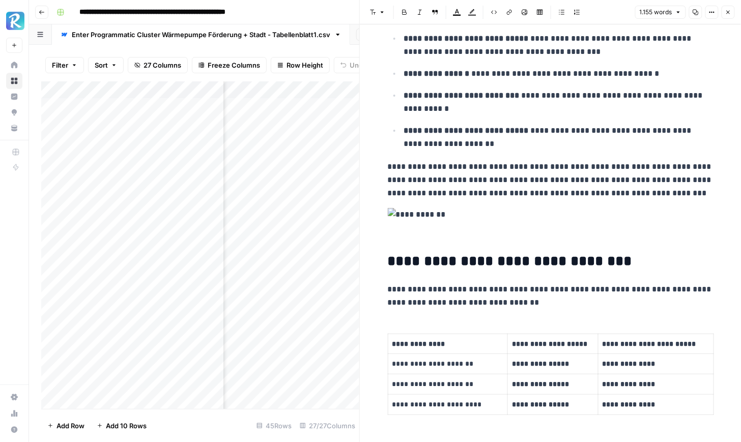
scroll to position [926, 0]
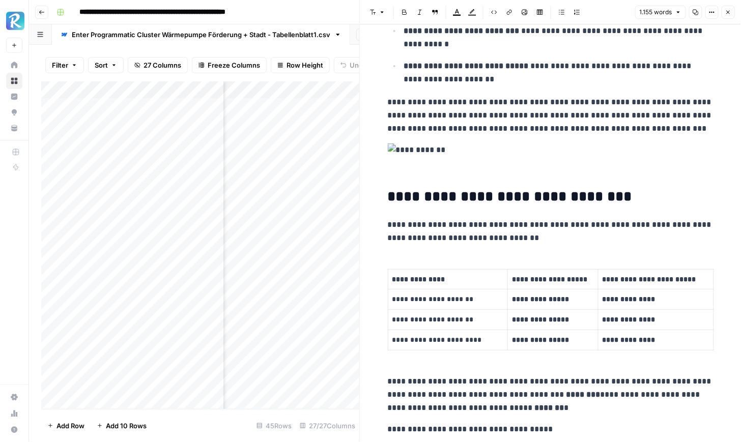
click at [730, 15] on icon "button" at bounding box center [728, 12] width 6 height 6
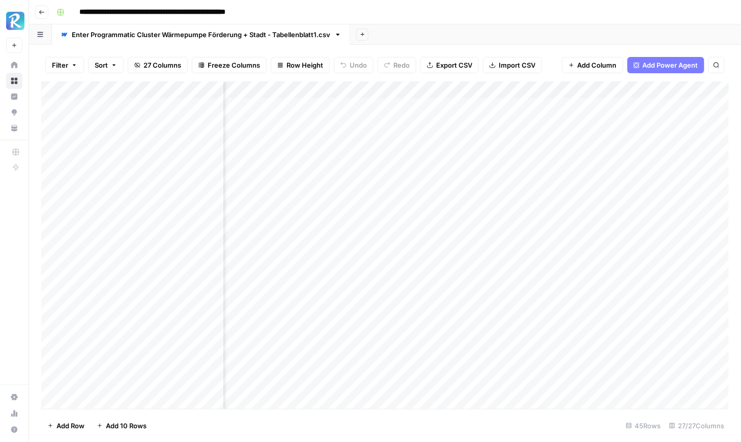
scroll to position [0, 354]
click at [360, 104] on div "Add Column" at bounding box center [385, 245] width 688 height 328
click at [361, 104] on div "Add Column" at bounding box center [385, 245] width 688 height 328
click at [462, 143] on div "Add Column" at bounding box center [385, 245] width 688 height 328
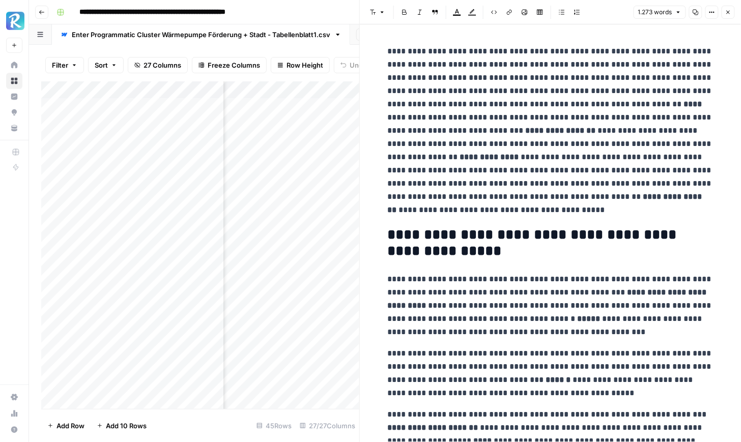
click at [729, 12] on icon "button" at bounding box center [728, 12] width 6 height 6
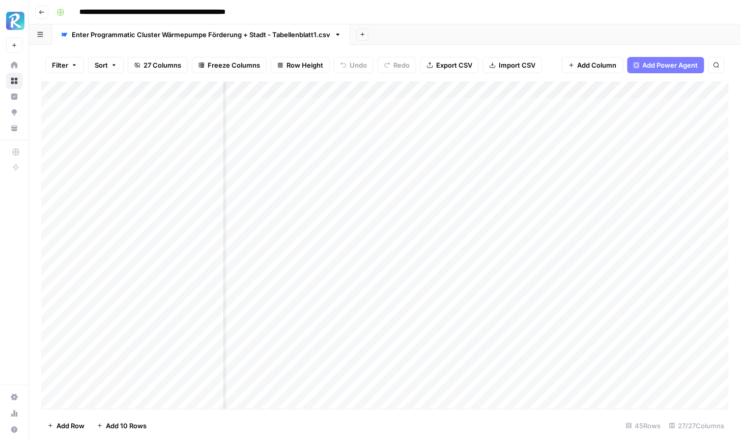
scroll to position [0, 892]
click at [556, 213] on div "Add Column" at bounding box center [385, 245] width 688 height 328
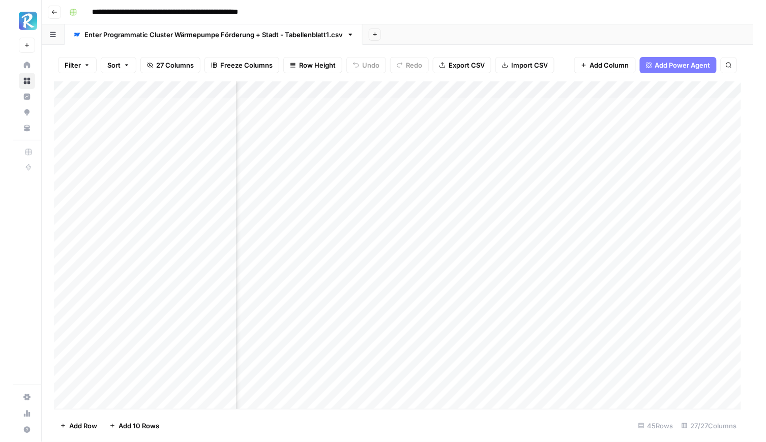
scroll to position [0, 399]
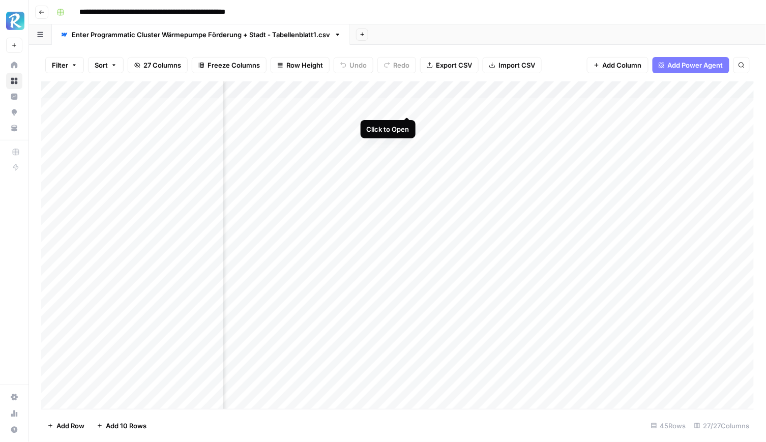
click at [405, 108] on div "Add Column" at bounding box center [397, 245] width 713 height 328
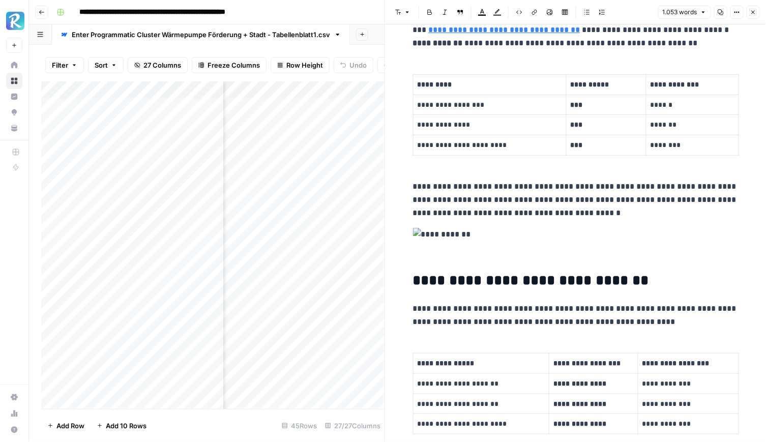
scroll to position [303, 0]
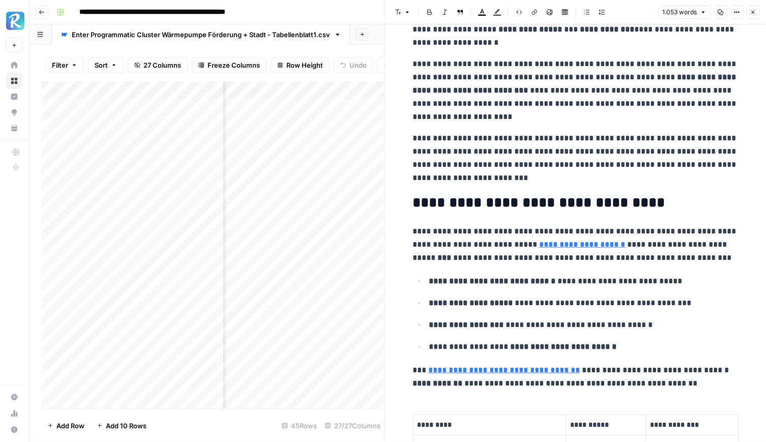
click at [740, 14] on icon "button" at bounding box center [753, 12] width 6 height 6
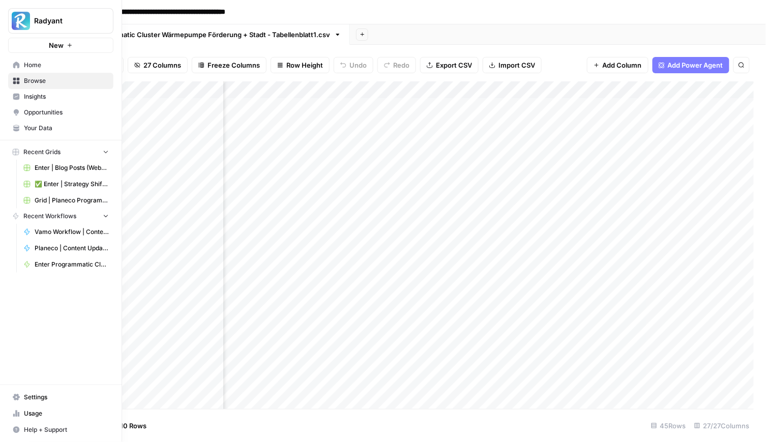
click at [33, 62] on span "Home" at bounding box center [66, 65] width 85 height 9
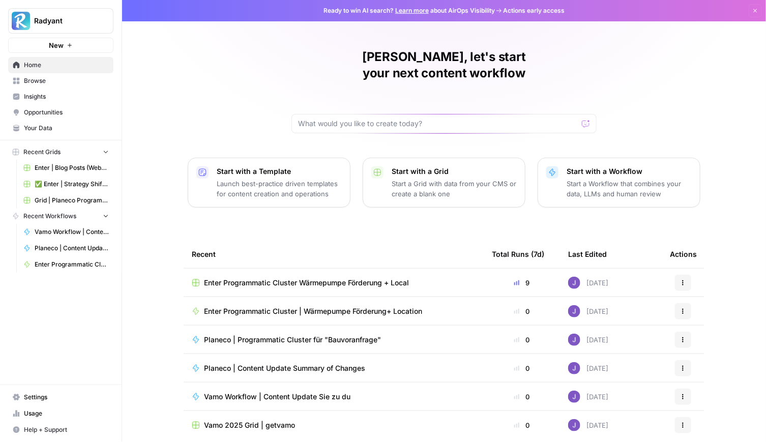
click at [327, 306] on span "Enter Programmatic Cluster | Wärmepumpe Förderung+ Location" at bounding box center [313, 311] width 218 height 10
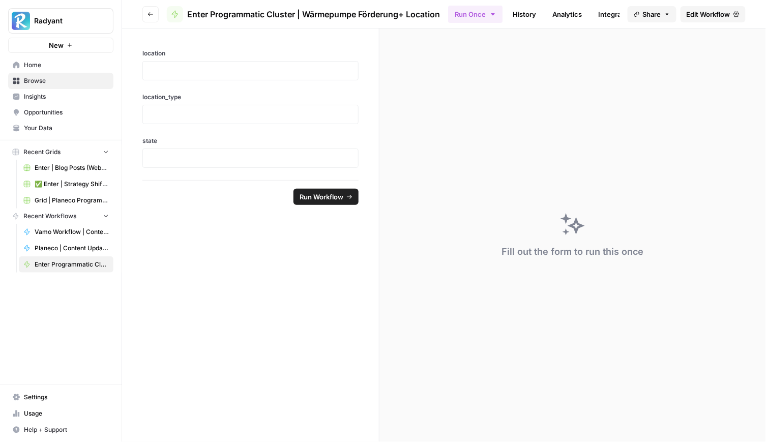
click at [709, 16] on span "Edit Workflow" at bounding box center [709, 14] width 44 height 10
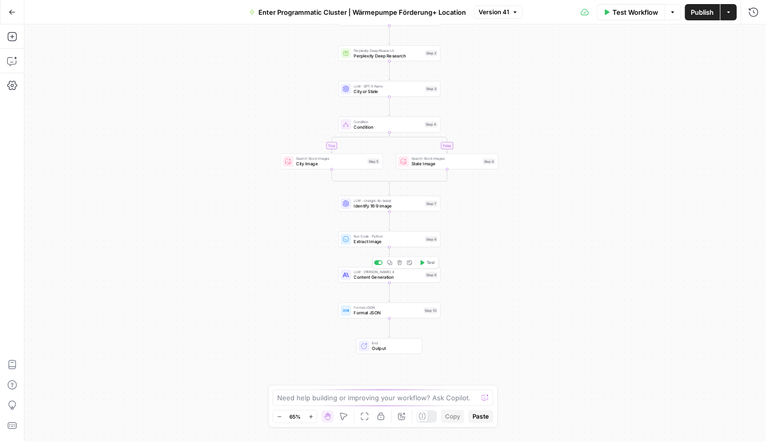
click at [385, 278] on span "Content Generation" at bounding box center [388, 277] width 69 height 7
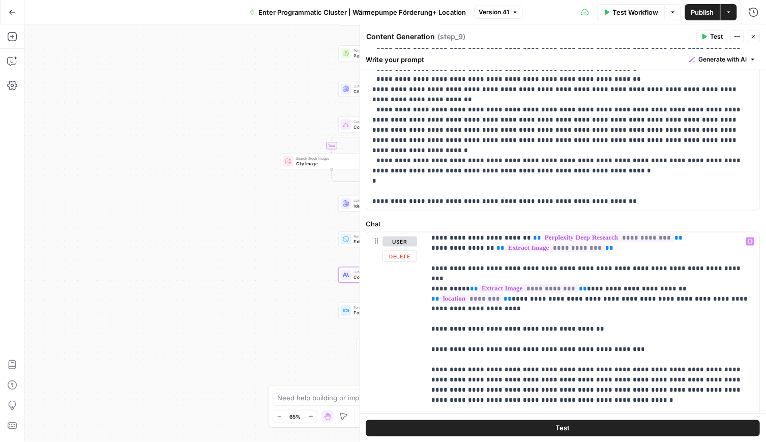
scroll to position [12, 0]
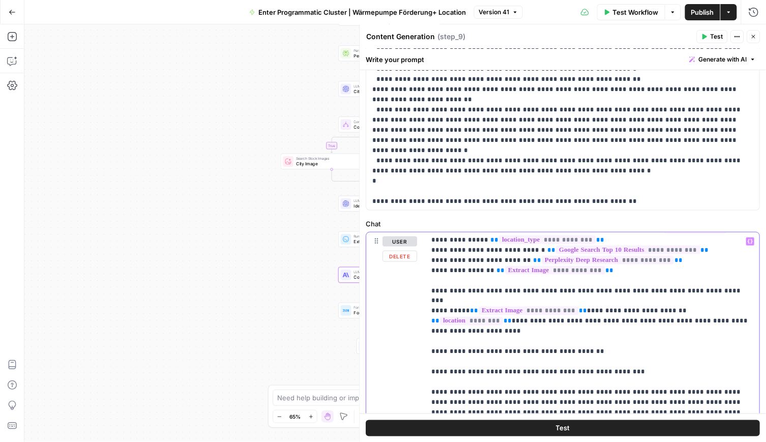
drag, startPoint x: 725, startPoint y: 309, endPoint x: 431, endPoint y: 292, distance: 294.1
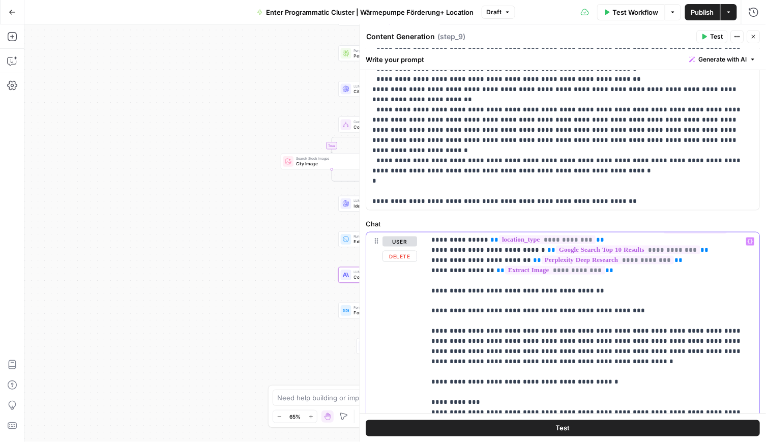
scroll to position [0, 0]
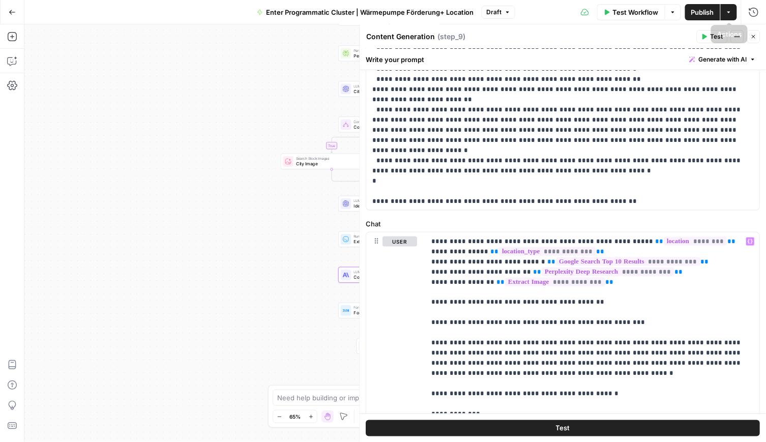
click at [704, 14] on span "Publish" at bounding box center [702, 12] width 23 height 10
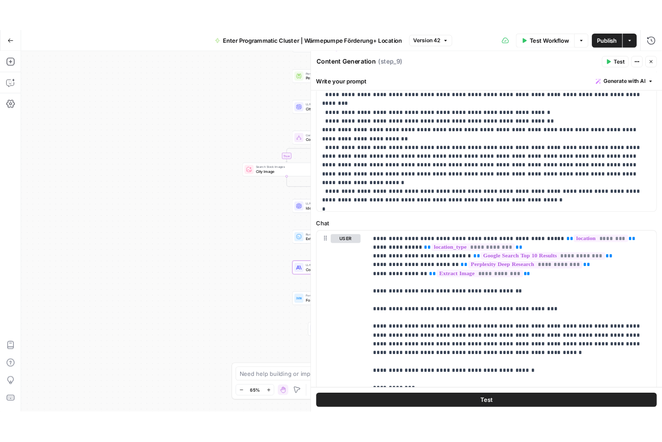
scroll to position [2242, 0]
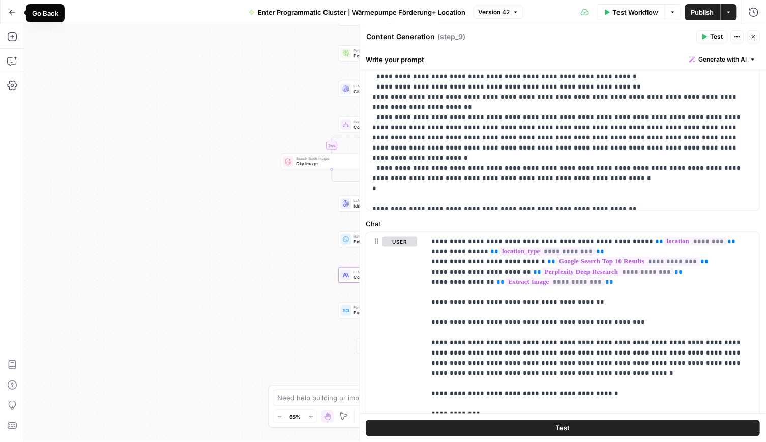
click at [14, 12] on icon "button" at bounding box center [12, 12] width 6 height 5
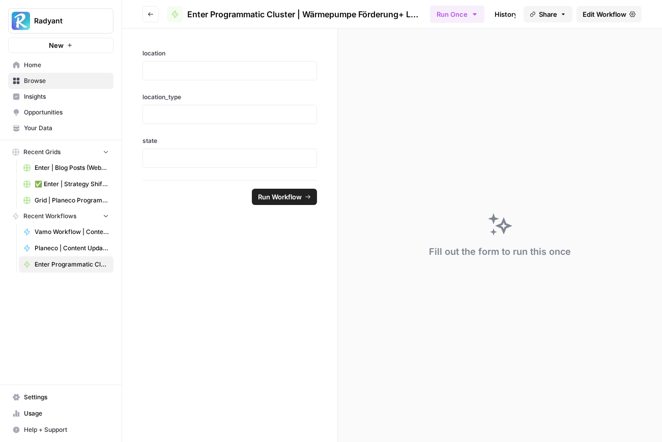
click at [611, 10] on span "Edit Workflow" at bounding box center [605, 14] width 44 height 10
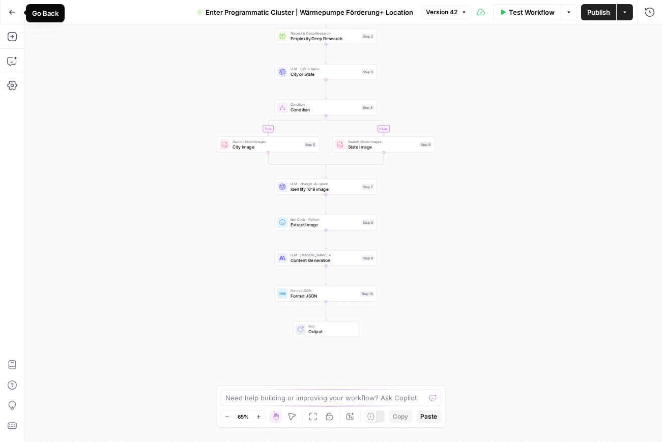
click at [11, 9] on icon "button" at bounding box center [12, 12] width 7 height 7
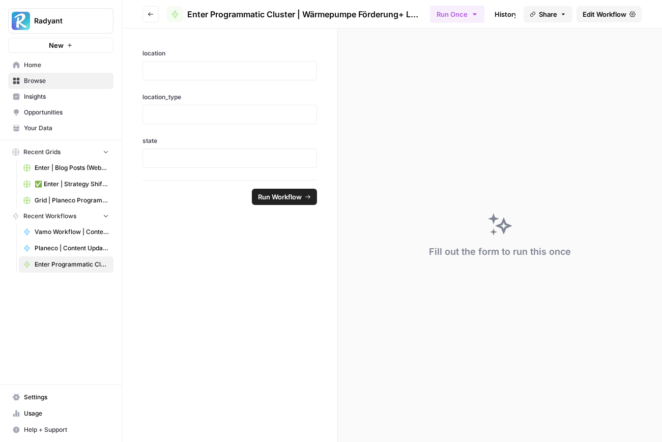
click at [48, 69] on link "Home" at bounding box center [60, 65] width 105 height 16
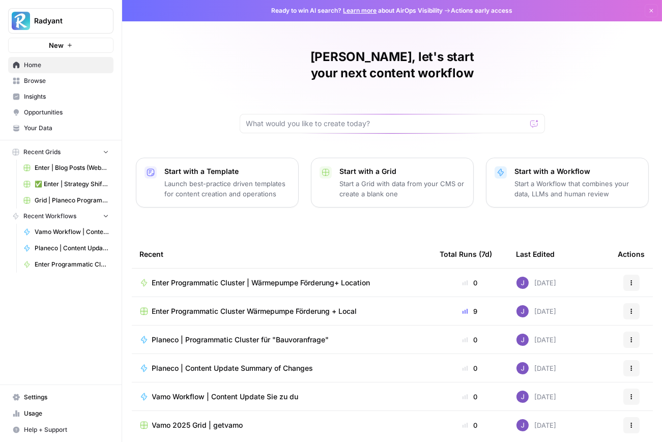
click at [295, 306] on span "Enter Programmatic Cluster Wärmepumpe Förderung + Local" at bounding box center [254, 311] width 205 height 10
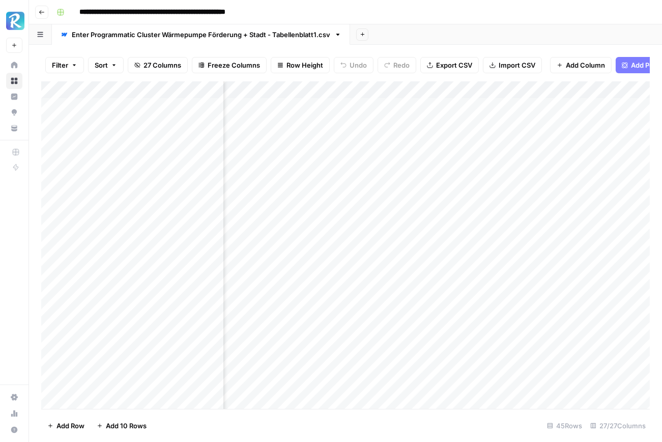
scroll to position [0, 327]
click at [477, 212] on div "Add Column" at bounding box center [345, 245] width 609 height 328
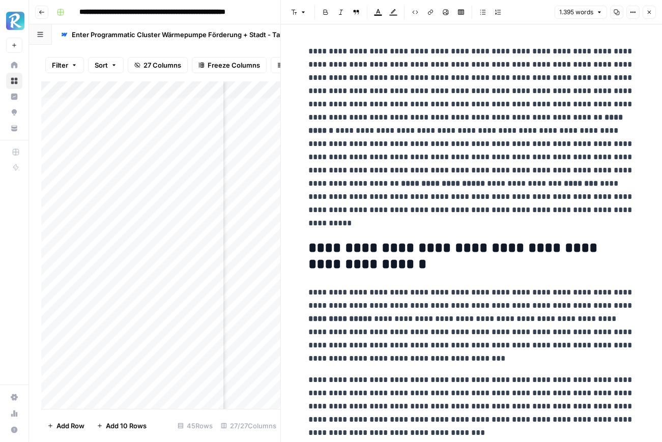
click at [650, 15] on button "Close" at bounding box center [649, 12] width 13 height 13
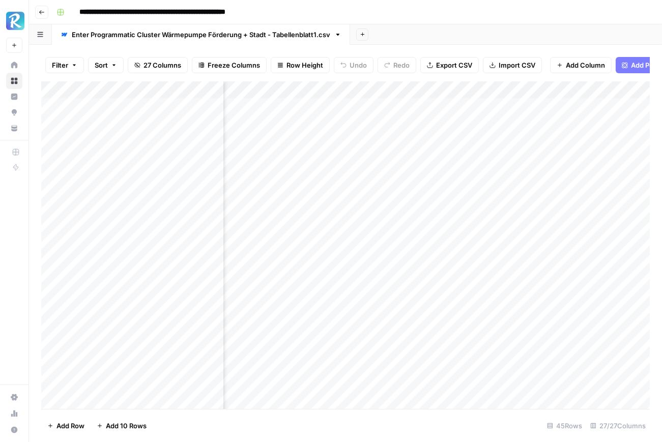
click at [479, 141] on div "Add Column" at bounding box center [345, 245] width 609 height 328
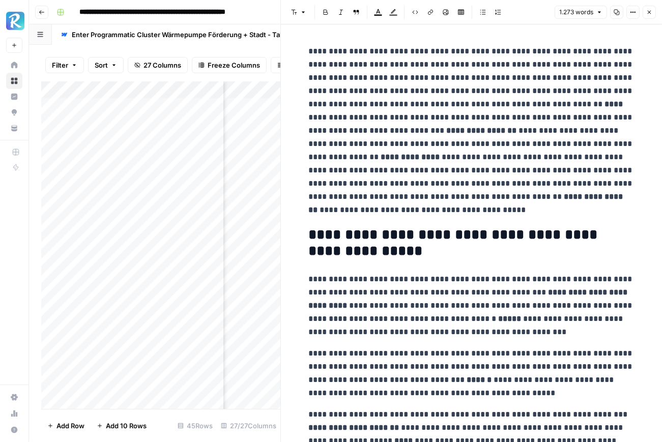
click at [648, 13] on icon "button" at bounding box center [650, 13] width 4 height 4
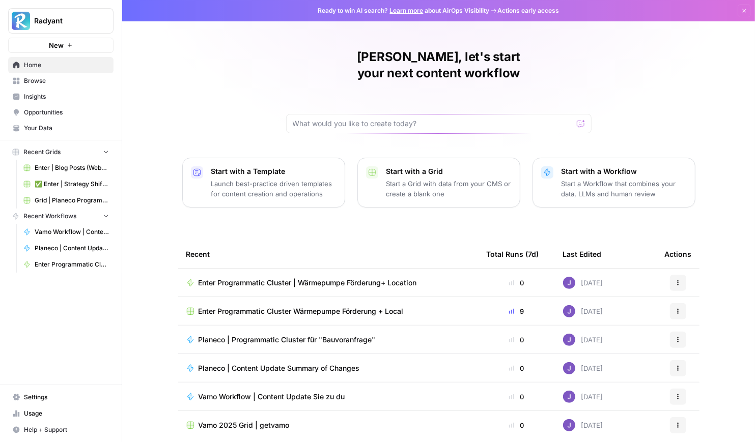
click at [360, 306] on span "Enter Programmatic Cluster Wärmepumpe Förderung + Local" at bounding box center [300, 311] width 205 height 10
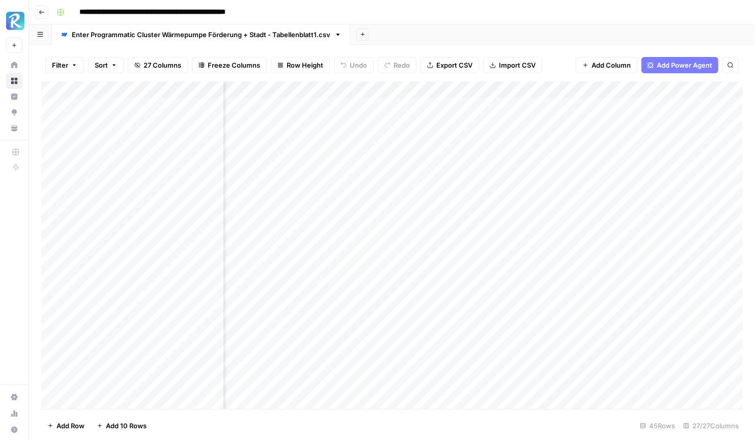
scroll to position [0, 728]
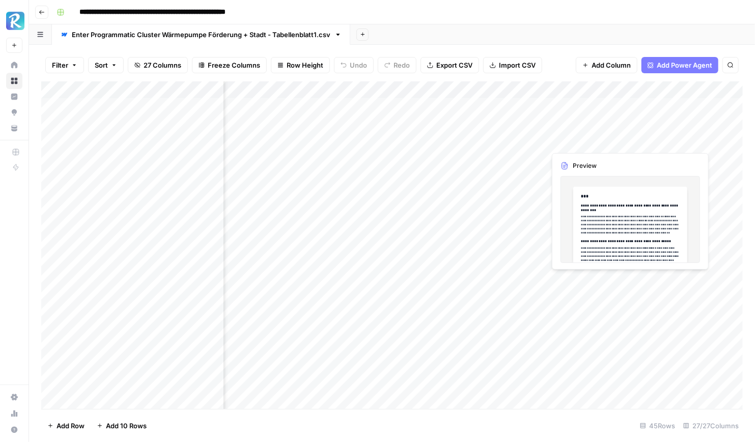
click at [594, 140] on div "Add Column" at bounding box center [391, 245] width 701 height 328
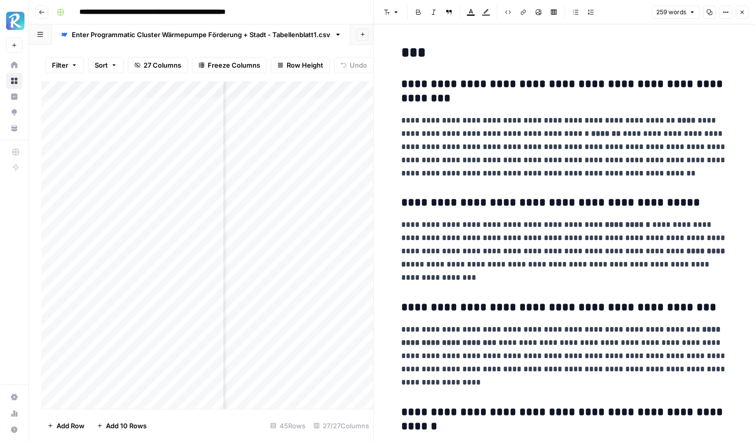
click at [737, 11] on button "Close" at bounding box center [741, 12] width 13 height 13
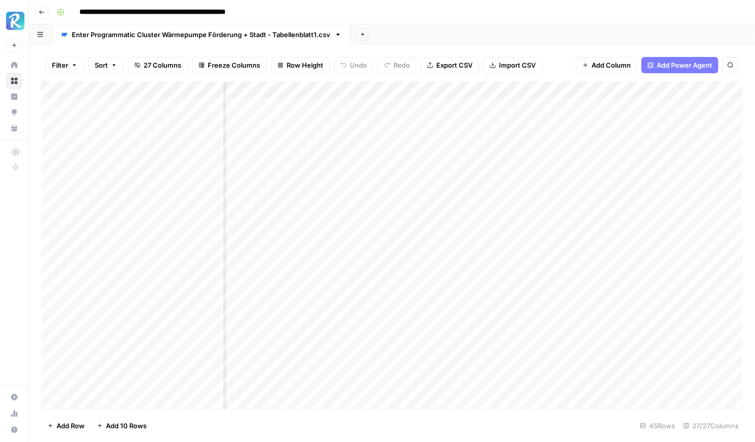
scroll to position [0, 935]
click at [511, 108] on div "Add Column" at bounding box center [391, 245] width 701 height 328
click at [513, 125] on div "Add Column" at bounding box center [391, 245] width 701 height 328
click at [511, 142] on div "Add Column" at bounding box center [391, 245] width 701 height 328
click at [510, 155] on div "Add Column" at bounding box center [391, 245] width 701 height 328
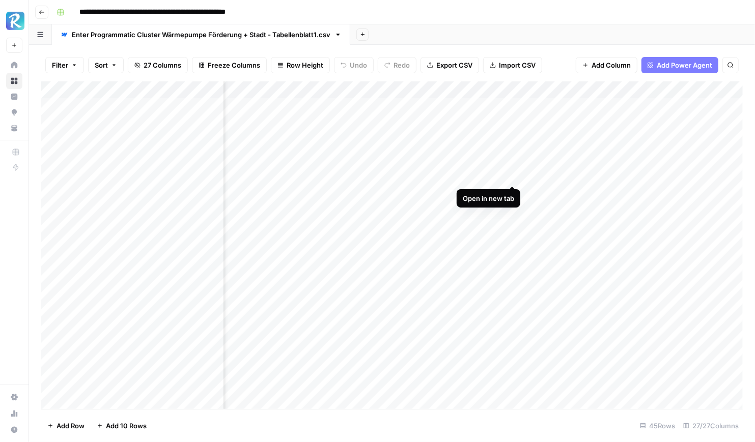
click at [514, 179] on div "Add Column" at bounding box center [391, 245] width 701 height 328
click at [514, 194] on div "Add Column" at bounding box center [391, 245] width 701 height 328
click at [515, 209] on div "Add Column" at bounding box center [391, 245] width 701 height 328
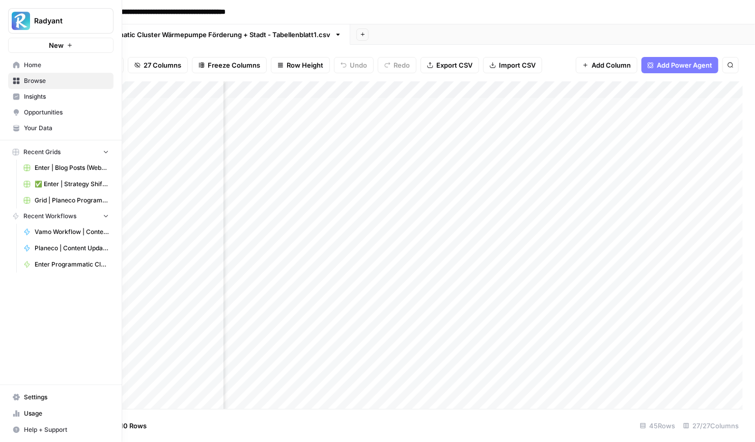
click at [32, 64] on span "Home" at bounding box center [66, 65] width 85 height 9
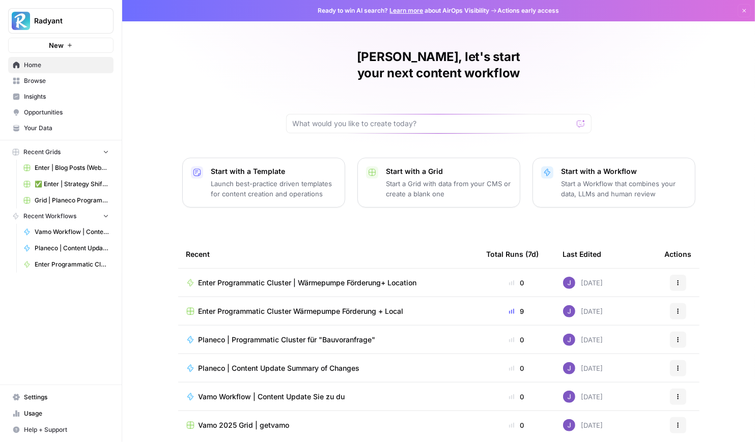
click at [41, 80] on span "Browse" at bounding box center [66, 80] width 85 height 9
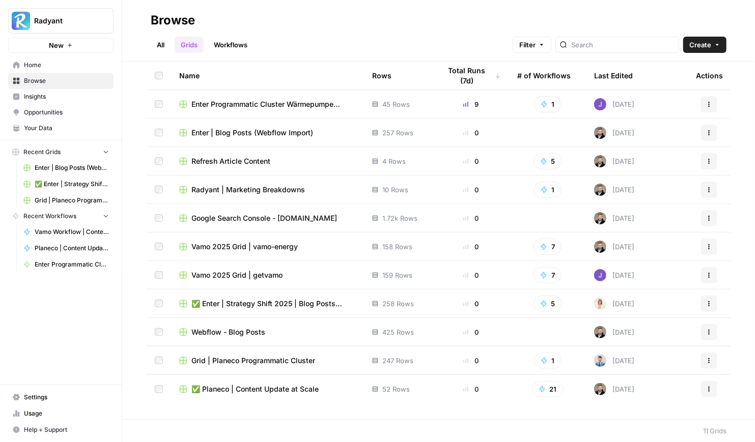
click at [253, 299] on span "✅ Enter | Strategy Shift 2025 | Blog Posts Update" at bounding box center [273, 304] width 164 height 10
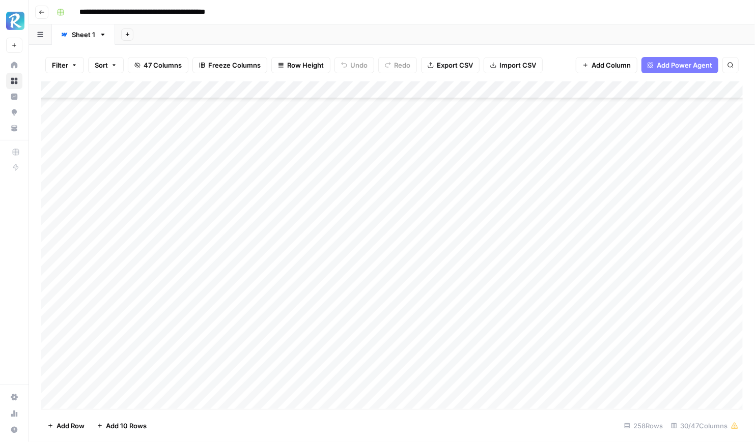
scroll to position [299, 0]
click at [219, 238] on div "Add Column" at bounding box center [391, 245] width 701 height 328
click at [274, 240] on div "Add Column" at bounding box center [391, 245] width 701 height 328
click at [429, 90] on div "Add Column" at bounding box center [391, 245] width 701 height 328
click at [429, 90] on div at bounding box center [419, 91] width 92 height 20
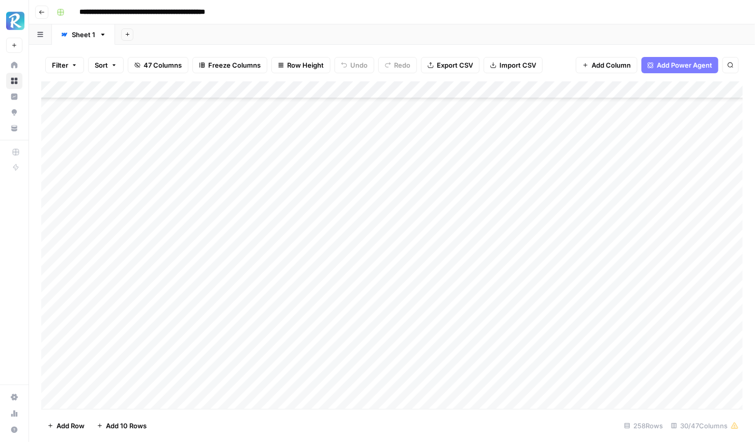
click at [499, 44] on div "Add Sheet" at bounding box center [435, 34] width 640 height 20
click at [412, 239] on div "Add Column" at bounding box center [391, 245] width 701 height 328
click at [272, 147] on div "Add Column" at bounding box center [391, 245] width 701 height 328
click at [424, 148] on div "Add Column" at bounding box center [391, 245] width 701 height 328
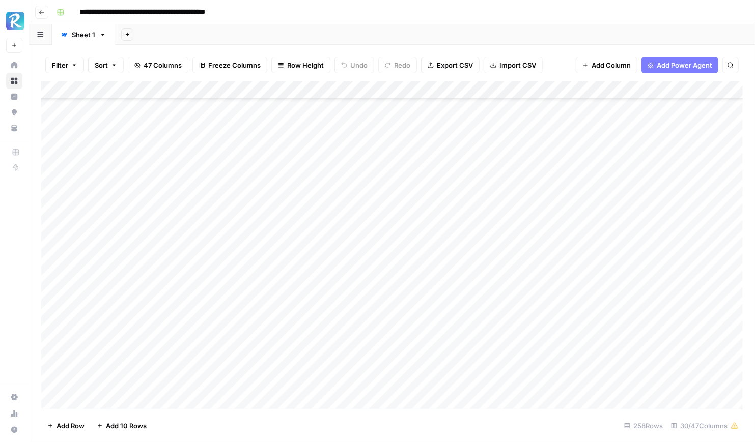
click at [418, 147] on div "Add Column" at bounding box center [391, 245] width 701 height 328
click at [418, 147] on textarea "**********" at bounding box center [454, 146] width 163 height 14
click at [55, 146] on div "Add Column" at bounding box center [391, 245] width 701 height 328
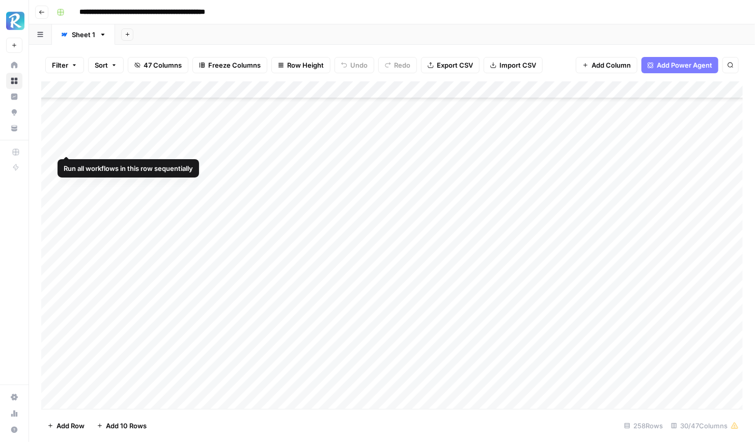
click at [74, 138] on div "Add Column" at bounding box center [391, 245] width 701 height 328
click at [55, 144] on div "Add Column" at bounding box center [391, 245] width 701 height 328
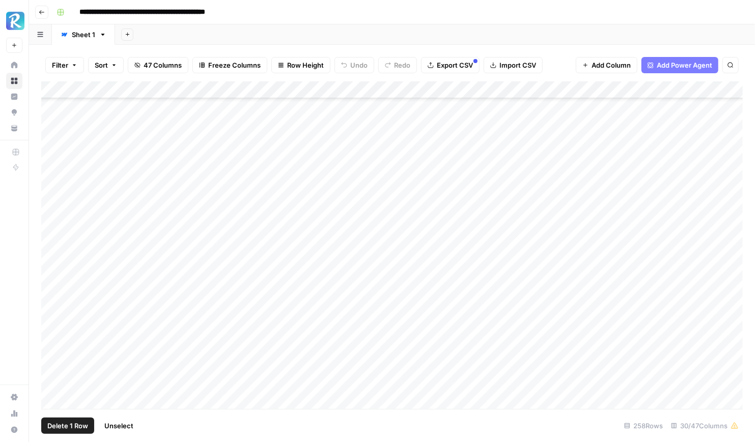
click at [420, 87] on div "Add Column" at bounding box center [391, 245] width 701 height 328
click at [420, 87] on div at bounding box center [419, 91] width 92 height 20
click at [428, 114] on input "Conversion Asset Sidebar" at bounding box center [434, 114] width 103 height 10
click at [562, 33] on div "Add Sheet" at bounding box center [435, 34] width 640 height 20
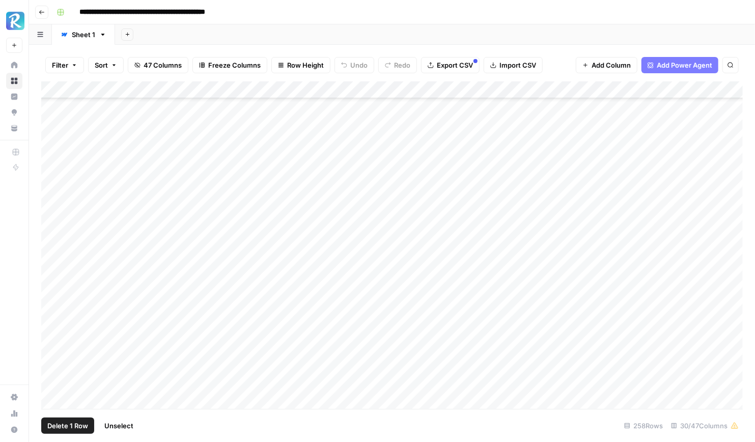
click at [419, 141] on div "Add Column" at bounding box center [391, 245] width 701 height 328
click at [419, 141] on textarea "**********" at bounding box center [454, 146] width 163 height 14
click at [567, 45] on div "Filter Sort 47 Columns Freeze Columns Row Height Undo Redo Export CSV Import CS…" at bounding box center [392, 243] width 726 height 397
click at [52, 145] on div "Add Column" at bounding box center [391, 245] width 701 height 328
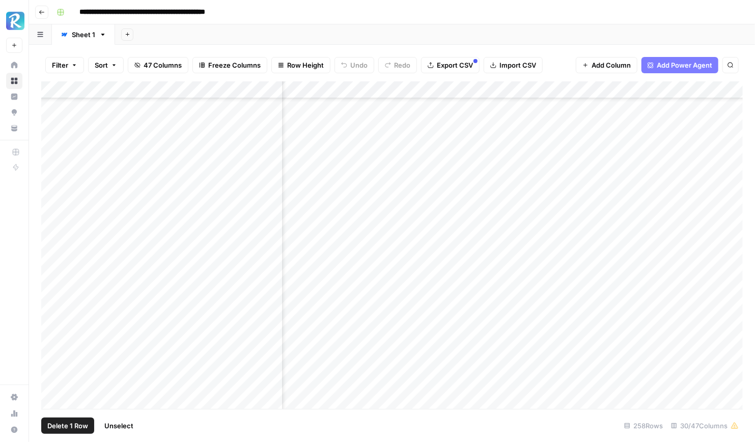
scroll to position [237, 609]
click at [524, 148] on div "Add Column" at bounding box center [391, 245] width 701 height 328
click at [521, 149] on div "Add Column" at bounding box center [391, 245] width 701 height 328
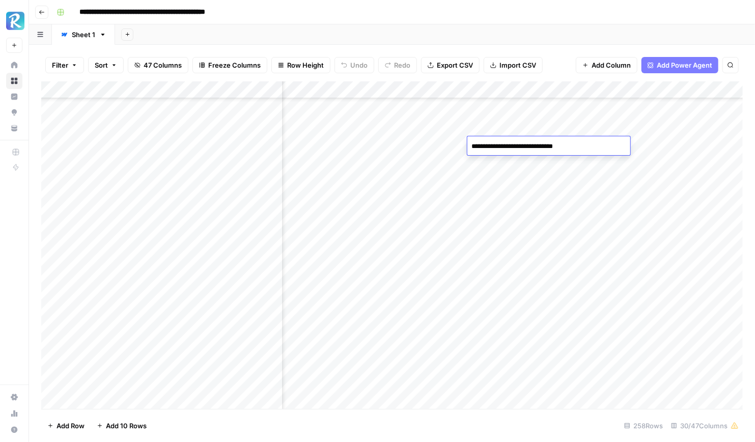
click at [521, 149] on textarea "**********" at bounding box center [548, 146] width 163 height 14
click at [430, 142] on div "Add Column" at bounding box center [391, 245] width 701 height 328
click at [491, 140] on div "Add Column" at bounding box center [391, 245] width 701 height 328
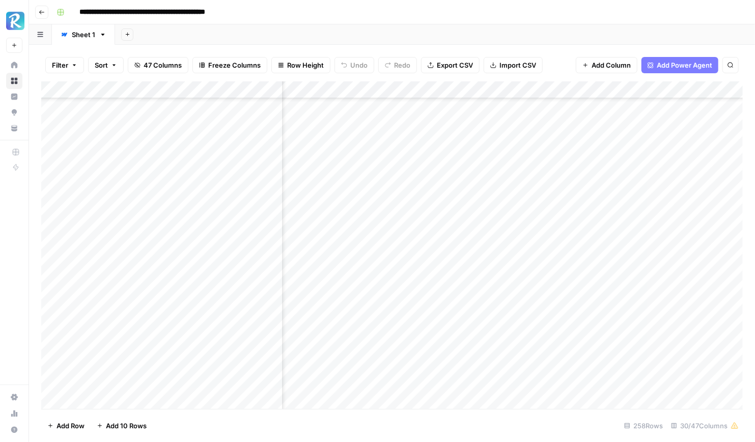
click at [514, 143] on div "Add Column" at bounding box center [391, 245] width 701 height 328
click at [514, 143] on textarea "**********" at bounding box center [536, 146] width 163 height 14
click at [562, 54] on div "Filter Sort 47 Columns Freeze Columns Row Height Undo Redo Export CSV Import CS…" at bounding box center [391, 65] width 701 height 33
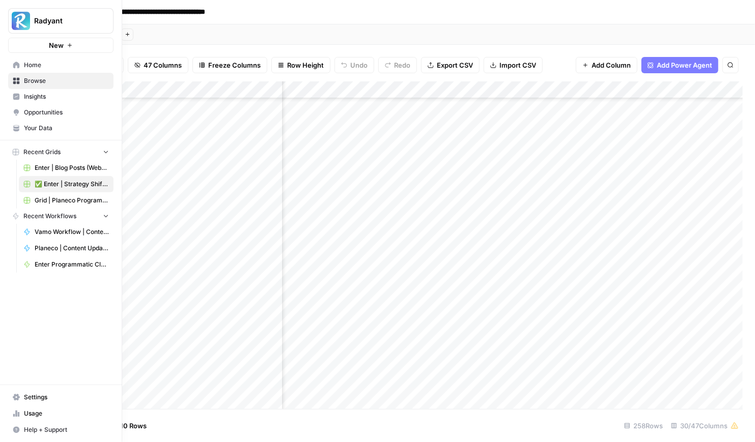
click at [32, 59] on link "Home" at bounding box center [60, 65] width 105 height 16
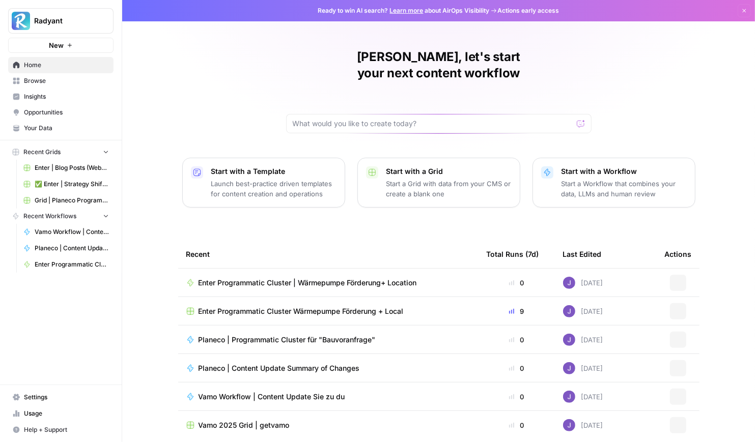
click at [40, 73] on link "Browse" at bounding box center [60, 81] width 105 height 16
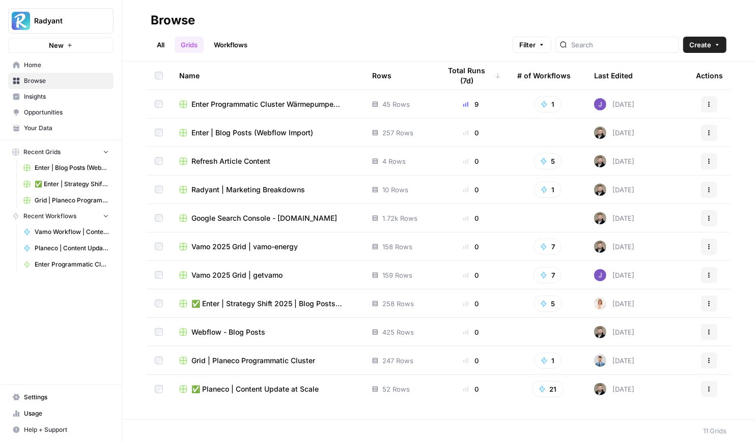
click at [289, 107] on span "Enter Programmatic Cluster Wärmepumpe Förderung + Local" at bounding box center [273, 104] width 164 height 10
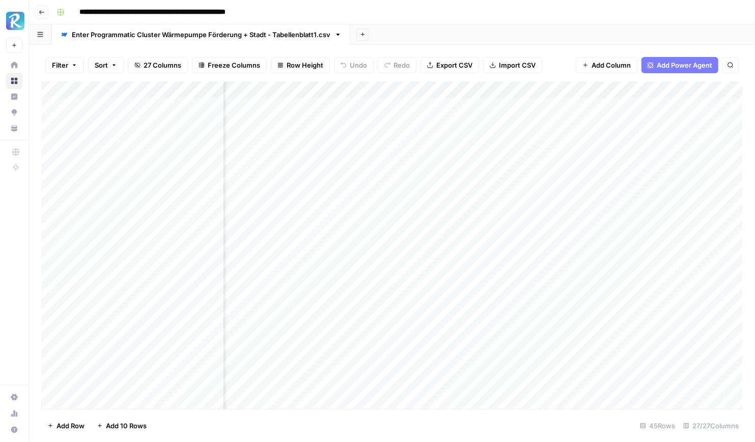
scroll to position [0, 1789]
click at [418, 109] on div "Add Column" at bounding box center [391, 245] width 701 height 328
click at [625, 106] on div "Add Column" at bounding box center [391, 245] width 701 height 328
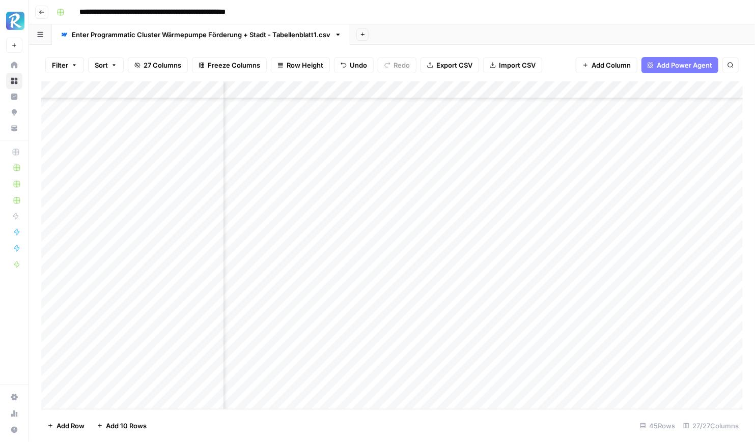
drag, startPoint x: 665, startPoint y: 114, endPoint x: 632, endPoint y: 371, distance: 258.5
click at [632, 371] on div "Add Column" at bounding box center [391, 245] width 701 height 328
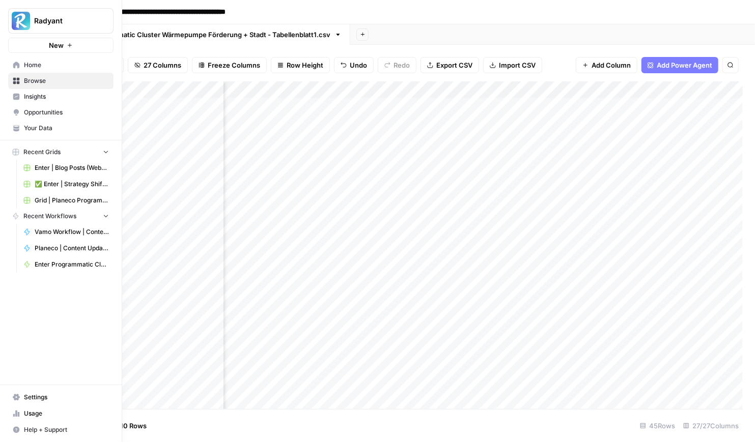
click at [17, 62] on icon at bounding box center [16, 65] width 7 height 7
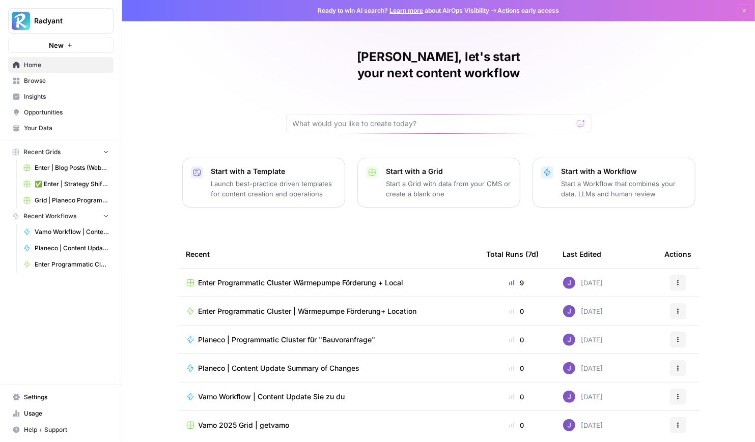
click at [342, 278] on span "Enter Programmatic Cluster Wärmepumpe Förderung + Local" at bounding box center [300, 283] width 205 height 10
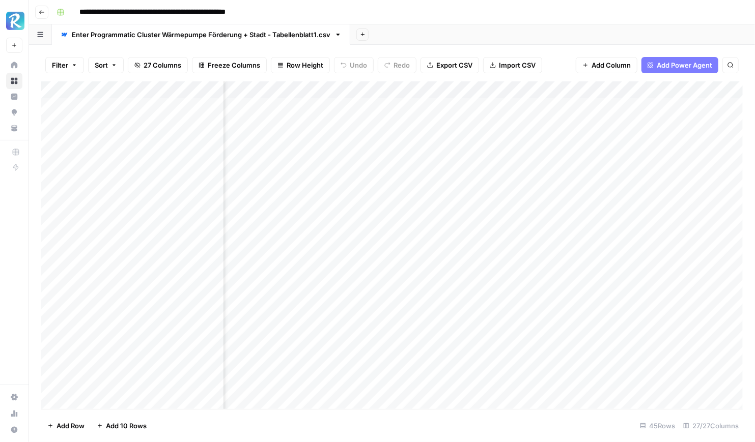
scroll to position [0, 1655]
click at [17, 63] on icon at bounding box center [14, 65] width 7 height 7
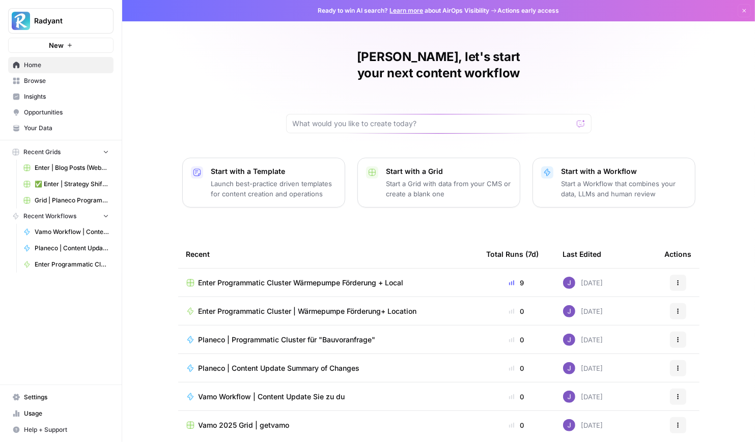
click at [47, 73] on link "Browse" at bounding box center [60, 81] width 105 height 16
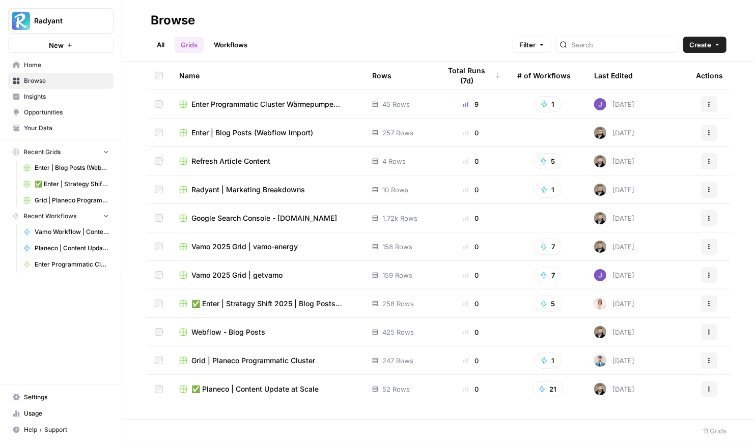
click at [266, 307] on span "✅ Enter | Strategy Shift 2025 | Blog Posts Update" at bounding box center [273, 304] width 164 height 10
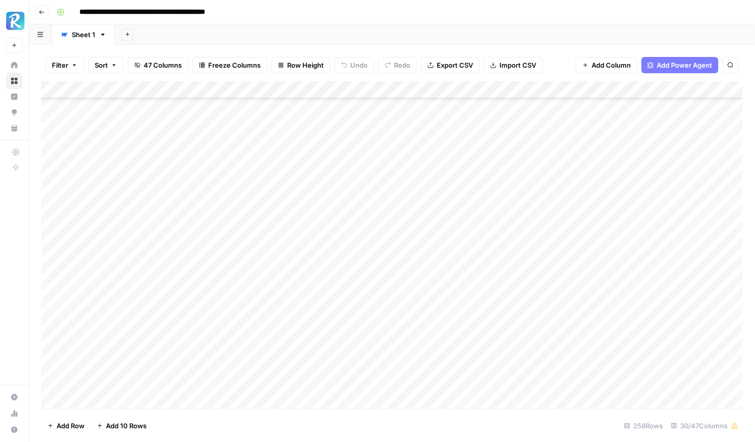
scroll to position [1118, 0]
click at [273, 317] on div "Add Column" at bounding box center [391, 245] width 701 height 328
click at [275, 339] on div "Add Column" at bounding box center [391, 245] width 701 height 328
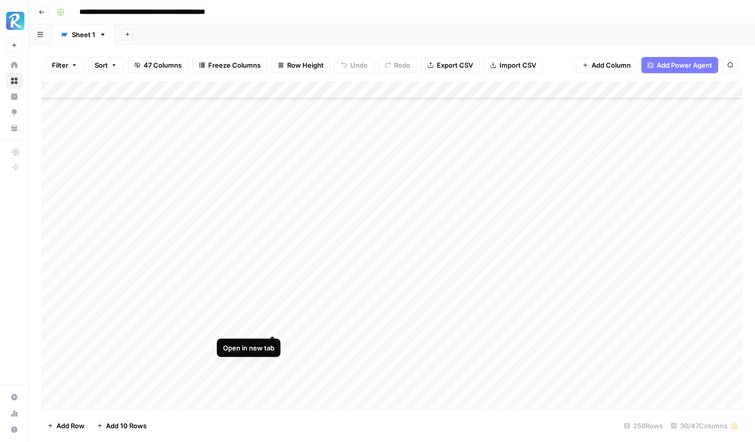
click at [271, 325] on div "Add Column" at bounding box center [391, 245] width 701 height 328
click at [272, 297] on div "Add Column" at bounding box center [391, 245] width 701 height 328
click at [271, 338] on div "Add Column" at bounding box center [391, 245] width 701 height 328
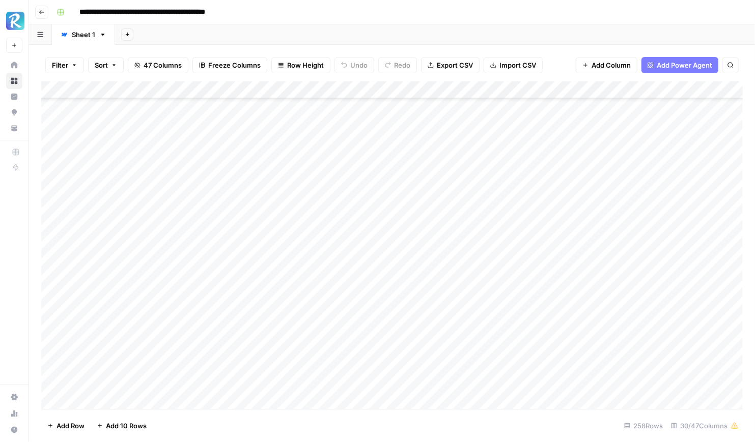
scroll to position [0, 0]
click at [268, 297] on div "Add Column" at bounding box center [391, 245] width 701 height 328
click at [272, 341] on div "Add Column" at bounding box center [391, 245] width 701 height 328
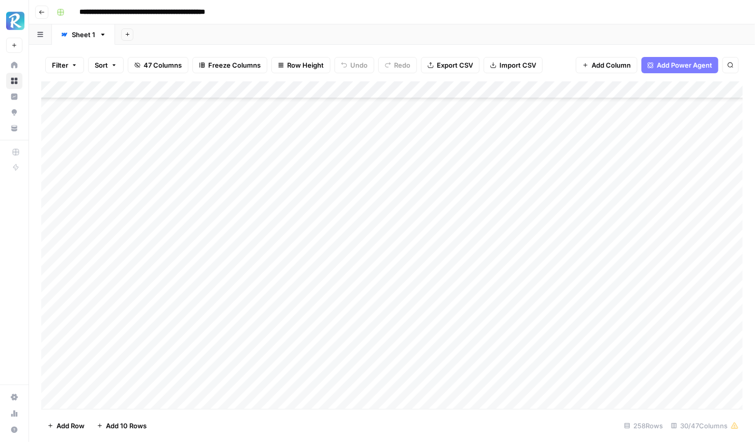
click at [272, 294] on div "Add Column" at bounding box center [391, 245] width 701 height 328
click at [55, 295] on div "Add Column" at bounding box center [391, 245] width 701 height 328
click at [559, 292] on div "Add Column" at bounding box center [391, 245] width 701 height 328
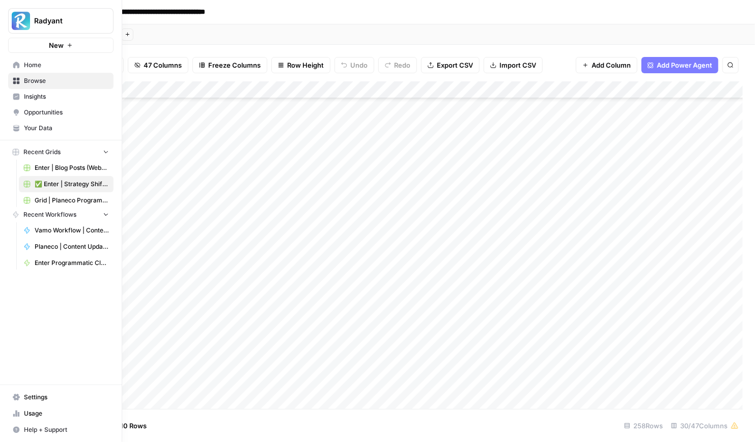
click at [16, 64] on icon at bounding box center [16, 65] width 7 height 7
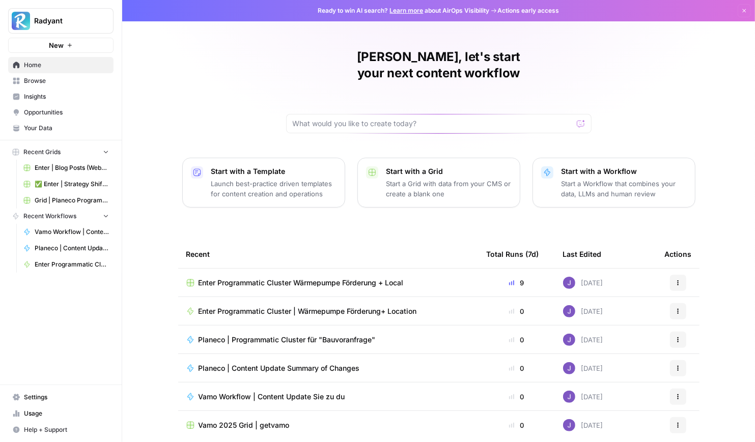
click at [43, 78] on span "Browse" at bounding box center [66, 80] width 85 height 9
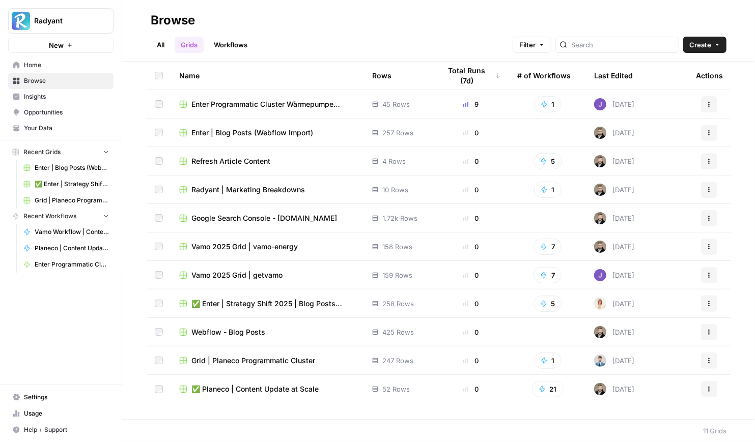
click at [78, 256] on link "Enter Programmatic Cluster | Wärmepumpe Förderung+ Location" at bounding box center [66, 264] width 95 height 16
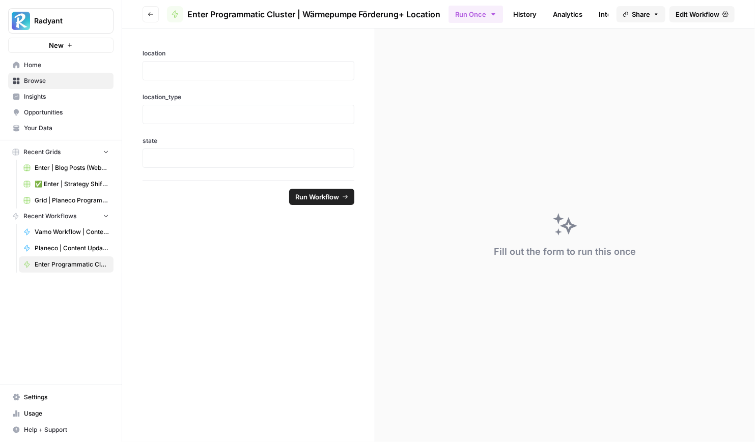
click at [38, 71] on link "Home" at bounding box center [60, 65] width 105 height 16
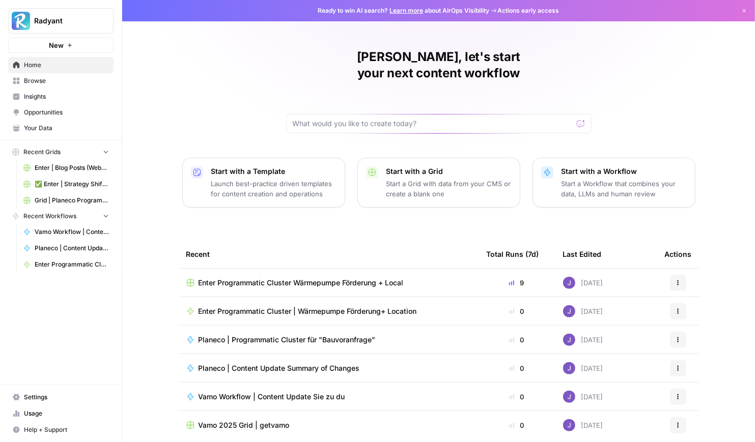
click at [342, 278] on span "Enter Programmatic Cluster Wärmepumpe Förderung + Local" at bounding box center [300, 283] width 205 height 10
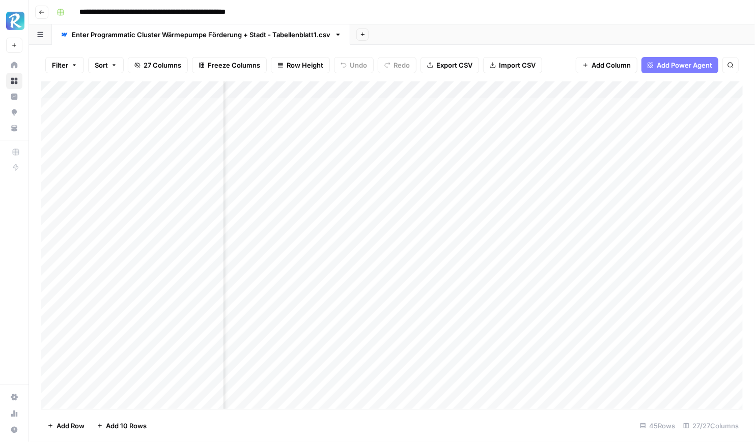
scroll to position [0, 1803]
click at [497, 107] on div "Add Column" at bounding box center [391, 245] width 701 height 328
click at [497, 107] on textarea "**********" at bounding box center [529, 107] width 163 height 14
click at [524, 33] on div "Add Sheet" at bounding box center [552, 34] width 404 height 20
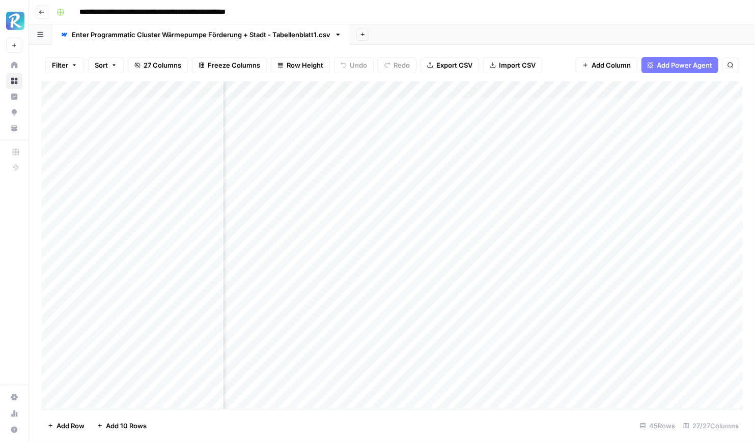
scroll to position [0, 350]
click at [354, 107] on div "Add Column" at bounding box center [391, 245] width 701 height 328
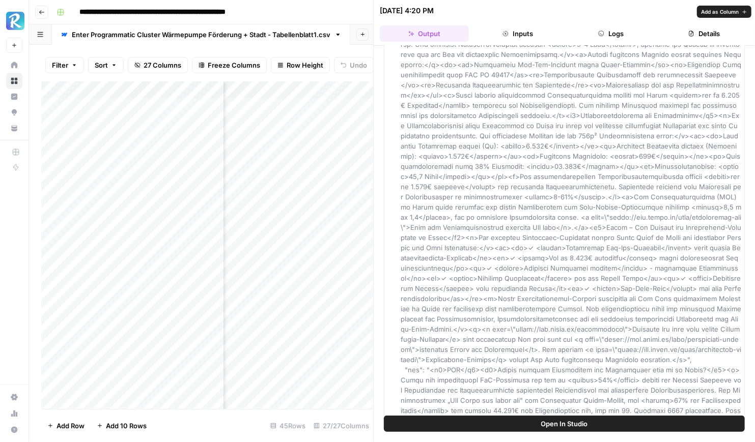
scroll to position [1027, 0]
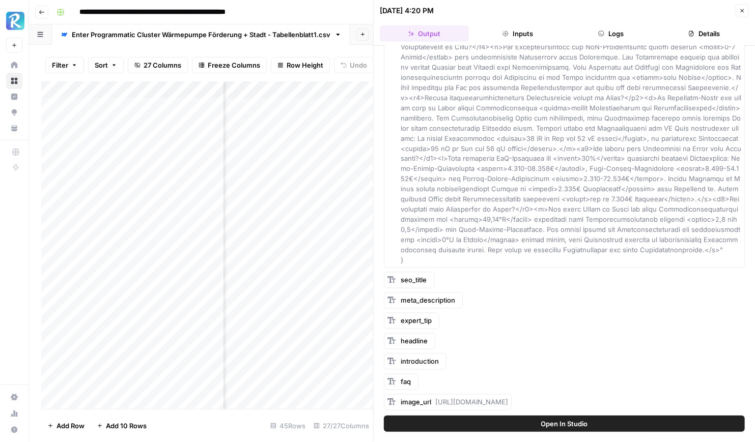
click at [412, 276] on span "seo_title" at bounding box center [413, 280] width 26 height 8
click at [414, 276] on span "seo_title" at bounding box center [413, 280] width 26 height 8
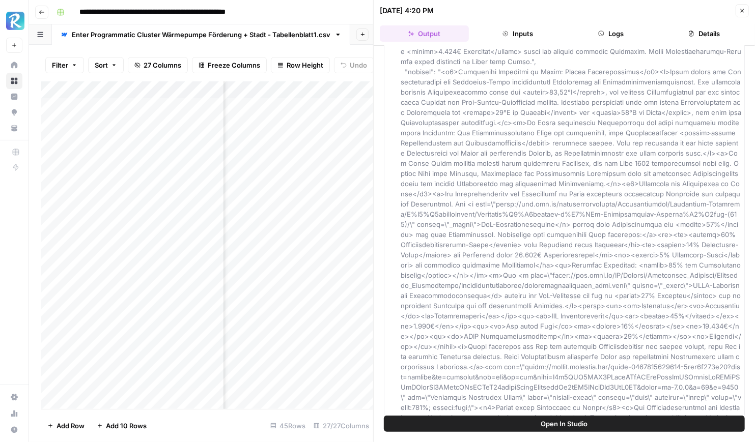
scroll to position [0, 0]
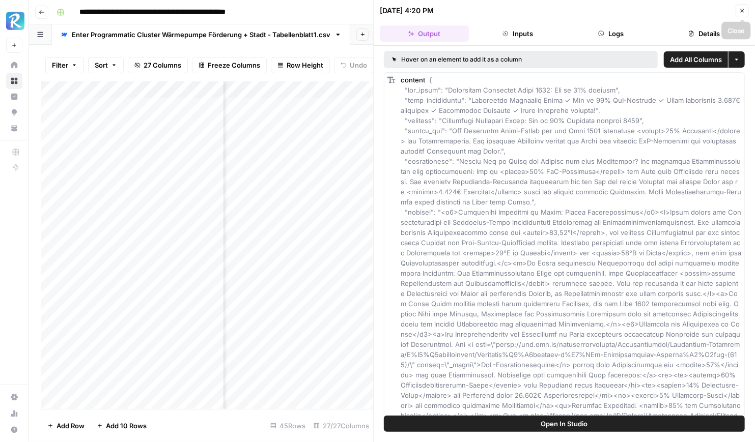
click at [741, 11] on icon "button" at bounding box center [742, 11] width 4 height 4
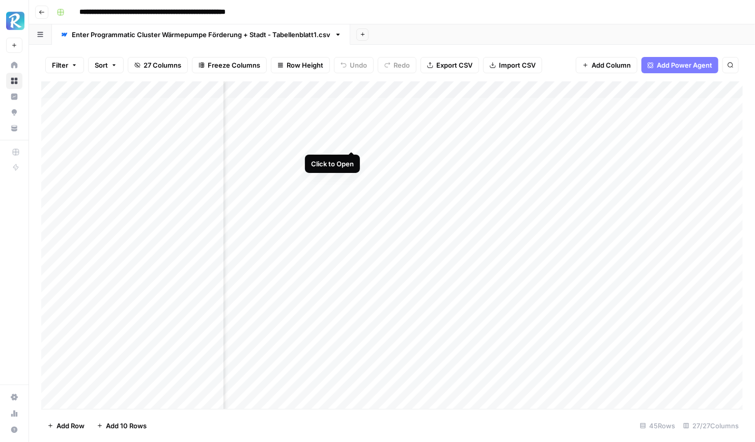
click at [353, 143] on div "Add Column" at bounding box center [391, 245] width 701 height 328
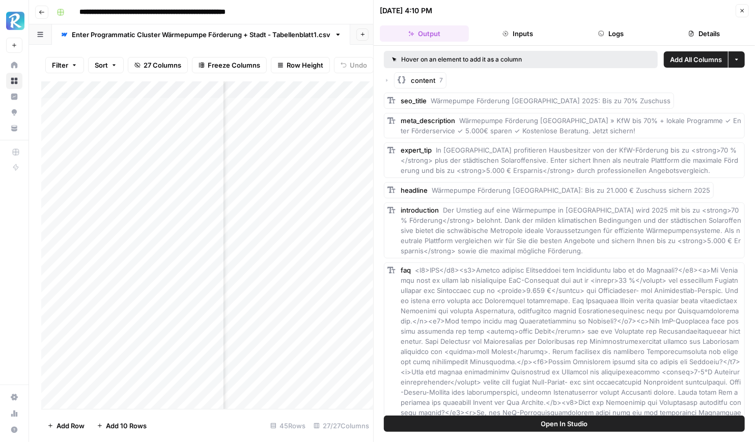
click at [421, 82] on span "content" at bounding box center [423, 80] width 24 height 10
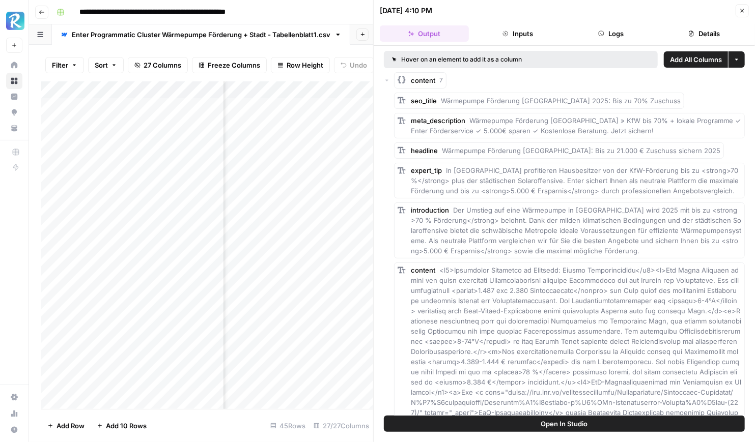
click at [421, 82] on span "content" at bounding box center [423, 80] width 24 height 10
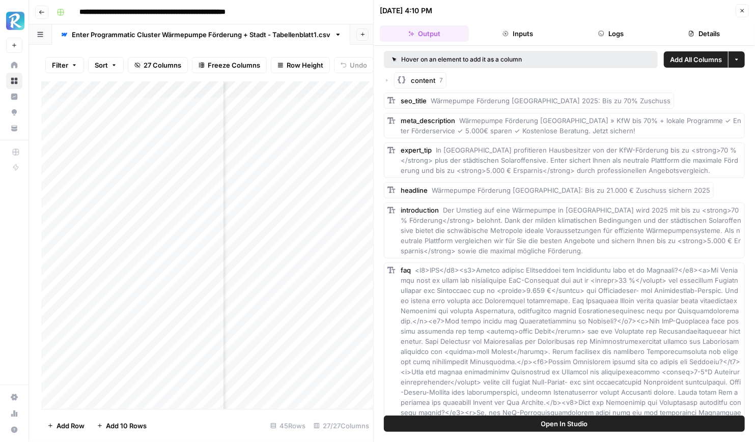
click at [421, 82] on span "content" at bounding box center [423, 80] width 24 height 10
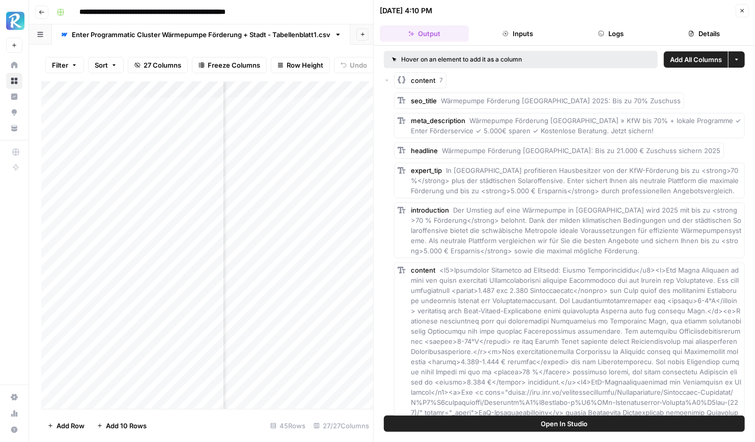
click at [421, 82] on span "content" at bounding box center [423, 80] width 24 height 10
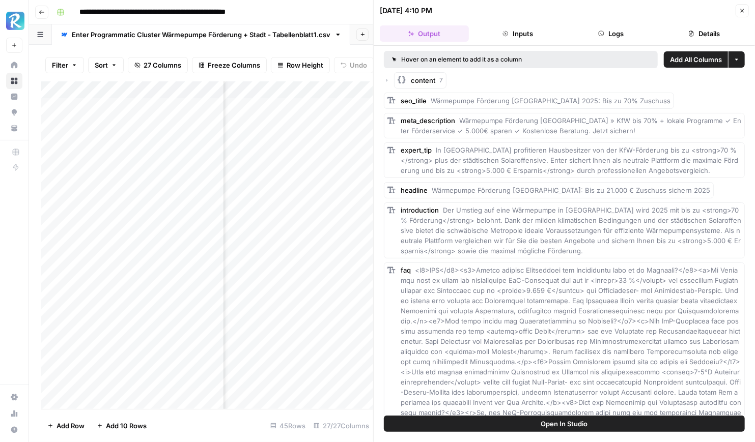
click at [421, 82] on span "content" at bounding box center [423, 80] width 24 height 10
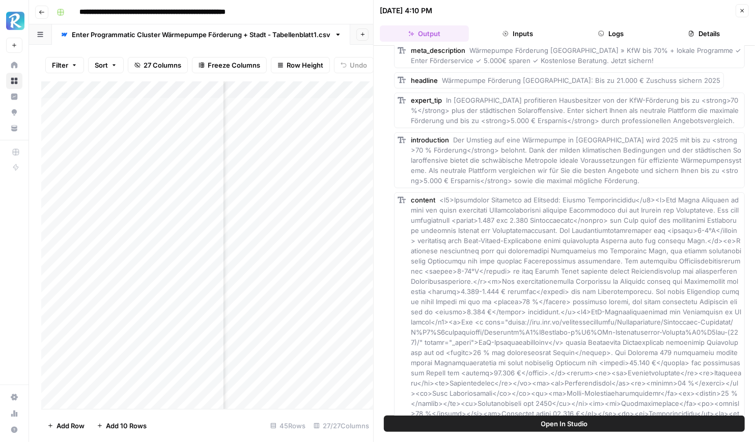
scroll to position [73, 0]
click at [730, 196] on span "Add as Column" at bounding box center [720, 195] width 38 height 8
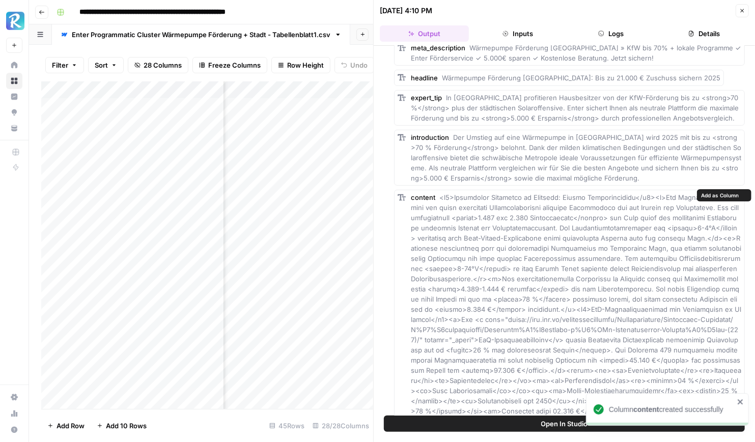
scroll to position [0, 519]
click at [741, 16] on button "Close" at bounding box center [741, 10] width 13 height 13
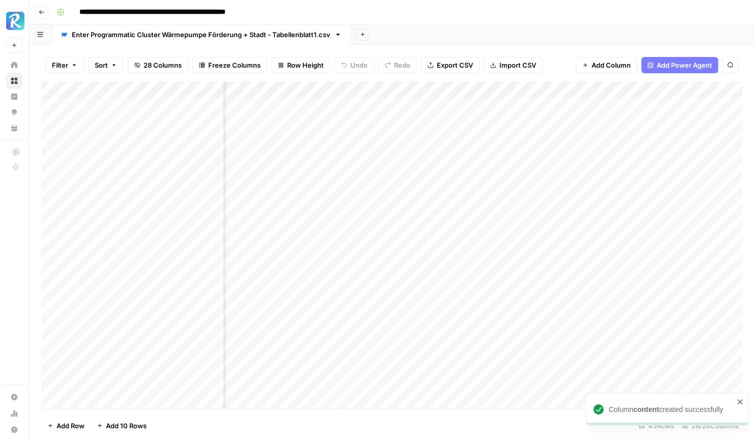
scroll to position [0, 337]
click at [441, 144] on div "Add Column" at bounding box center [391, 245] width 701 height 328
click at [469, 144] on div "Add Column" at bounding box center [391, 245] width 701 height 328
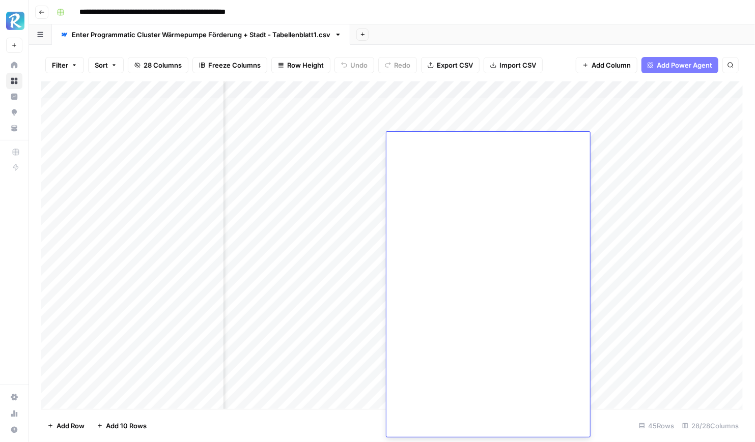
click at [637, 192] on div "Add Column" at bounding box center [391, 245] width 701 height 328
click at [471, 91] on div "Add Column" at bounding box center [391, 245] width 701 height 328
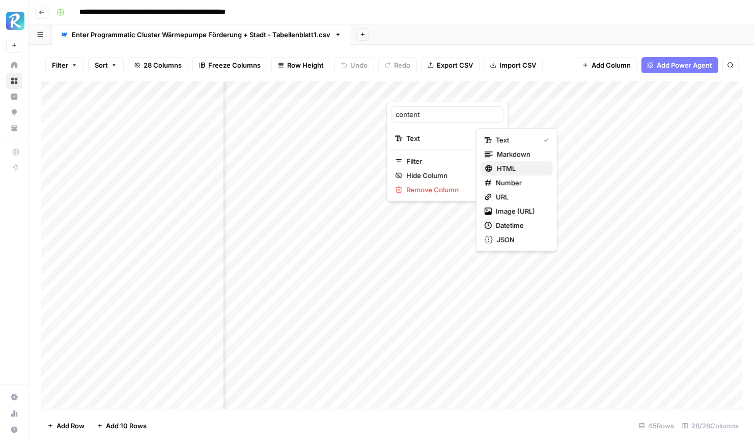
click at [512, 174] on button "HTML" at bounding box center [516, 168] width 72 height 14
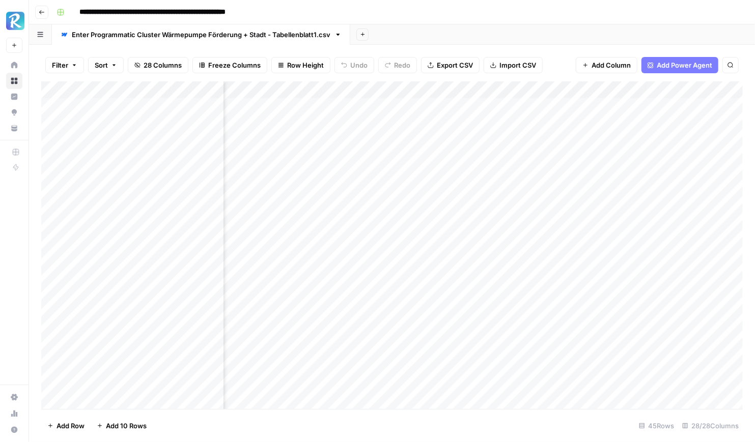
click at [451, 139] on div "Add Column" at bounding box center [391, 245] width 701 height 328
click at [469, 139] on div "Add Column" at bounding box center [391, 245] width 701 height 328
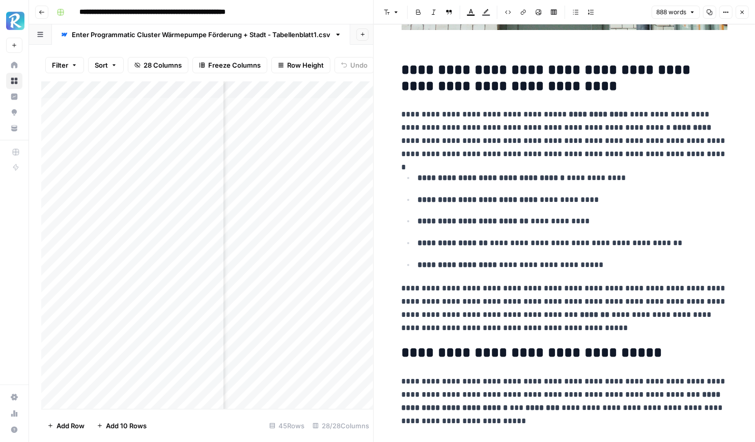
scroll to position [179, 0]
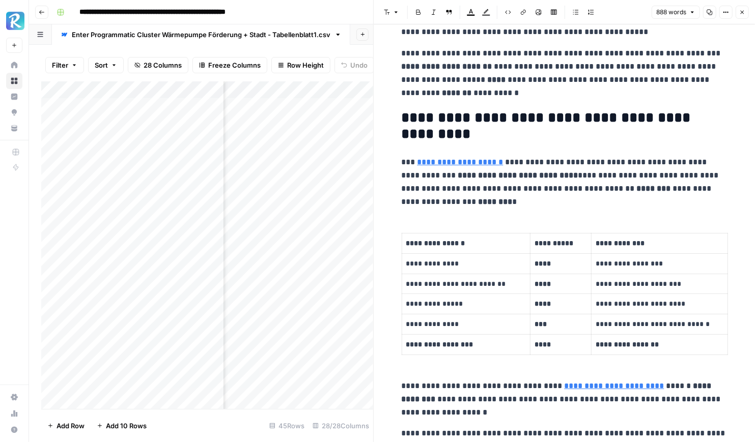
click at [742, 15] on icon "button" at bounding box center [742, 12] width 6 height 6
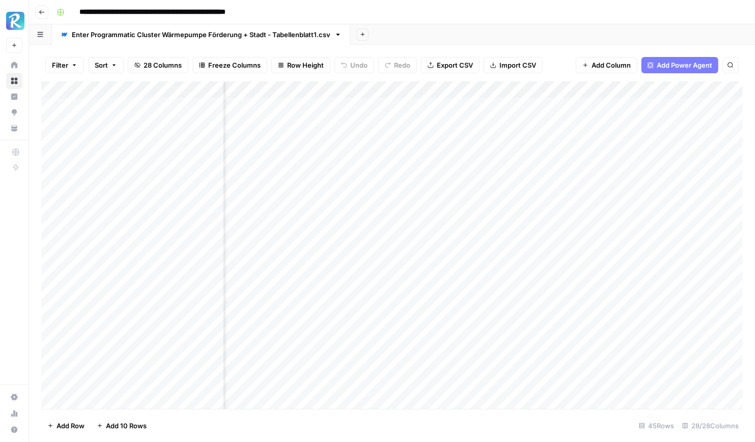
click at [415, 88] on div "Add Column" at bounding box center [391, 245] width 701 height 328
click at [398, 114] on input "content" at bounding box center [446, 114] width 103 height 10
type input "Content"
click at [426, 95] on div "Add Column" at bounding box center [391, 245] width 701 height 328
click at [433, 114] on input "Content (1)" at bounding box center [446, 114] width 103 height 10
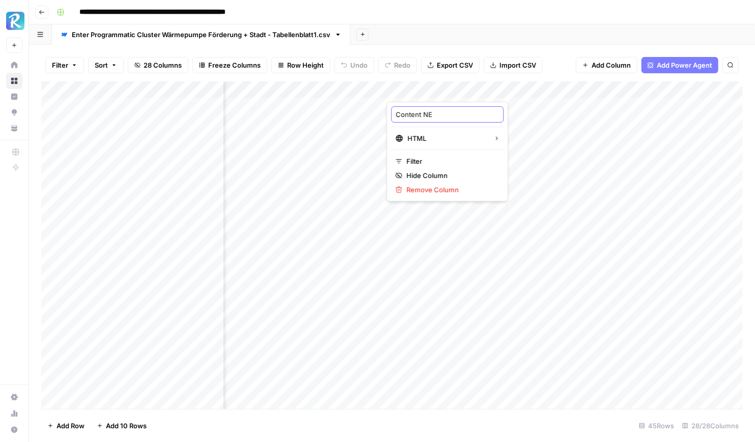
type input "Content NEU"
click at [378, 106] on div "Add Column" at bounding box center [391, 245] width 701 height 328
click at [363, 140] on div "Add Column" at bounding box center [391, 245] width 701 height 328
click at [390, 141] on div "Add Column" at bounding box center [391, 245] width 701 height 328
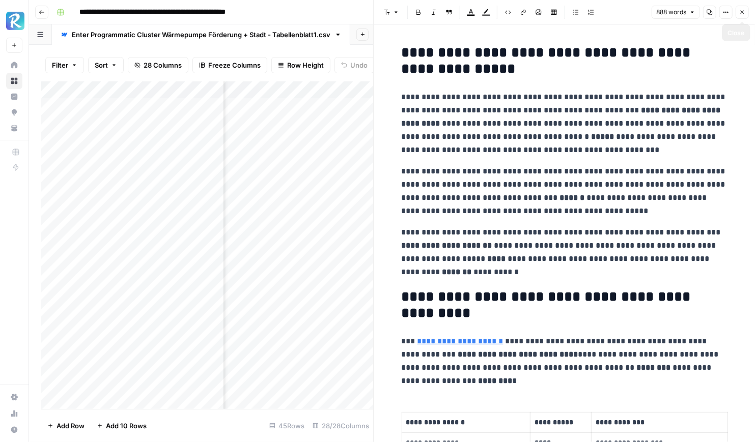
click at [738, 12] on button "Close" at bounding box center [741, 12] width 13 height 13
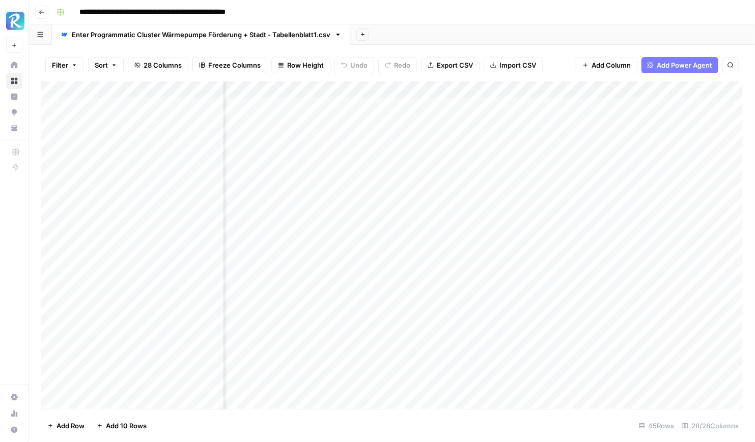
scroll to position [0, 286]
click at [426, 158] on div "Add Column" at bounding box center [391, 245] width 701 height 328
click at [309, 123] on div "Add Column" at bounding box center [391, 245] width 701 height 328
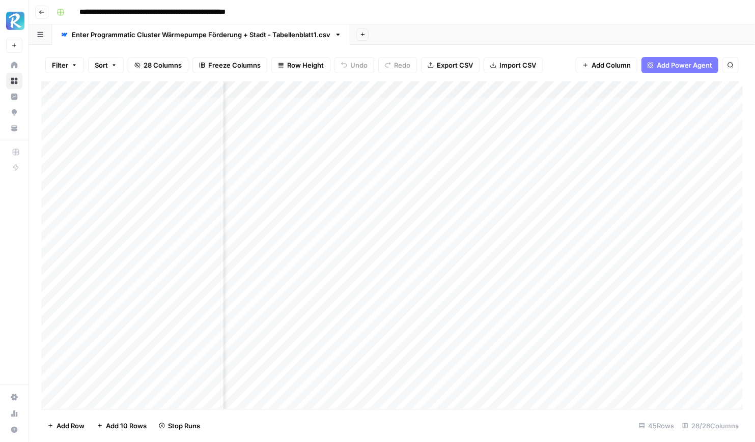
click at [449, 143] on div "Add Column" at bounding box center [391, 245] width 701 height 328
click at [476, 142] on div "Add Column" at bounding box center [391, 245] width 701 height 328
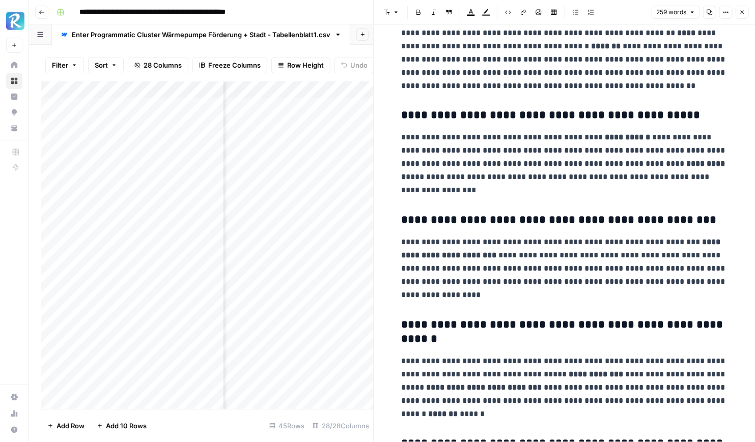
scroll to position [194, 0]
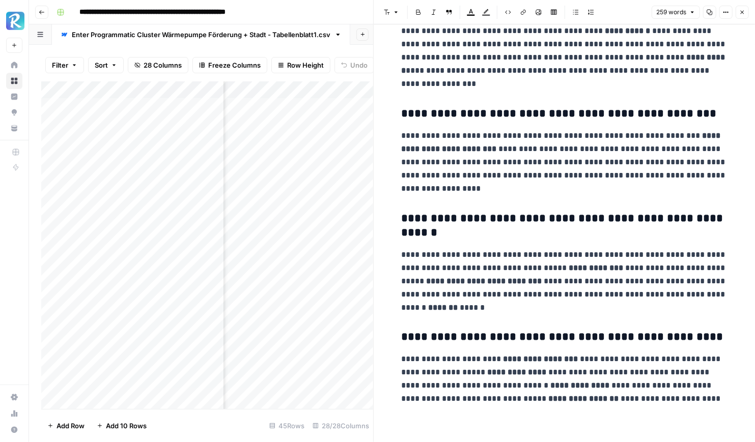
click at [746, 10] on button "Close" at bounding box center [741, 12] width 13 height 13
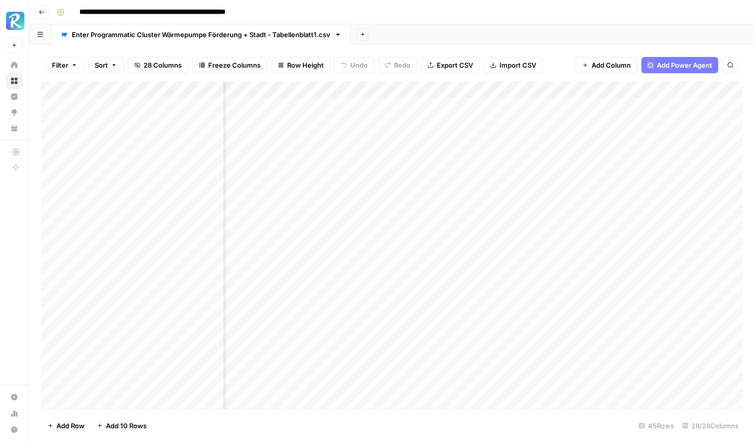
scroll to position [1, 319]
click at [487, 141] on div "Add Column" at bounding box center [391, 245] width 701 height 328
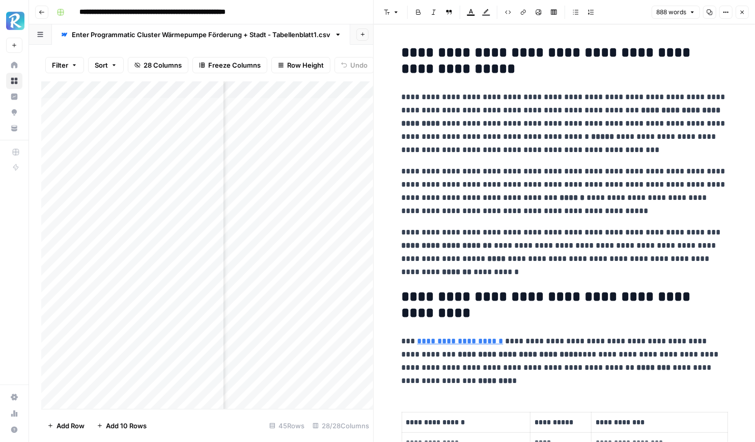
click at [476, 345] on link "**********" at bounding box center [460, 341] width 86 height 8
click at [519, 262] on p "**********" at bounding box center [564, 252] width 326 height 53
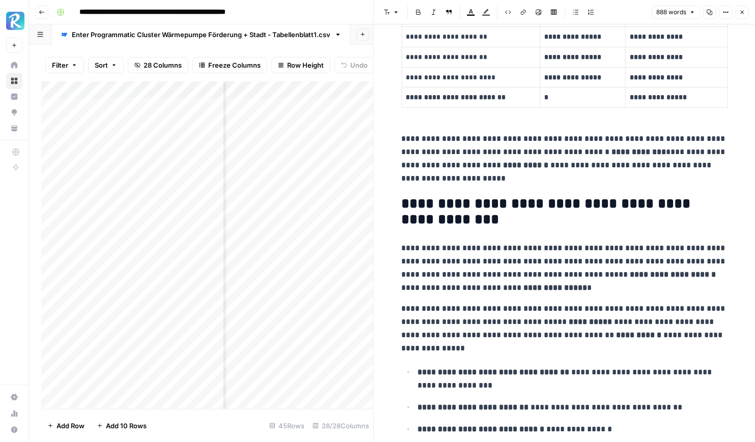
scroll to position [1341, 0]
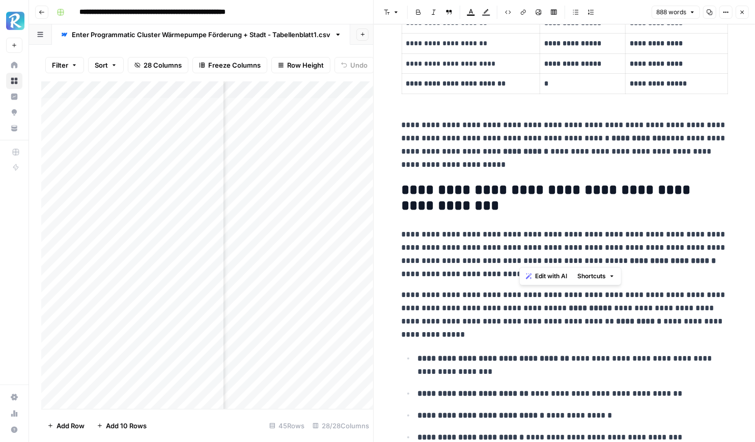
drag, startPoint x: 521, startPoint y: 258, endPoint x: 581, endPoint y: 262, distance: 60.1
click at [581, 262] on p "**********" at bounding box center [564, 254] width 326 height 53
copy p "**********"
click at [565, 355] on strong "**********" at bounding box center [494, 359] width 152 height 8
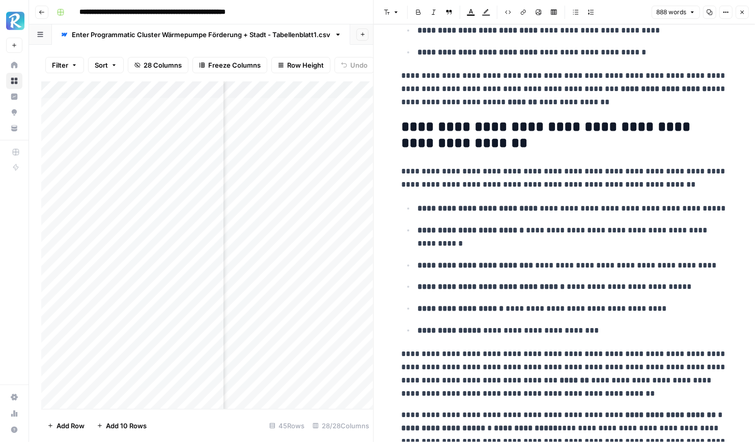
scroll to position [2104, 0]
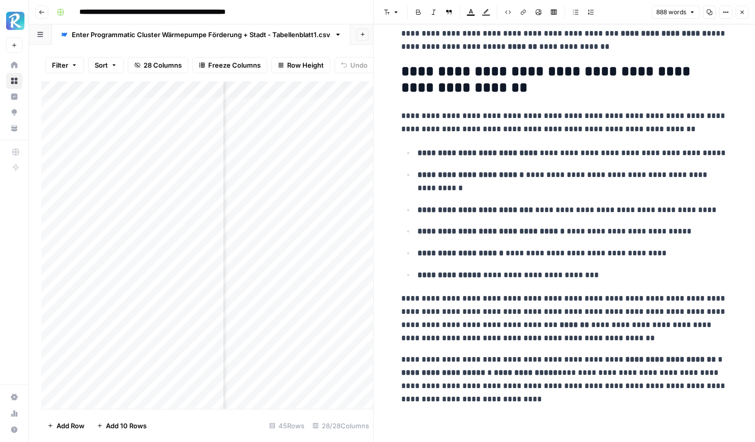
click at [744, 12] on icon "button" at bounding box center [742, 12] width 6 height 6
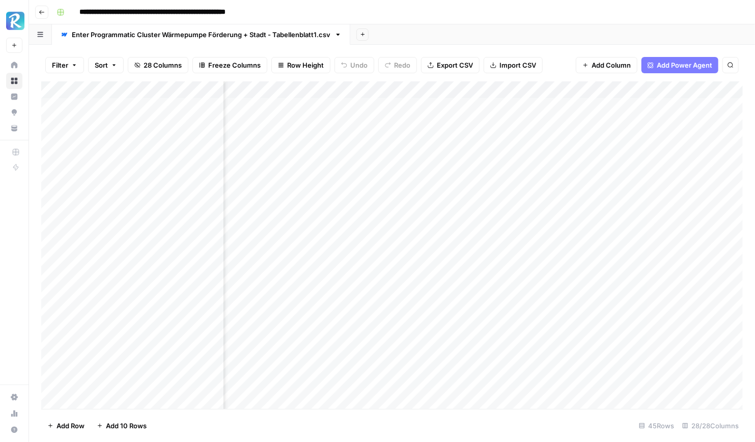
scroll to position [1, 420]
click at [530, 141] on div "Add Column" at bounding box center [391, 245] width 701 height 328
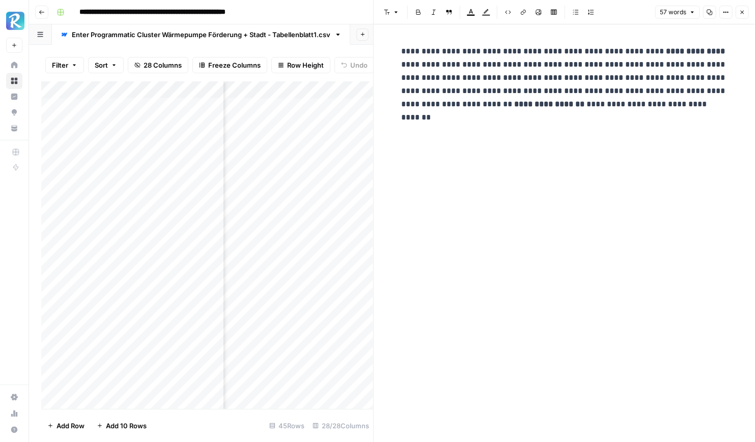
click at [742, 9] on button "Close" at bounding box center [741, 12] width 13 height 13
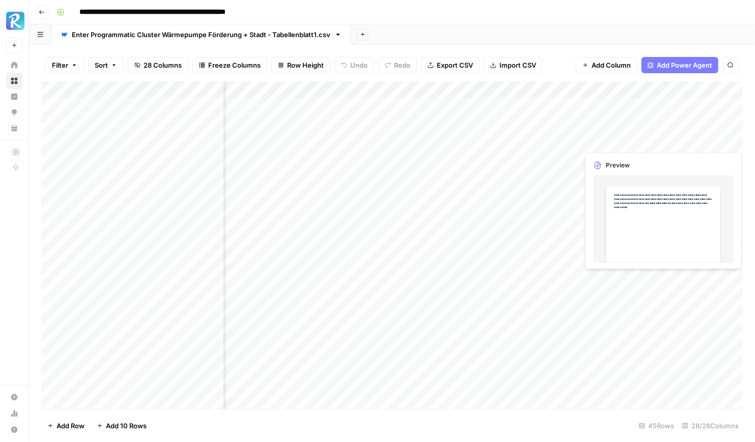
click at [615, 135] on div "Add Column" at bounding box center [391, 245] width 701 height 328
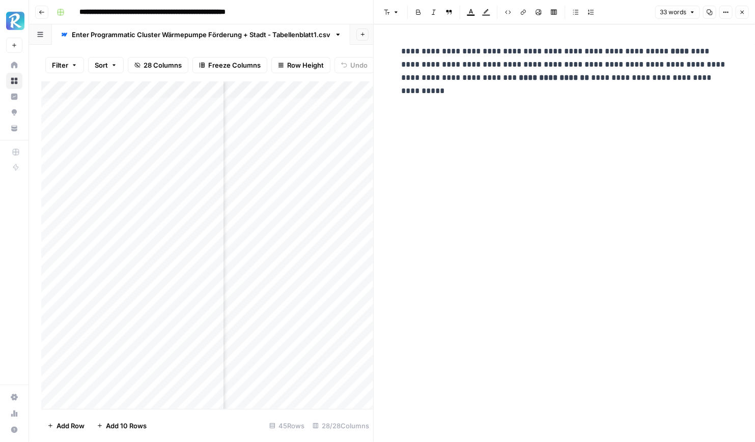
click at [744, 11] on icon "button" at bounding box center [742, 12] width 6 height 6
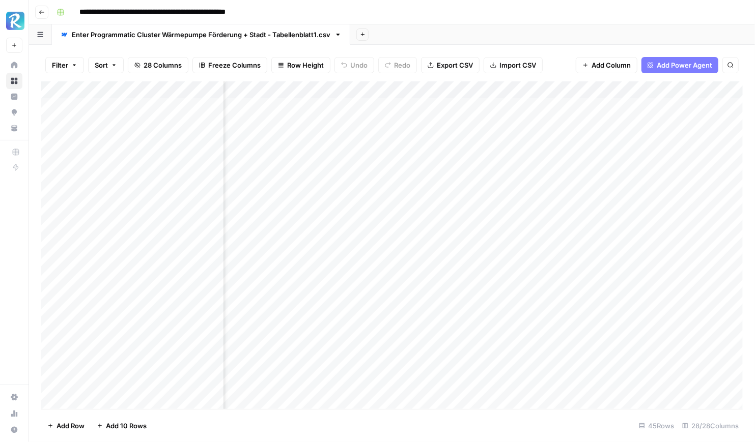
scroll to position [1, 628]
click at [529, 137] on div "Add Column" at bounding box center [391, 245] width 701 height 328
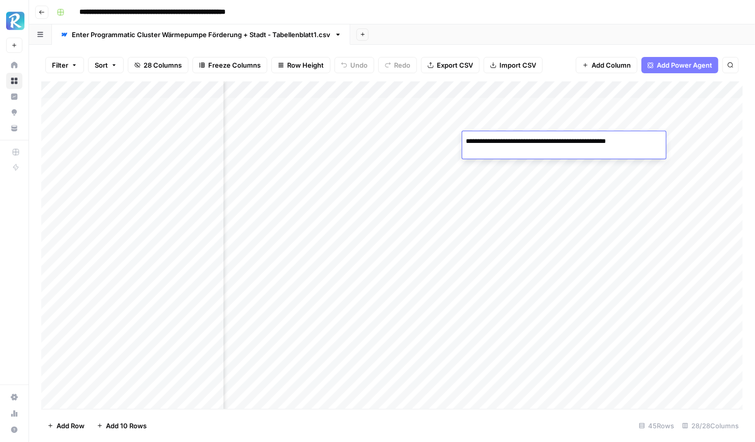
click at [653, 122] on div "Add Column" at bounding box center [391, 245] width 701 height 328
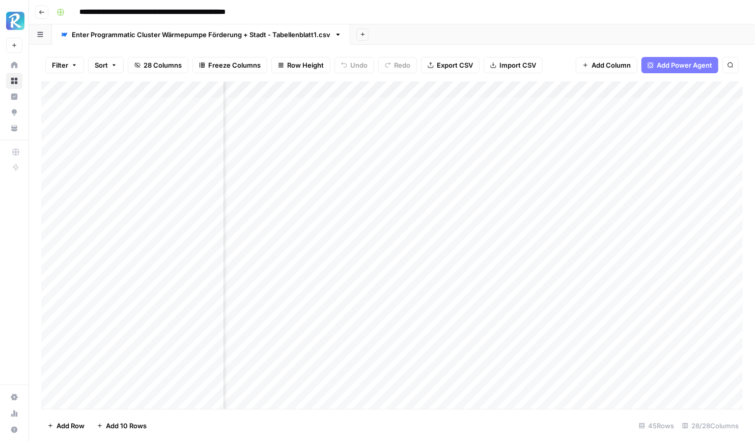
click at [608, 140] on div "Add Column" at bounding box center [391, 245] width 701 height 328
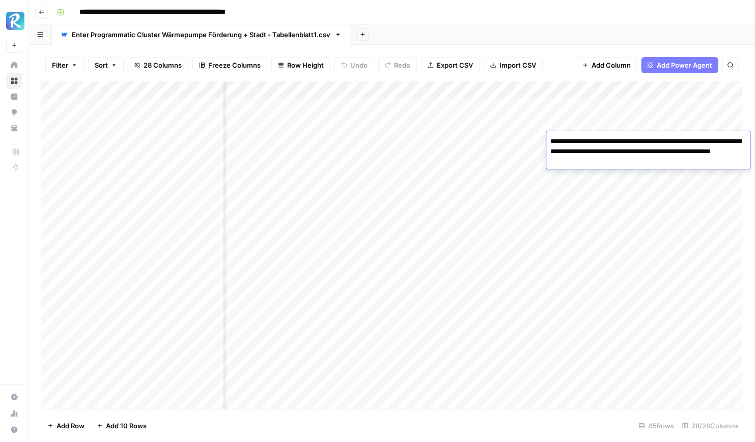
click at [665, 109] on div "Add Column" at bounding box center [391, 245] width 701 height 328
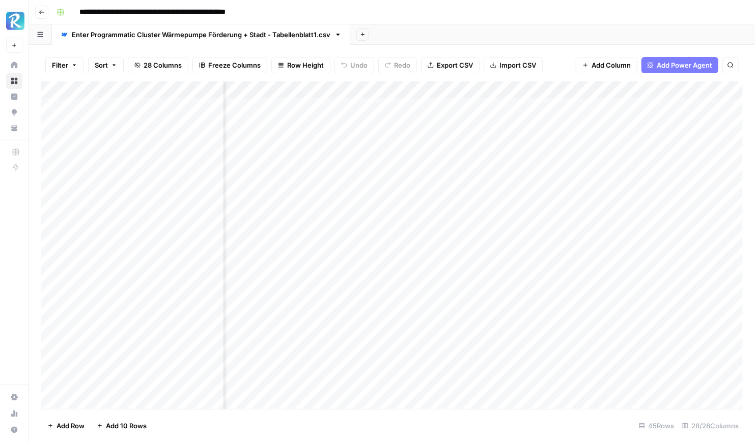
click at [674, 140] on div "Add Column" at bounding box center [391, 245] width 701 height 328
click at [657, 49] on div "Filter Sort 28 Columns Freeze Columns Row Height Undo Redo Export CSV Import CS…" at bounding box center [391, 65] width 701 height 33
click at [558, 135] on div "Add Column" at bounding box center [391, 245] width 701 height 328
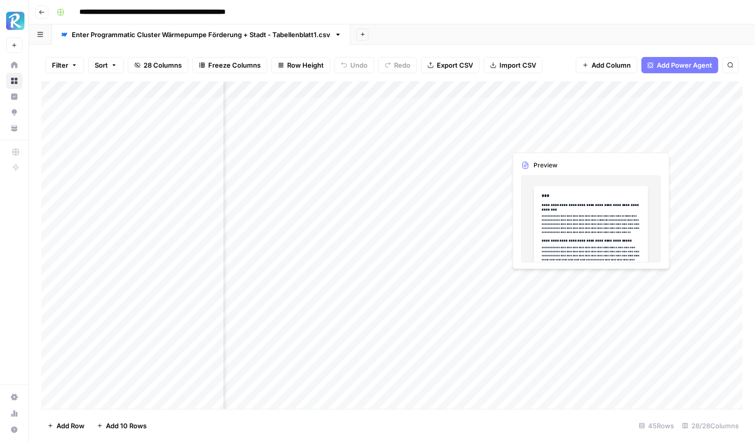
click at [558, 135] on div "Add Column" at bounding box center [391, 245] width 701 height 328
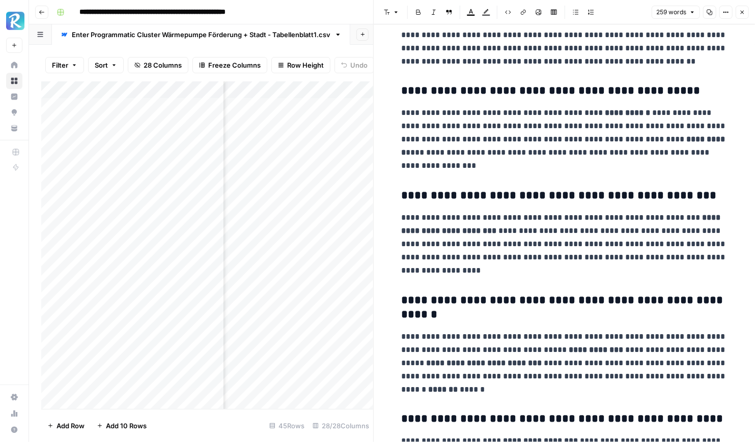
scroll to position [194, 0]
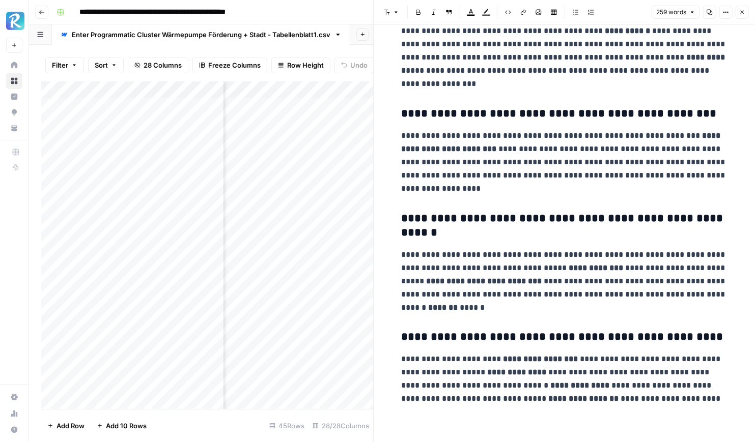
click at [742, 9] on button "Close" at bounding box center [741, 12] width 13 height 13
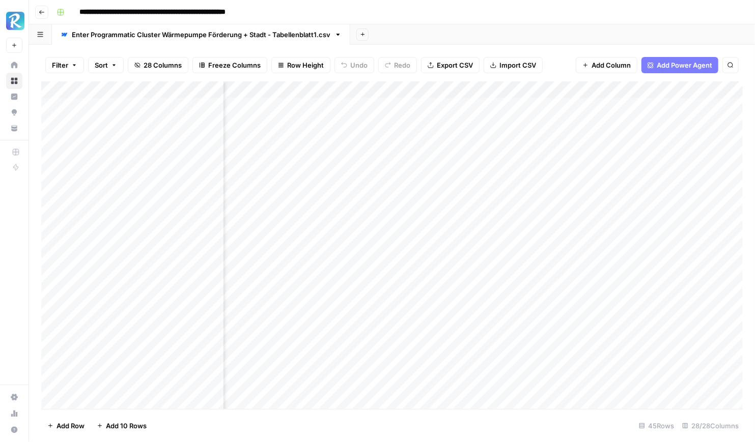
scroll to position [1, 491]
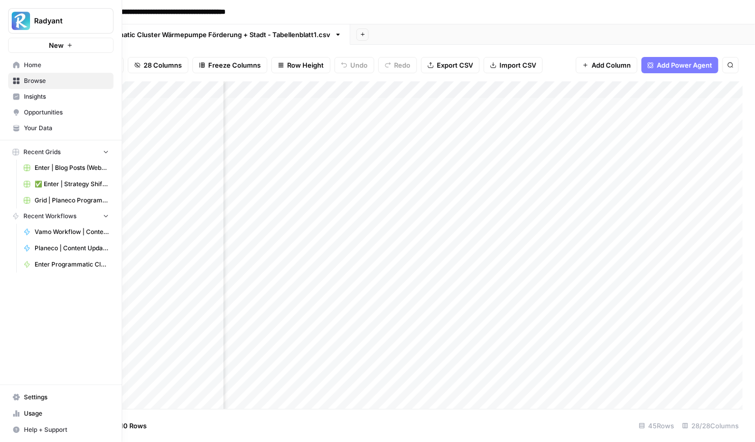
click at [32, 69] on span "Home" at bounding box center [66, 65] width 85 height 9
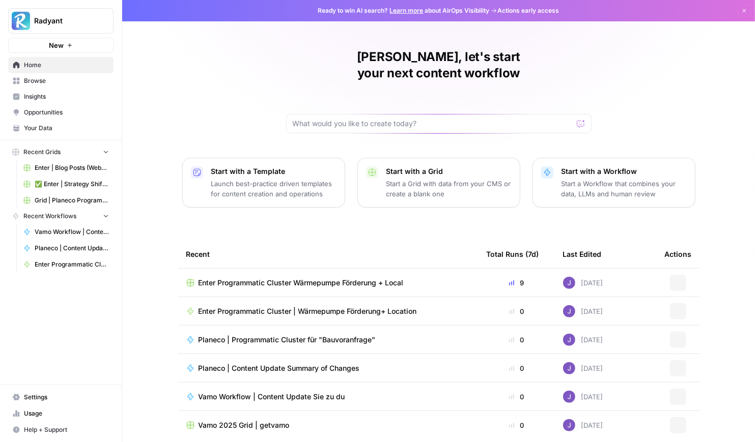
click at [358, 306] on span "Enter Programmatic Cluster | Wärmepumpe Förderung+ Location" at bounding box center [307, 311] width 218 height 10
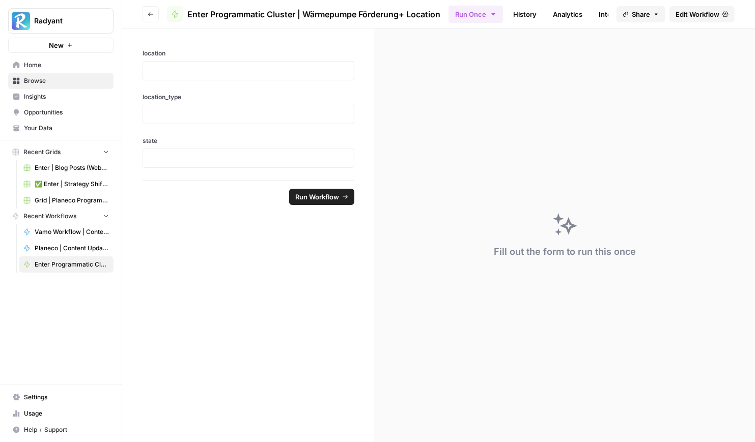
click at [697, 17] on span "Edit Workflow" at bounding box center [697, 14] width 44 height 10
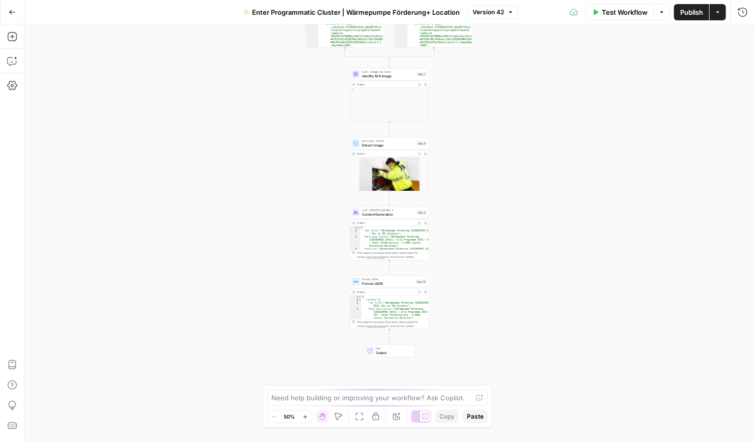
type textarea "**********"
click at [392, 243] on div "{ "seo_title" : "Wärmepumpe Förderung [GEOGRAPHIC_DATA] 2025 : Bis zu 70% Zusch…" at bounding box center [394, 242] width 69 height 33
click at [387, 212] on span "Content Generation" at bounding box center [388, 214] width 53 height 5
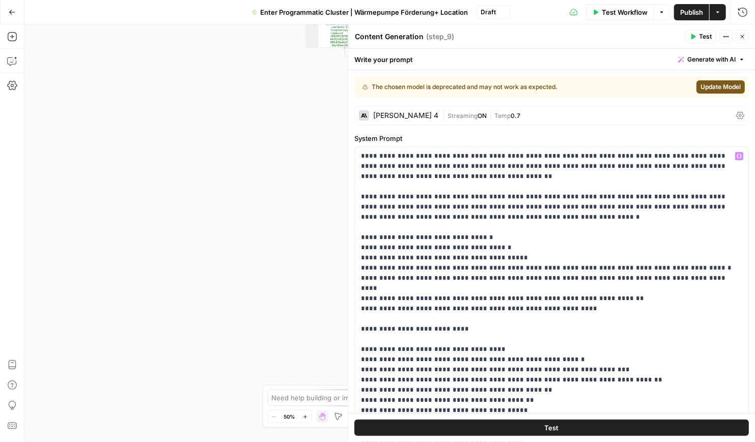
click at [276, 310] on div "true false Workflow Set Inputs Inputs Google Search Google Search Top 10 Result…" at bounding box center [389, 233] width 730 height 418
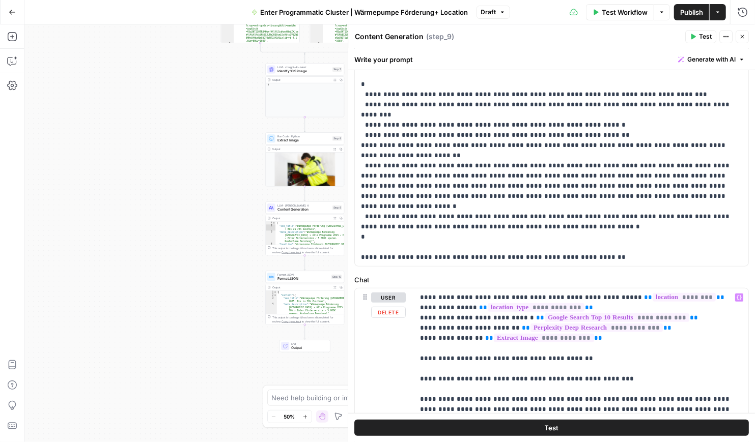
scroll to position [261, 0]
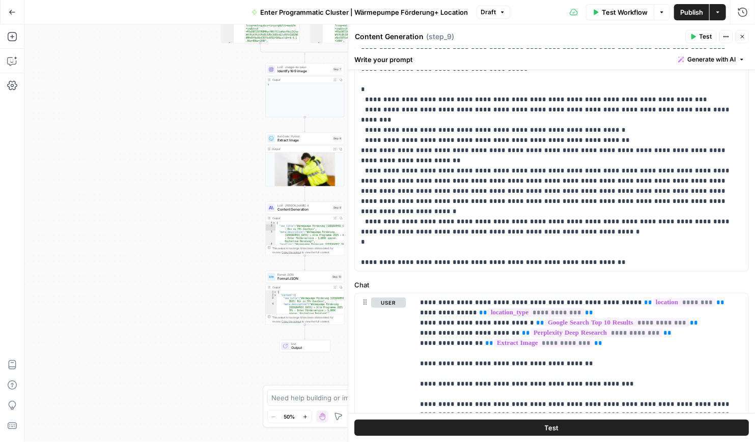
click at [9, 7] on button "Go Back" at bounding box center [12, 12] width 18 height 18
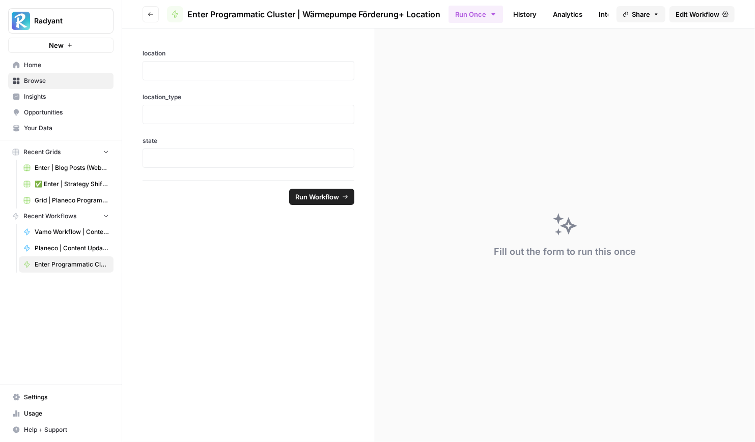
click at [40, 63] on span "Home" at bounding box center [66, 65] width 85 height 9
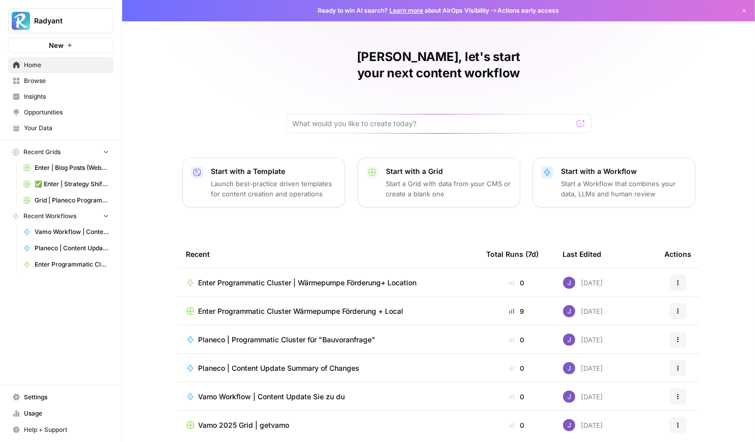
click at [319, 306] on span "Enter Programmatic Cluster Wärmepumpe Förderung + Local" at bounding box center [300, 311] width 205 height 10
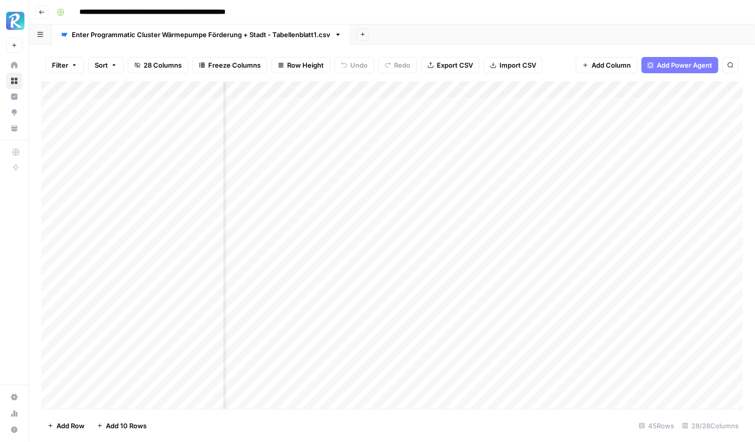
scroll to position [0, 423]
click at [382, 175] on div "Add Column" at bounding box center [391, 245] width 701 height 328
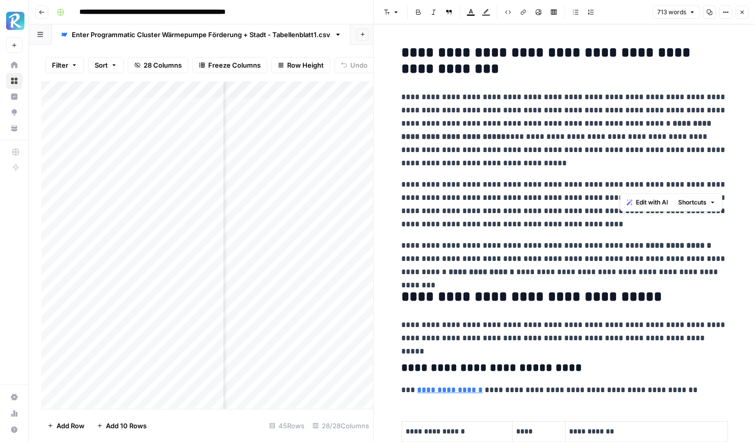
drag, startPoint x: 620, startPoint y: 184, endPoint x: 669, endPoint y: 185, distance: 48.9
click at [669, 185] on p "**********" at bounding box center [564, 204] width 326 height 53
copy p "**********"
click at [551, 188] on p "**********" at bounding box center [564, 204] width 326 height 53
drag, startPoint x: 401, startPoint y: 185, endPoint x: 674, endPoint y: 183, distance: 272.7
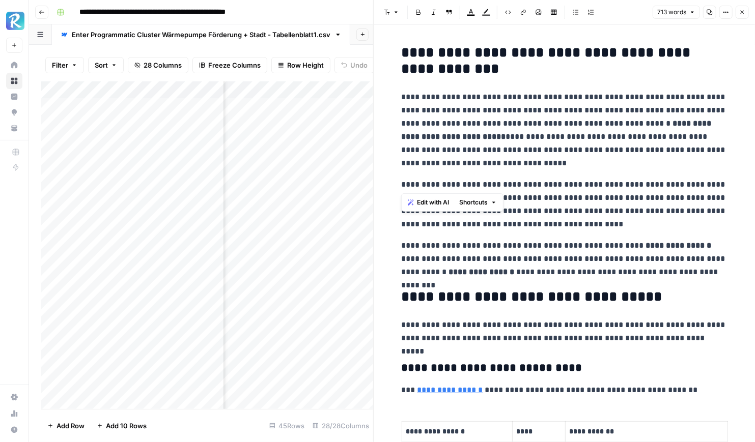
click at [674, 183] on p "**********" at bounding box center [564, 204] width 326 height 53
copy p "**********"
click at [613, 219] on p "**********" at bounding box center [564, 204] width 326 height 53
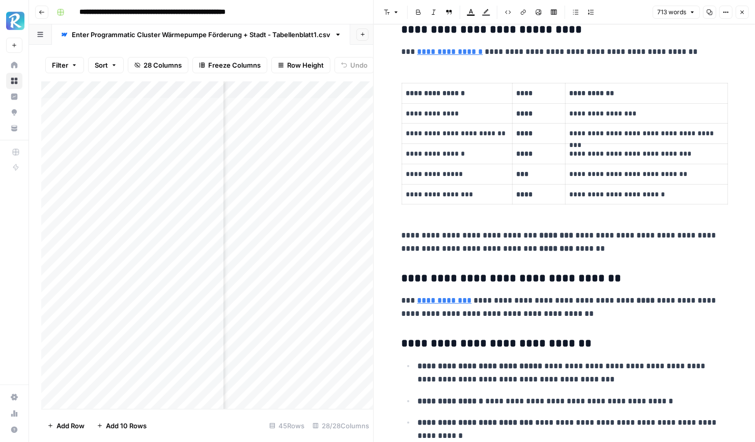
scroll to position [358, 0]
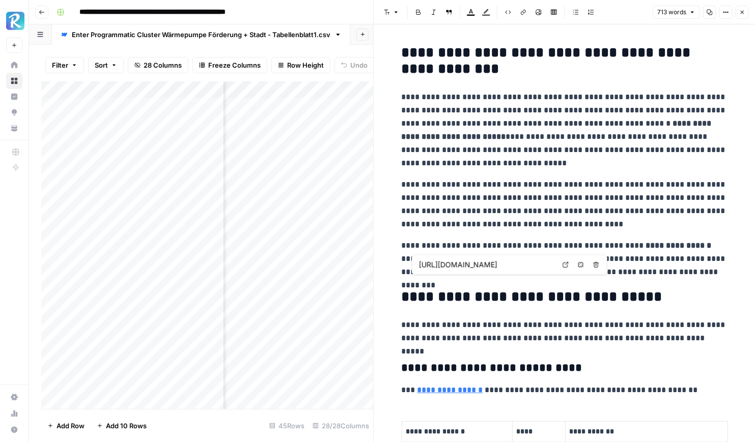
scroll to position [358, 0]
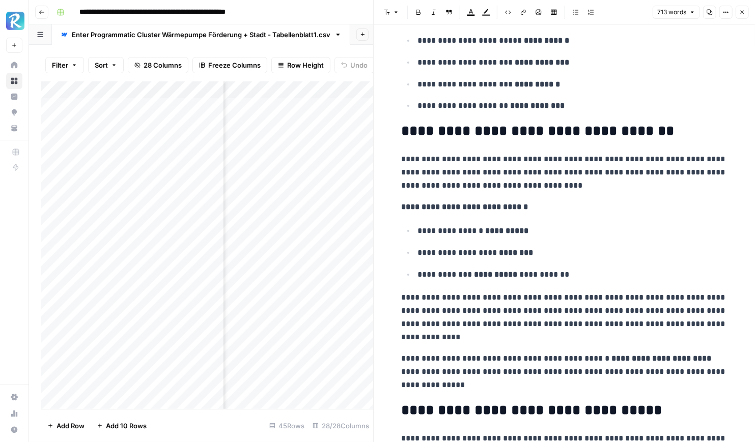
scroll to position [1393, 0]
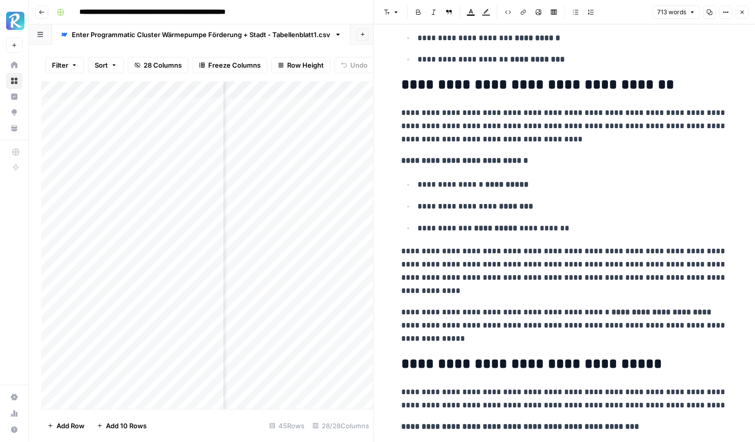
click at [571, 335] on p "**********" at bounding box center [564, 326] width 326 height 40
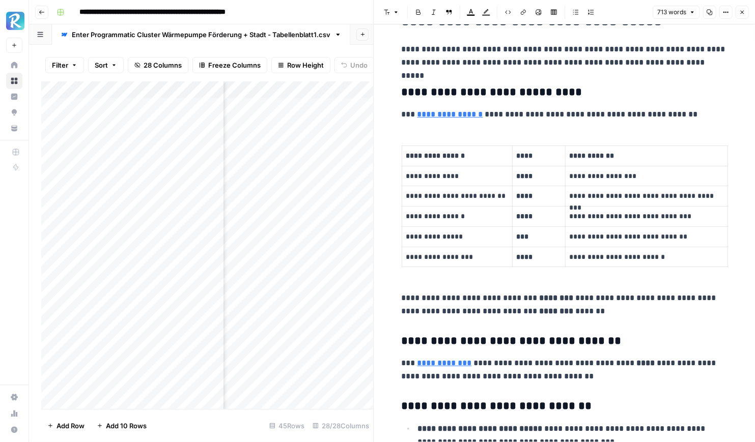
scroll to position [0, 0]
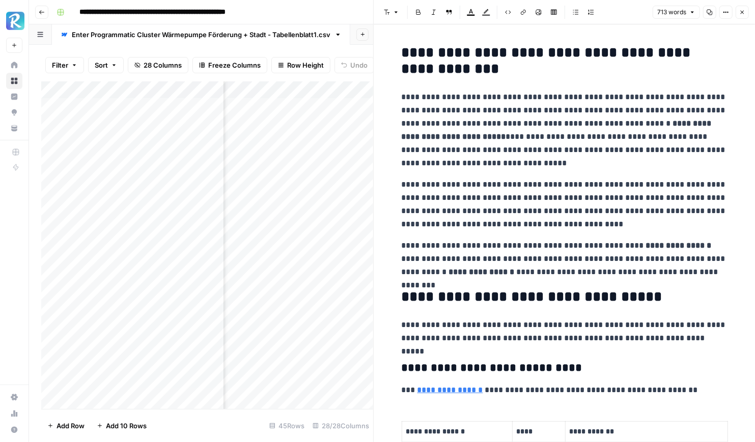
click at [740, 11] on icon "button" at bounding box center [742, 12] width 6 height 6
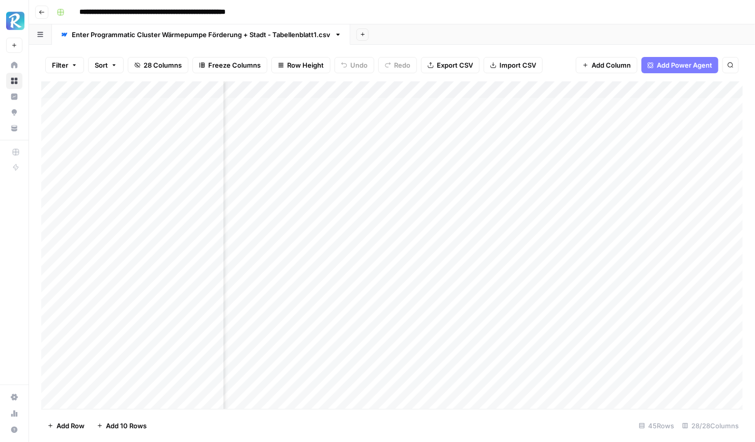
scroll to position [0, 423]
click at [381, 196] on div "Add Column" at bounding box center [391, 245] width 701 height 328
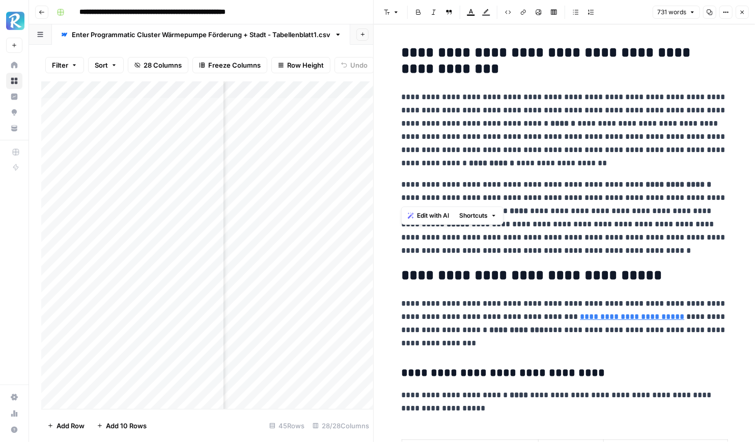
drag, startPoint x: 400, startPoint y: 184, endPoint x: 547, endPoint y: 196, distance: 147.5
copy p "**********"
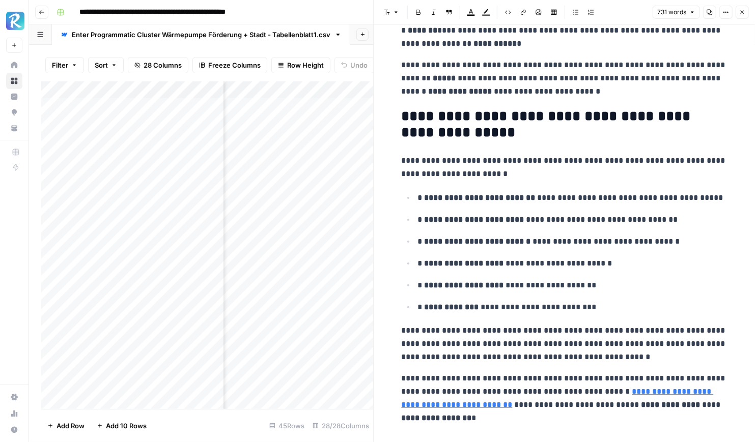
scroll to position [1897, 0]
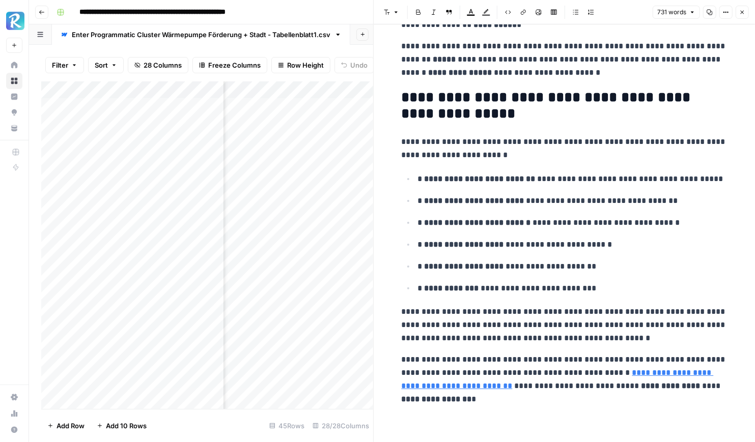
click at [737, 14] on button "Close" at bounding box center [741, 12] width 13 height 13
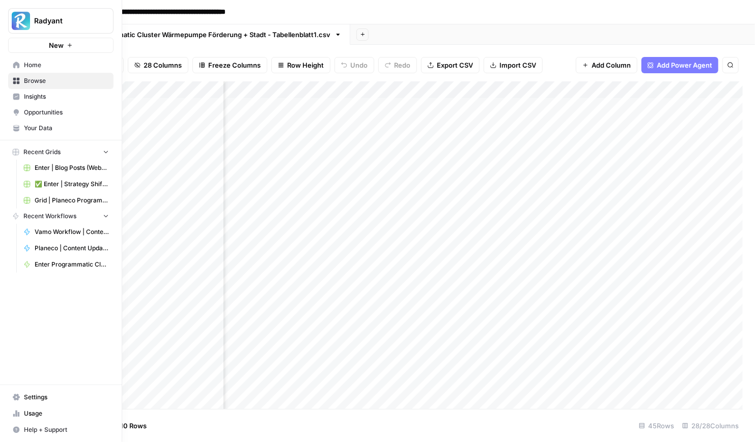
click at [39, 58] on link "Home" at bounding box center [60, 65] width 105 height 16
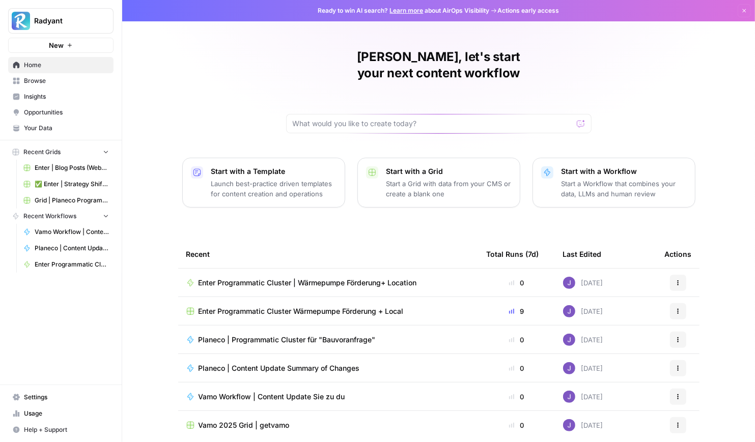
click at [327, 278] on span "Enter Programmatic Cluster | Wärmepumpe Förderung+ Location" at bounding box center [307, 283] width 218 height 10
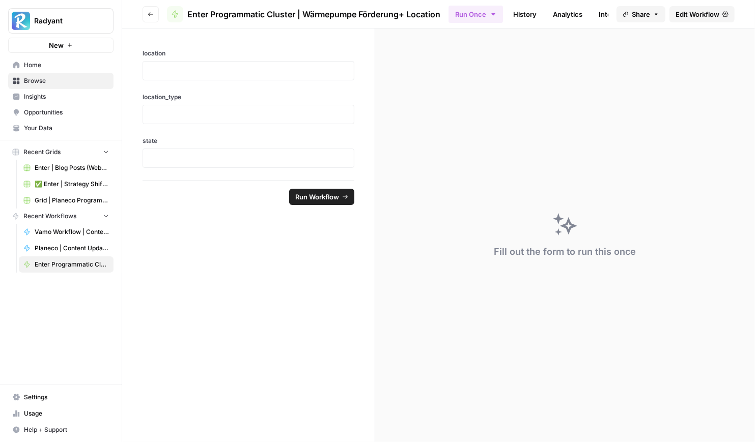
click at [676, 19] on span "Edit Workflow" at bounding box center [697, 14] width 44 height 10
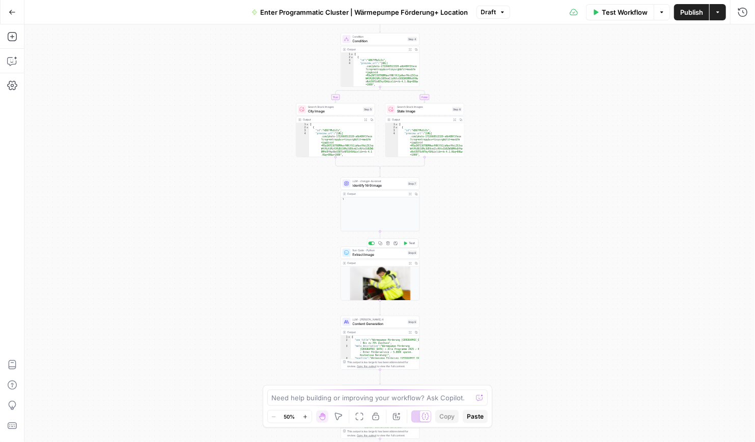
scroll to position [12, 0]
type textarea "**********"
click at [383, 344] on div "{ "seo_title" : "Wärmepumpe Förderung [GEOGRAPHIC_DATA] 2025 : Bis zu 70% Zusch…" at bounding box center [385, 352] width 69 height 33
click at [387, 321] on span "Content Generation" at bounding box center [379, 323] width 53 height 5
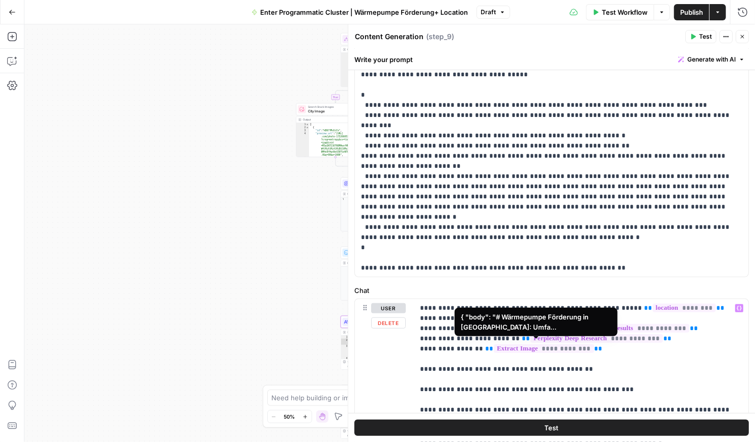
scroll to position [254, 0]
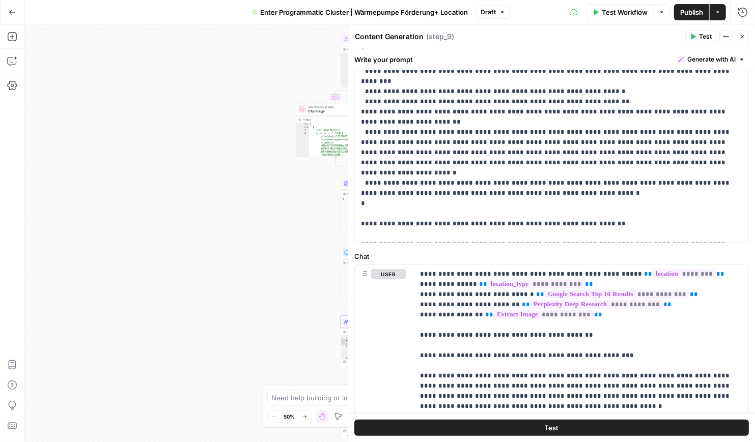
scroll to position [288, 0]
drag, startPoint x: 438, startPoint y: 304, endPoint x: 424, endPoint y: 305, distance: 13.3
copy p "****"
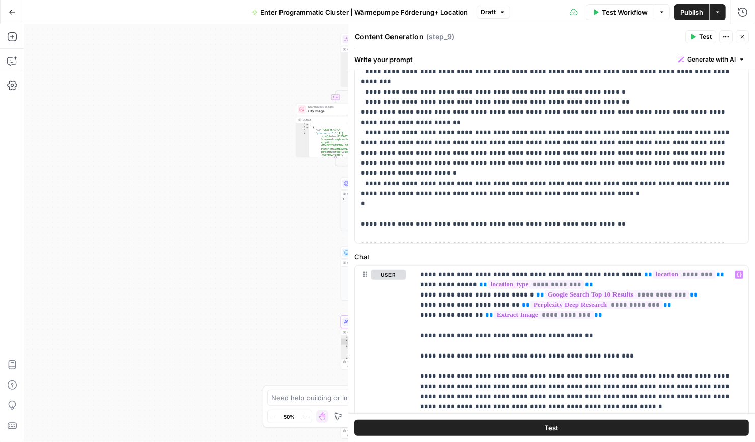
click at [697, 18] on button "Publish" at bounding box center [691, 12] width 35 height 16
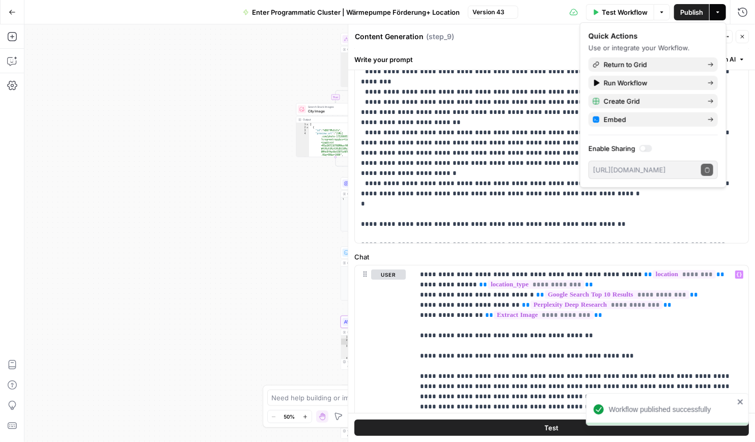
scroll to position [0, 0]
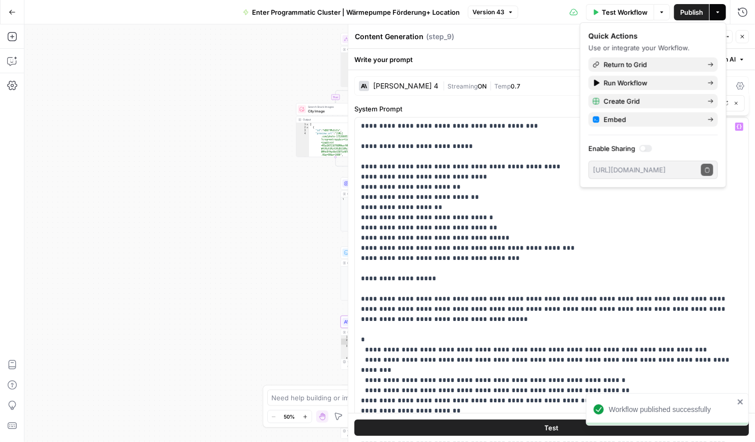
type input "Fact"
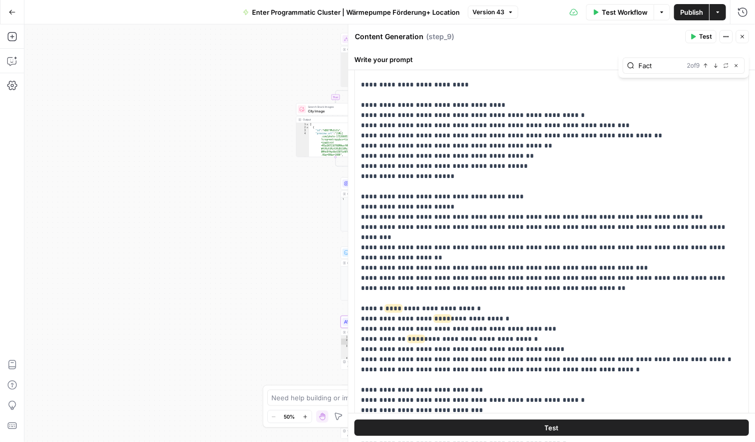
scroll to position [149, 0]
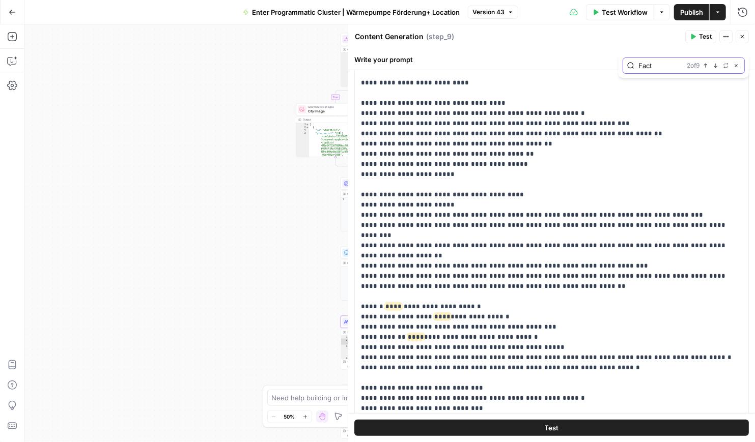
click at [735, 65] on icon "button" at bounding box center [735, 65] width 5 height 5
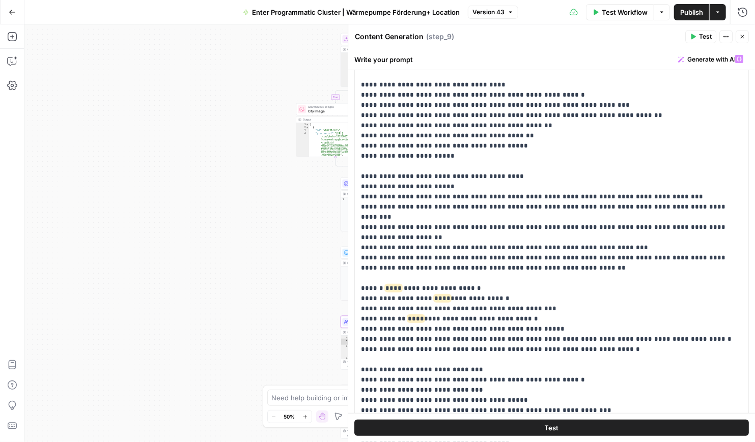
scroll to position [173, 0]
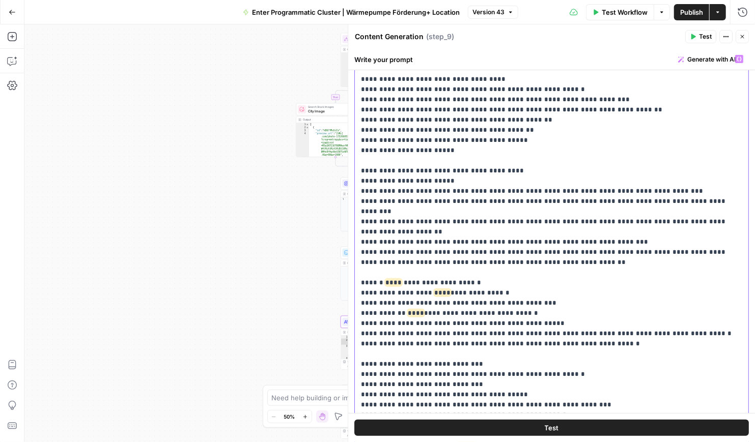
click at [688, 15] on span "Publish" at bounding box center [691, 12] width 23 height 10
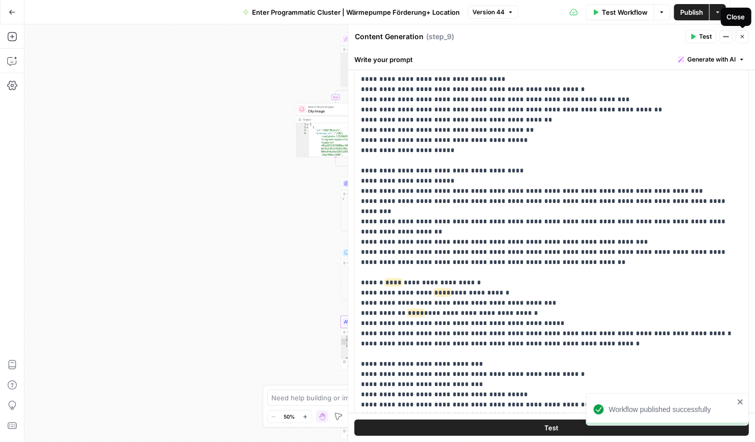
click at [743, 40] on button "Close" at bounding box center [741, 36] width 13 height 13
